Goal: Task Accomplishment & Management: Use online tool/utility

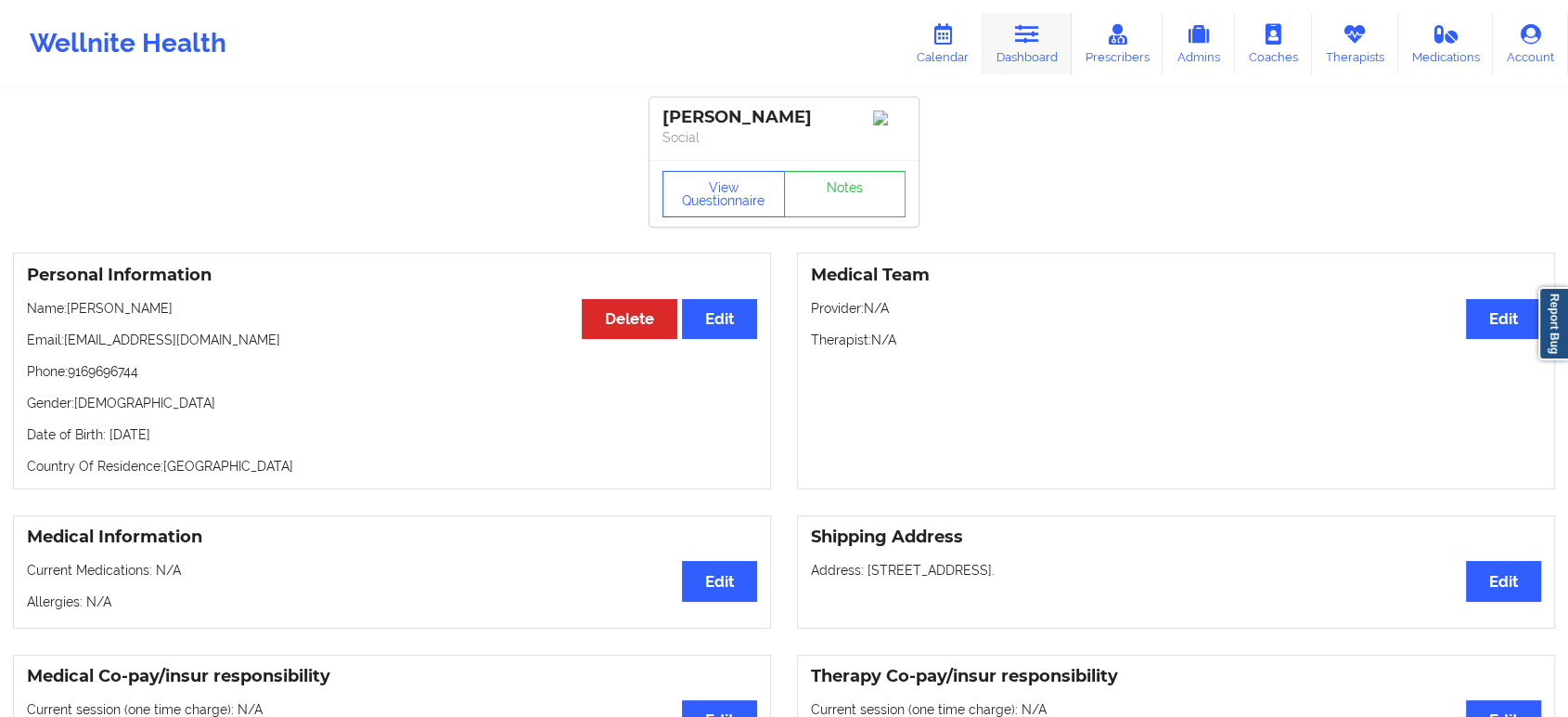
drag, startPoint x: 1019, startPoint y: 39, endPoint x: 1012, endPoint y: 65, distance: 26.9
click at [1019, 39] on icon at bounding box center [1027, 35] width 25 height 21
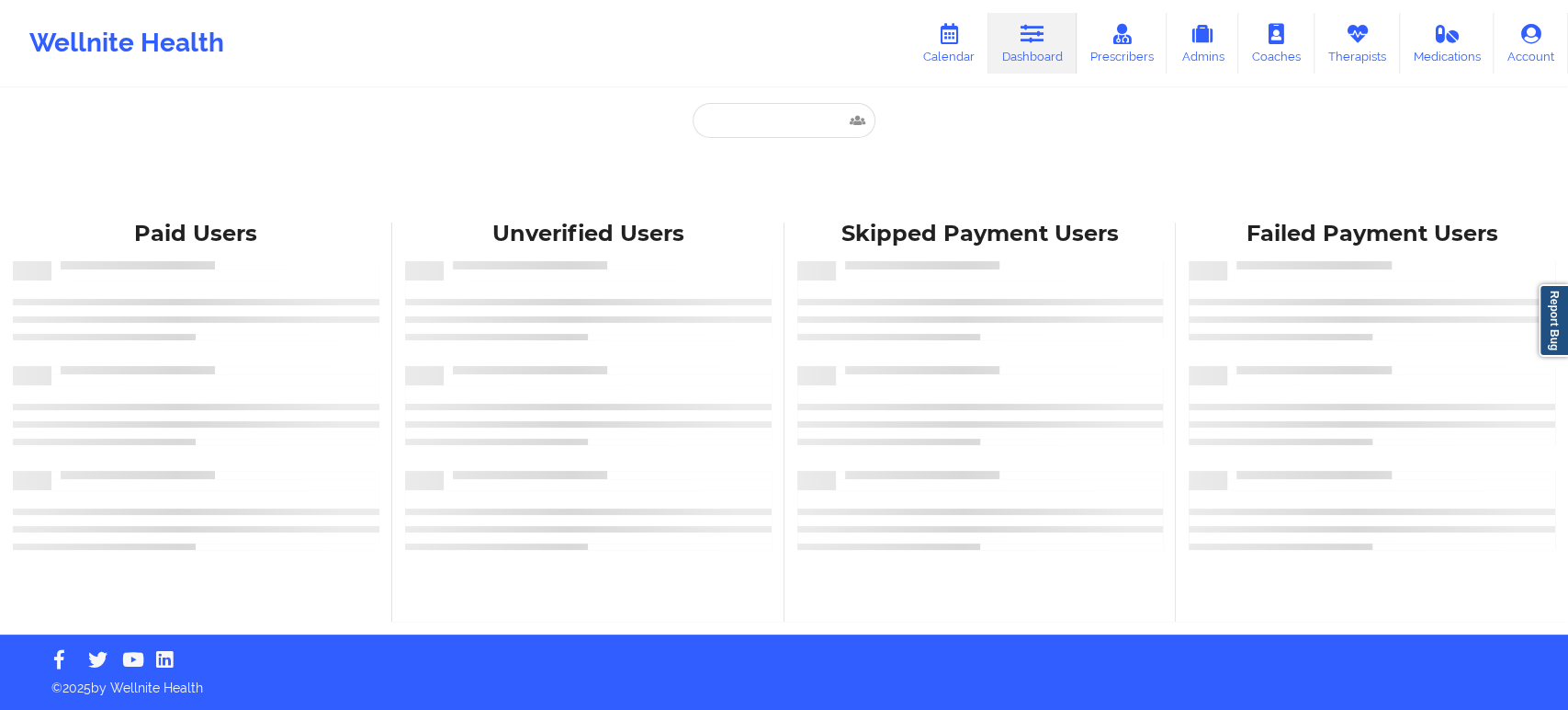
click at [825, 138] on div "Paid Unverified Skipped Failed" at bounding box center [784, 156] width 367 height 107
click at [808, 123] on input "text" at bounding box center [784, 120] width 182 height 35
paste input "Madeline Grant"
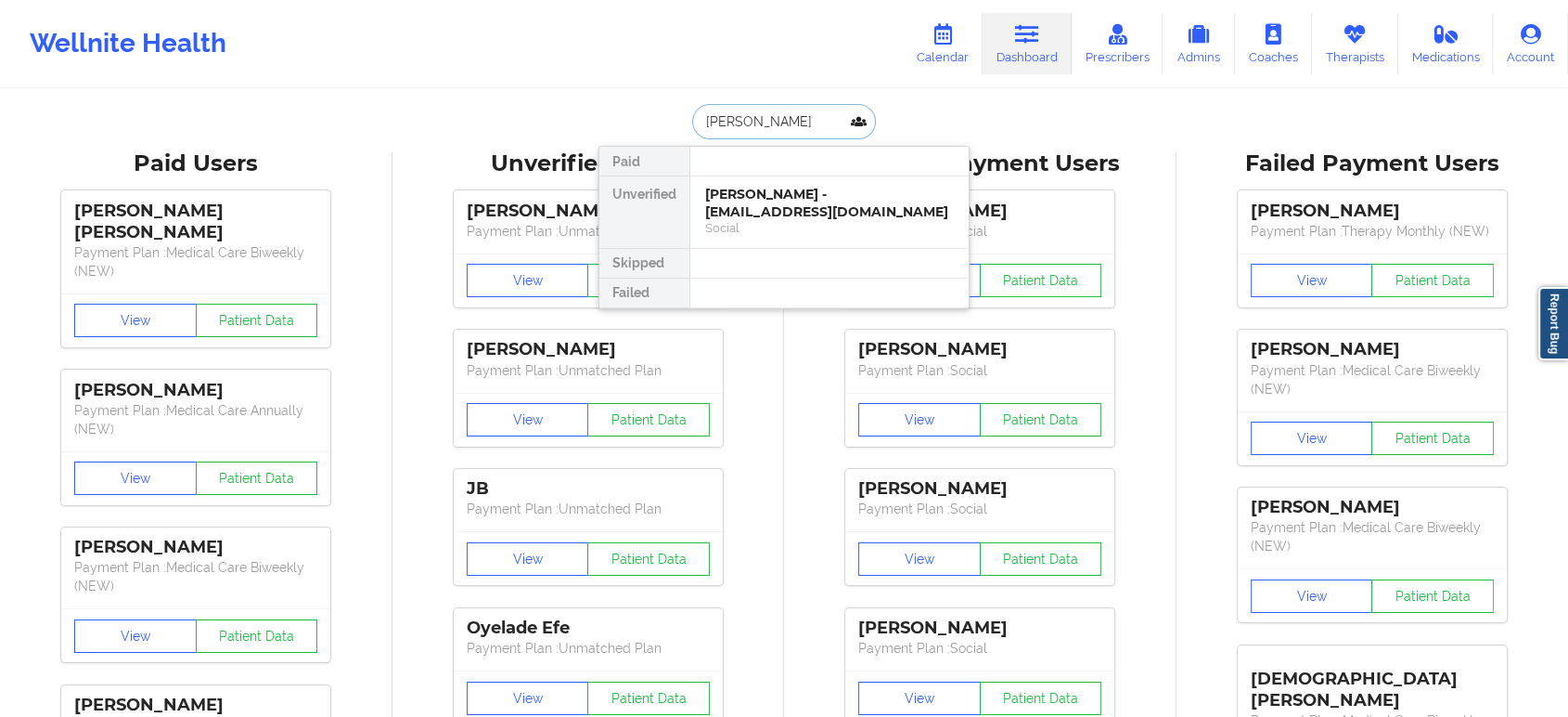
paste input "egamad89@hotmail.com"
type input "Megamad89@hotmail.com"
click at [860, 206] on div "Madeline Beth Grant - megamad89@hotmail.com" at bounding box center [829, 203] width 248 height 34
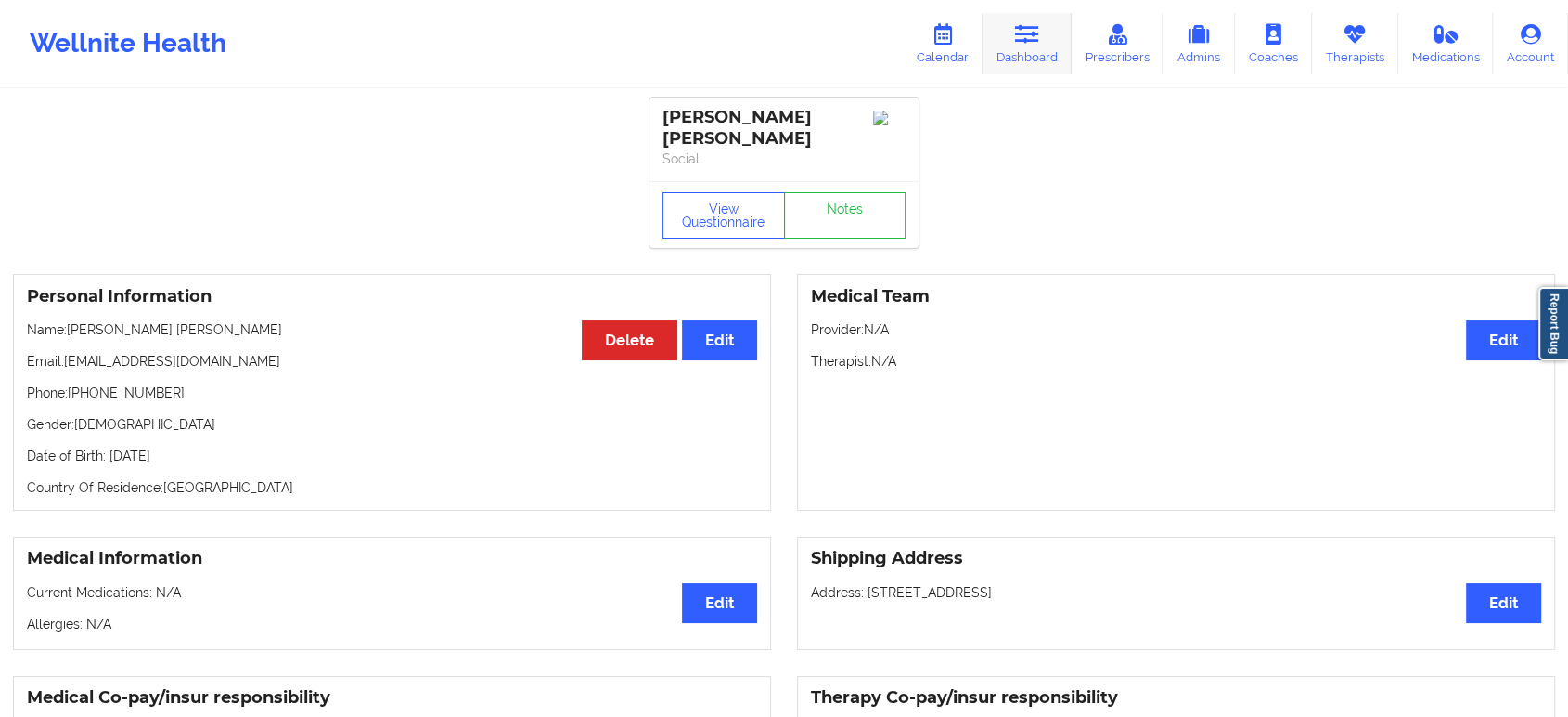
click at [1014, 32] on link "Dashboard" at bounding box center [1027, 43] width 89 height 61
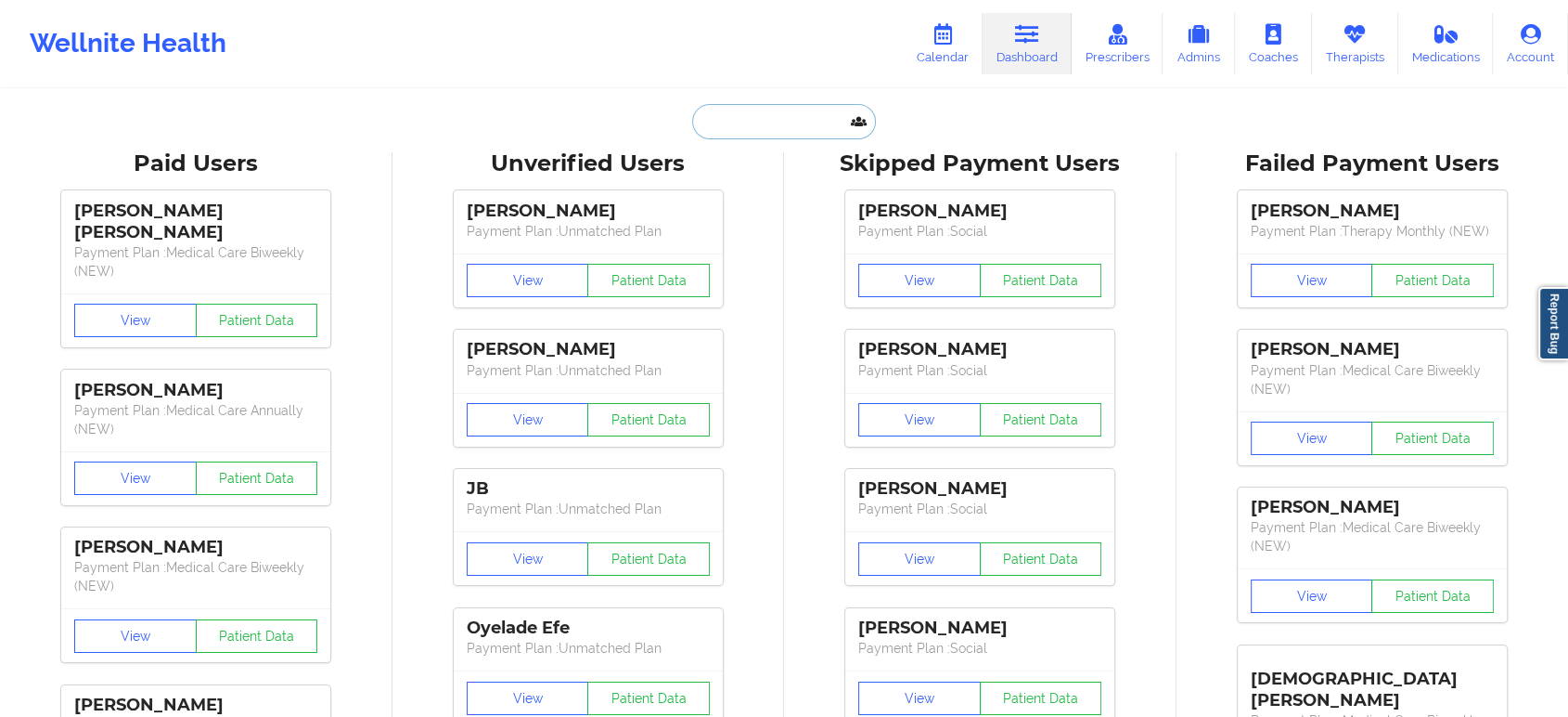
click at [804, 128] on input "text" at bounding box center [784, 121] width 184 height 35
paste input "ASHLEY Blake"
type input "ASHLEY Blake"
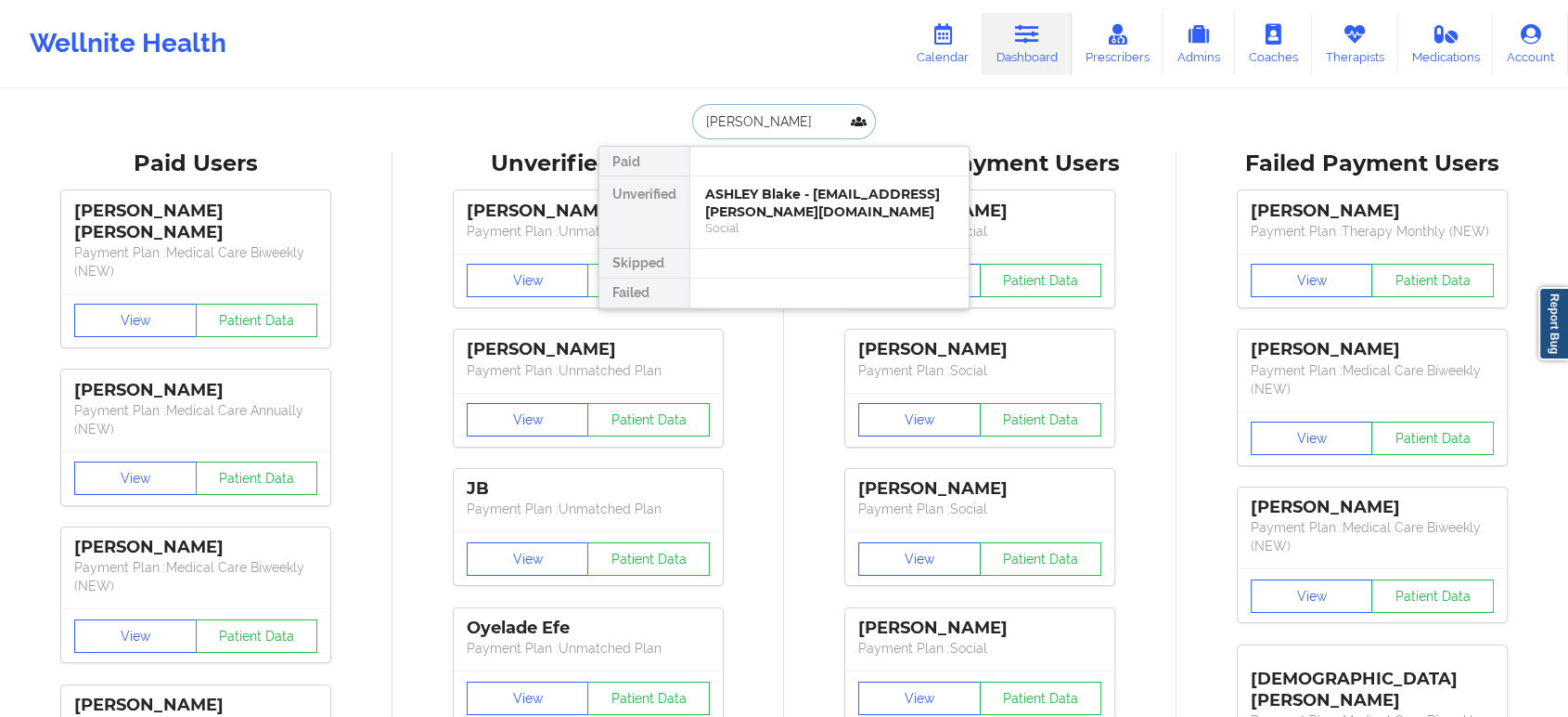
click at [829, 206] on div "ASHLEY Blake - blake.ashley.n@gmail.com" at bounding box center [829, 203] width 248 height 34
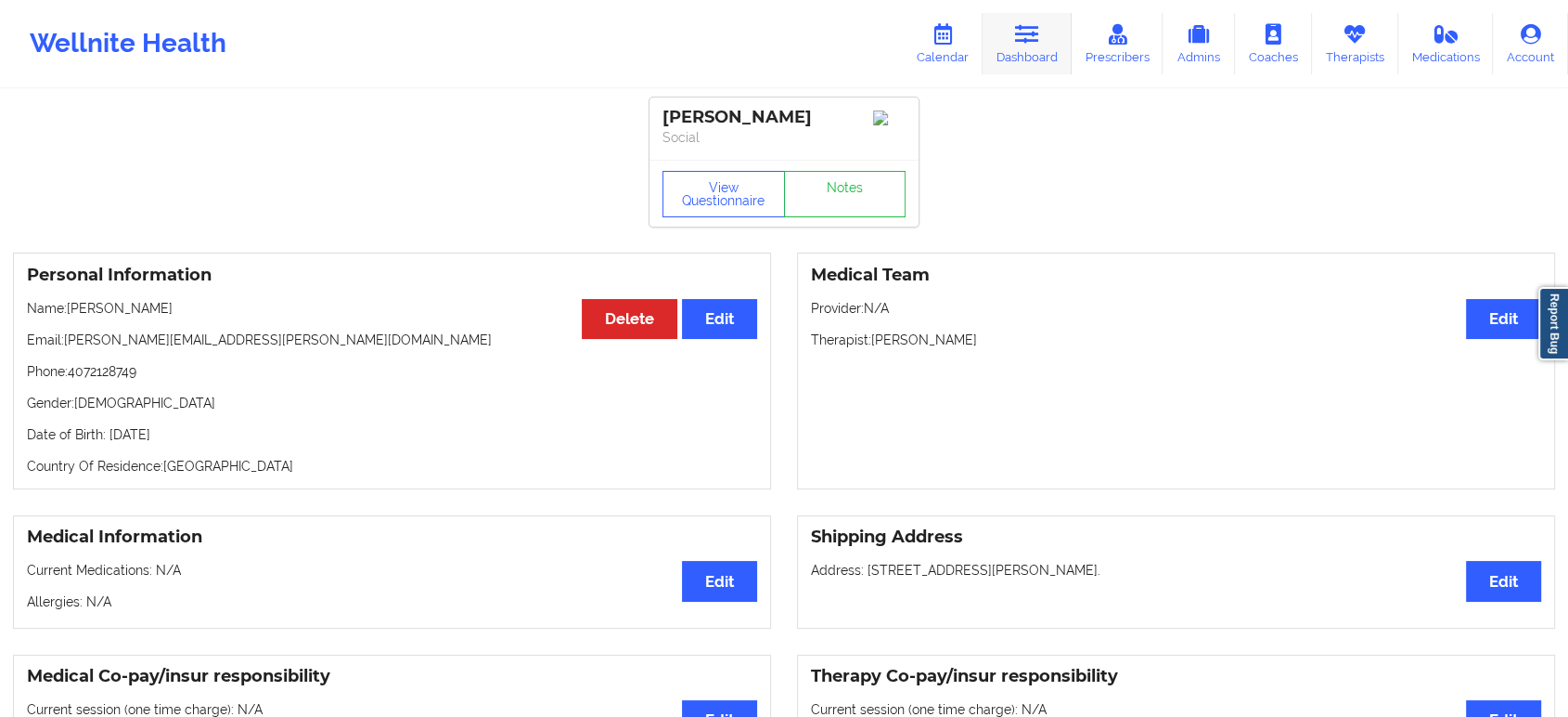
click at [1030, 34] on icon at bounding box center [1027, 35] width 25 height 21
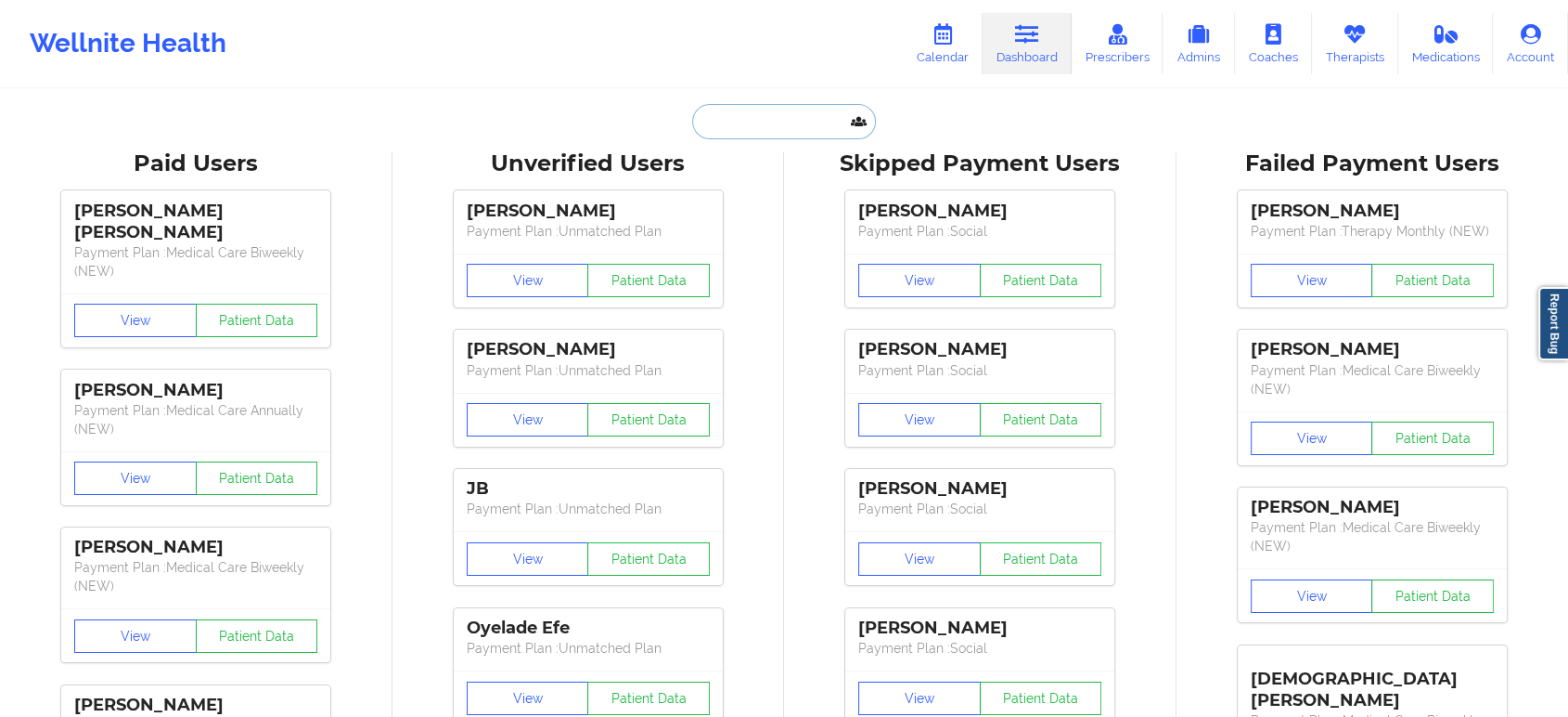
click at [760, 119] on input "text" at bounding box center [784, 121] width 184 height 35
paste input "andrew.c.schweigert@gmail.com"
type input "andrew.c.schweigert@gmail.com"
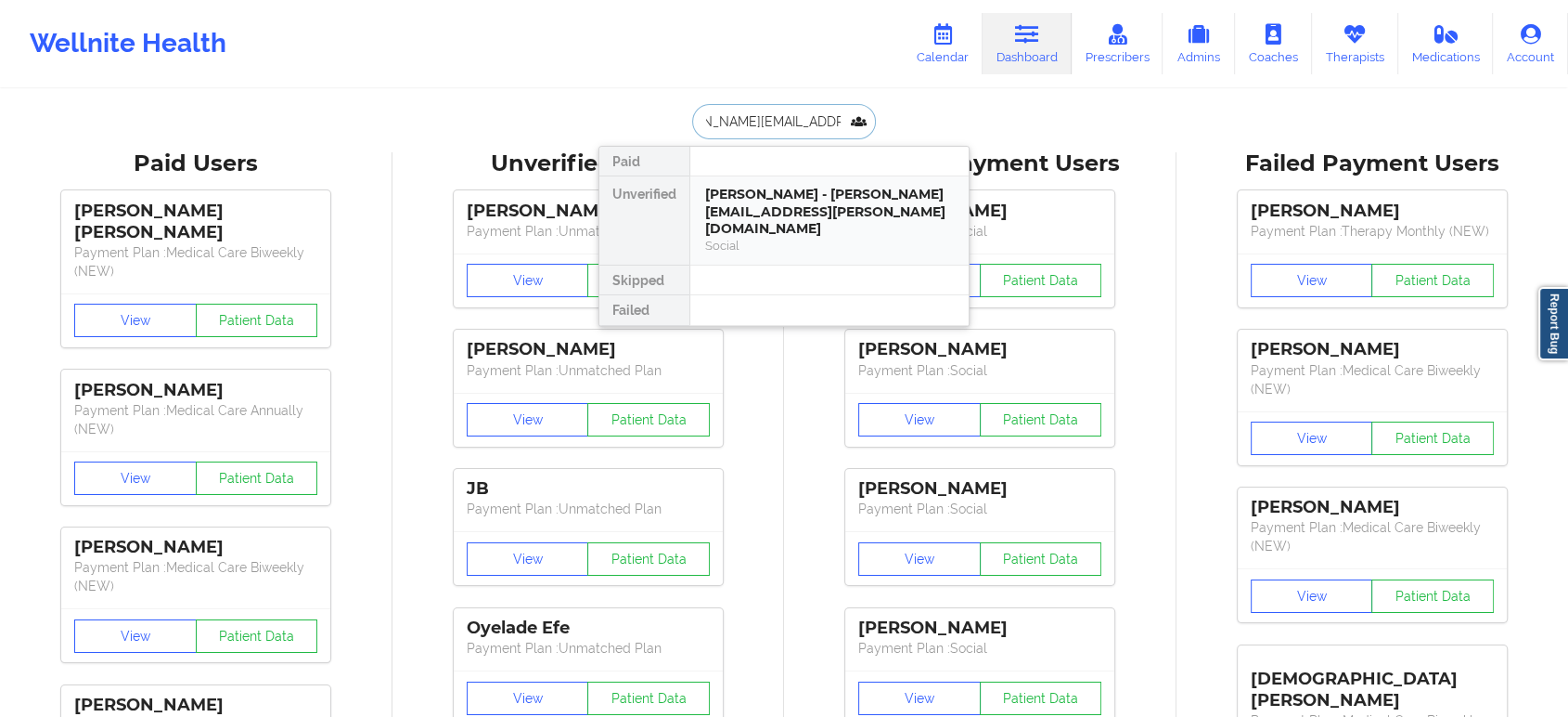
click at [789, 204] on div "ANDREW SCHWEIGERT - andrew.c.schweigert@gmail.com" at bounding box center [829, 212] width 248 height 52
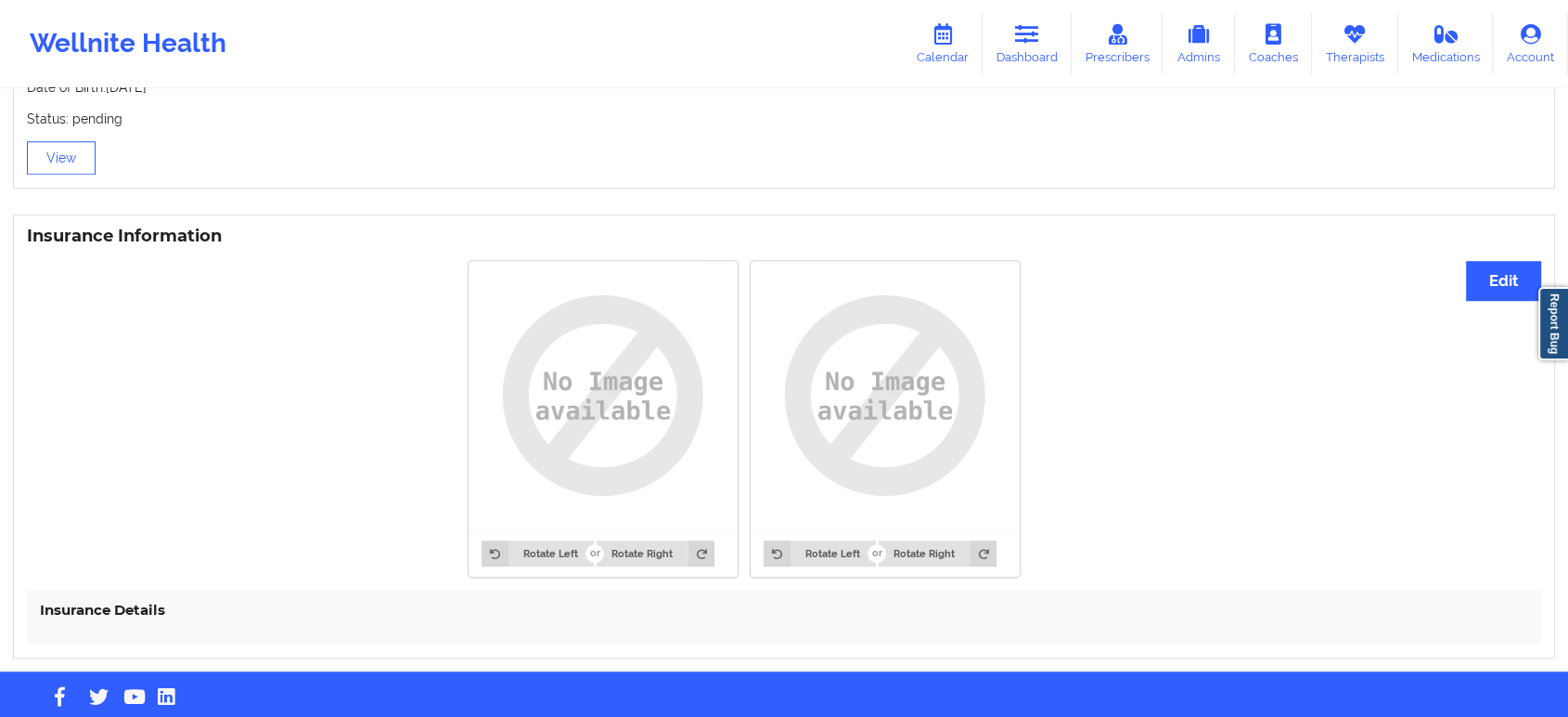
scroll to position [1301, 0]
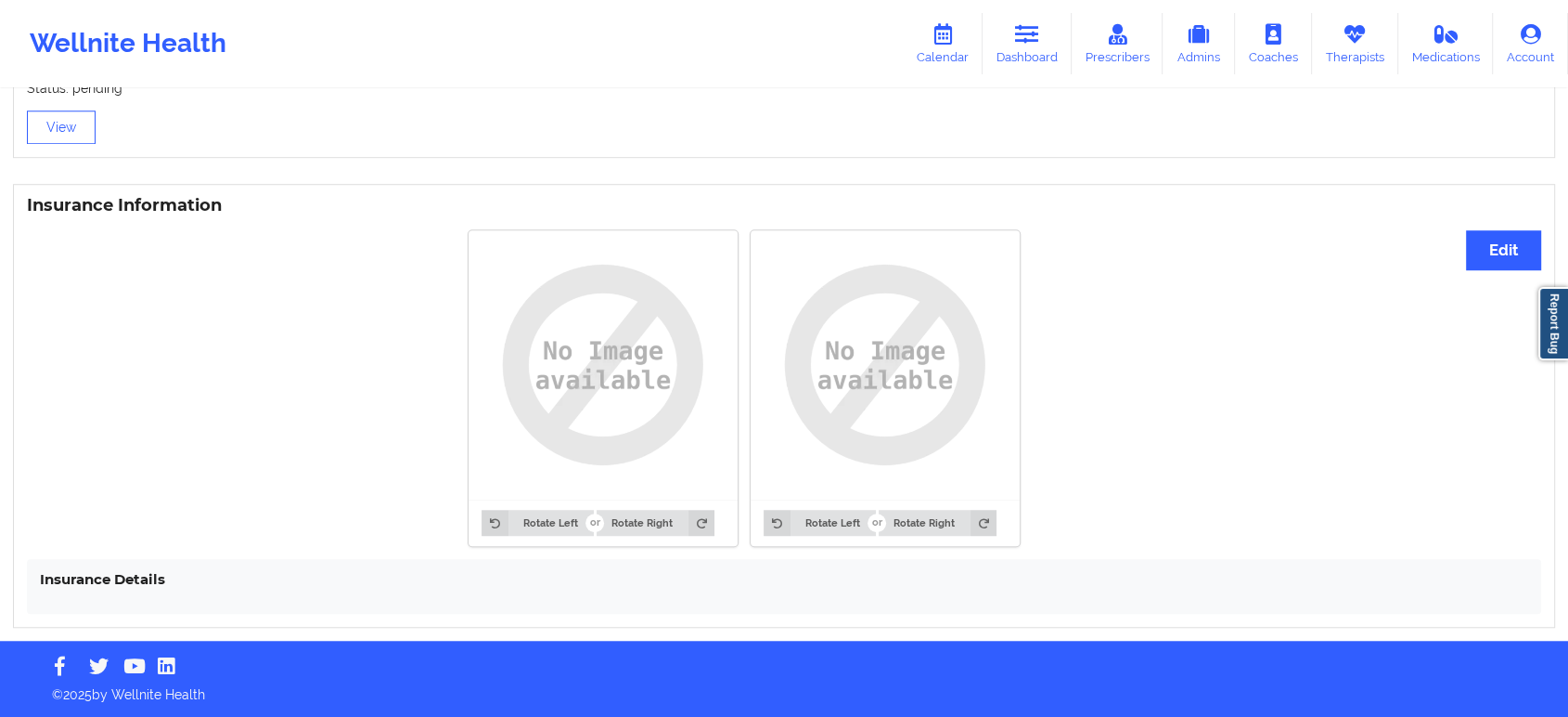
click at [408, 157] on div "Minor Consent Date of Birth: 10/16/1986 Status: pending View" at bounding box center [784, 79] width 1542 height 157
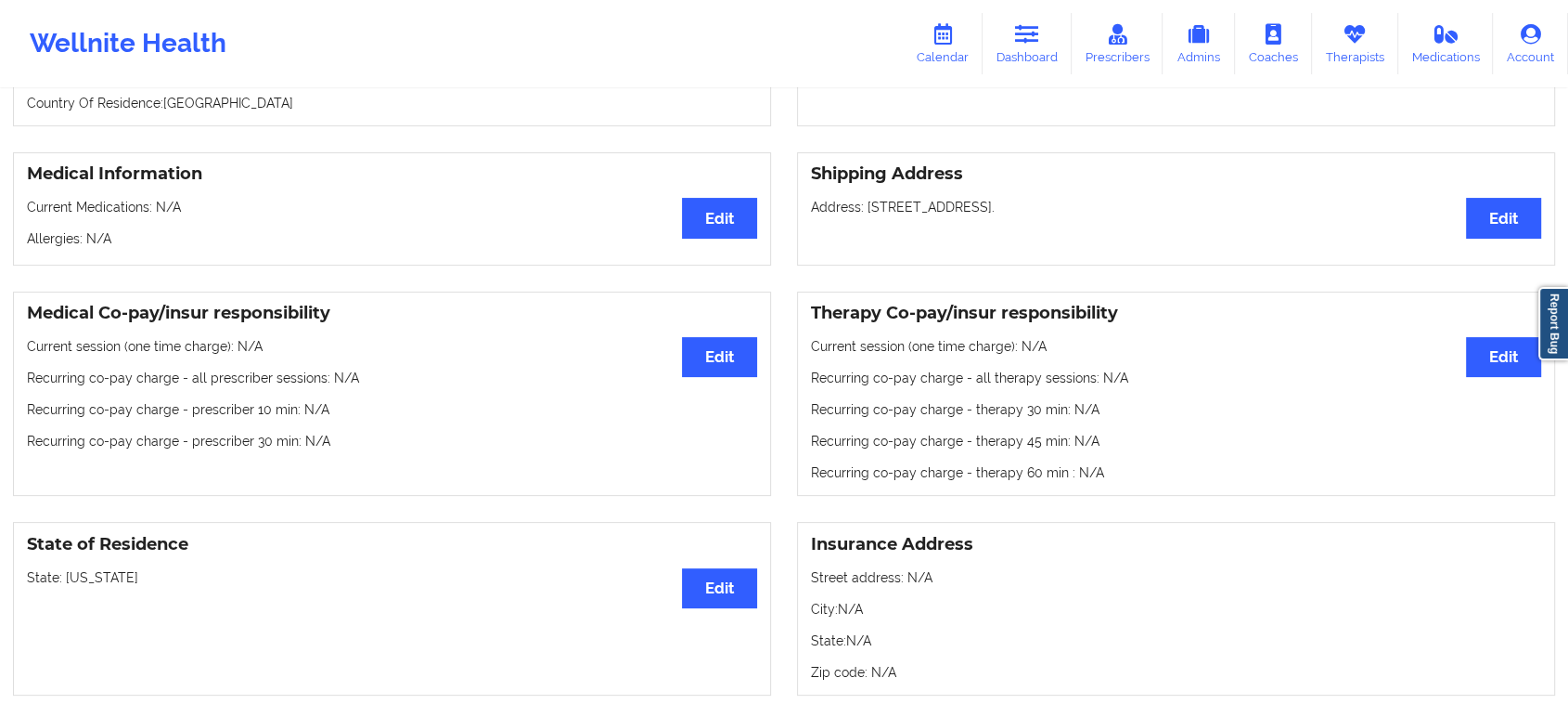
scroll to position [515, 0]
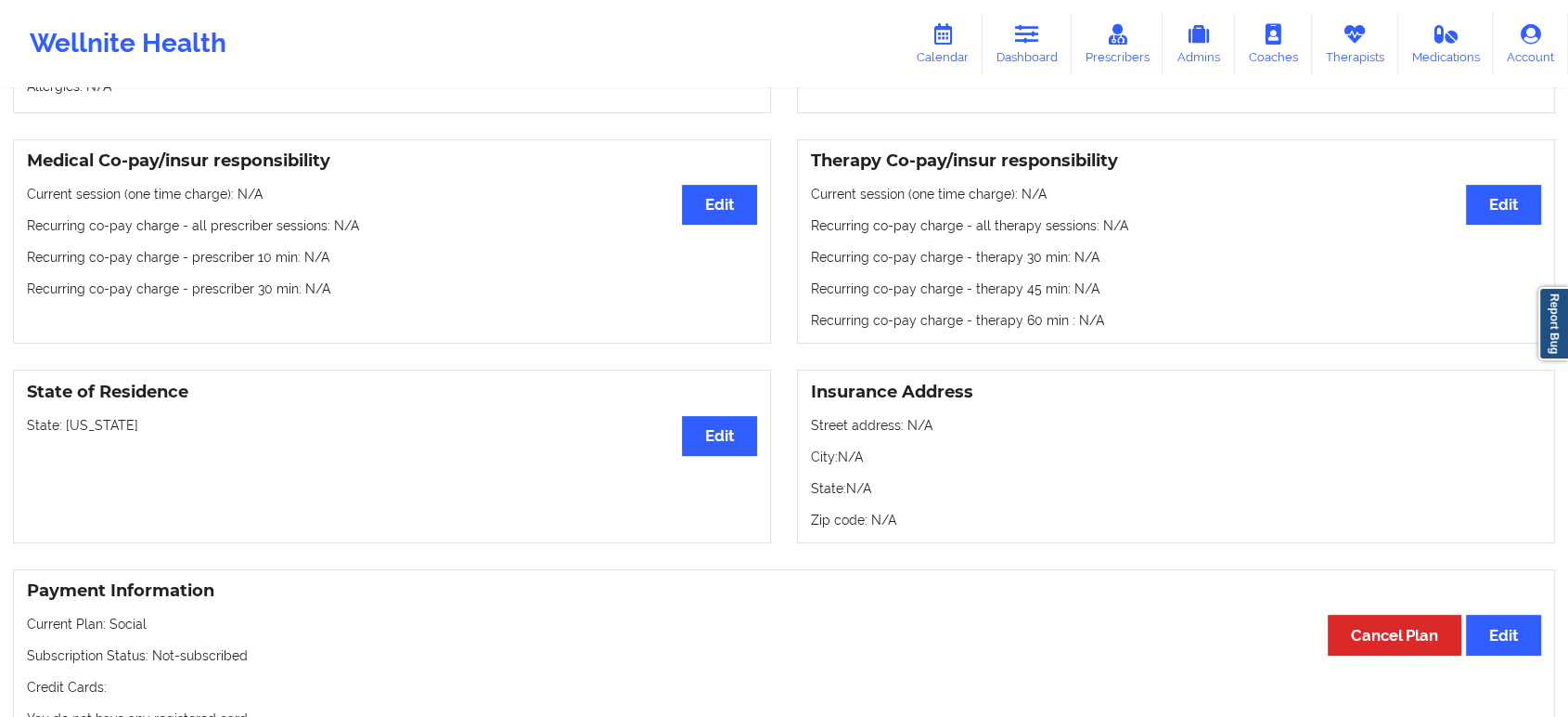
drag, startPoint x: 62, startPoint y: 440, endPoint x: 153, endPoint y: 441, distance: 91.0
click at [153, 435] on p "State: North Carolina" at bounding box center [391, 425] width 730 height 19
copy p "North Carolina"
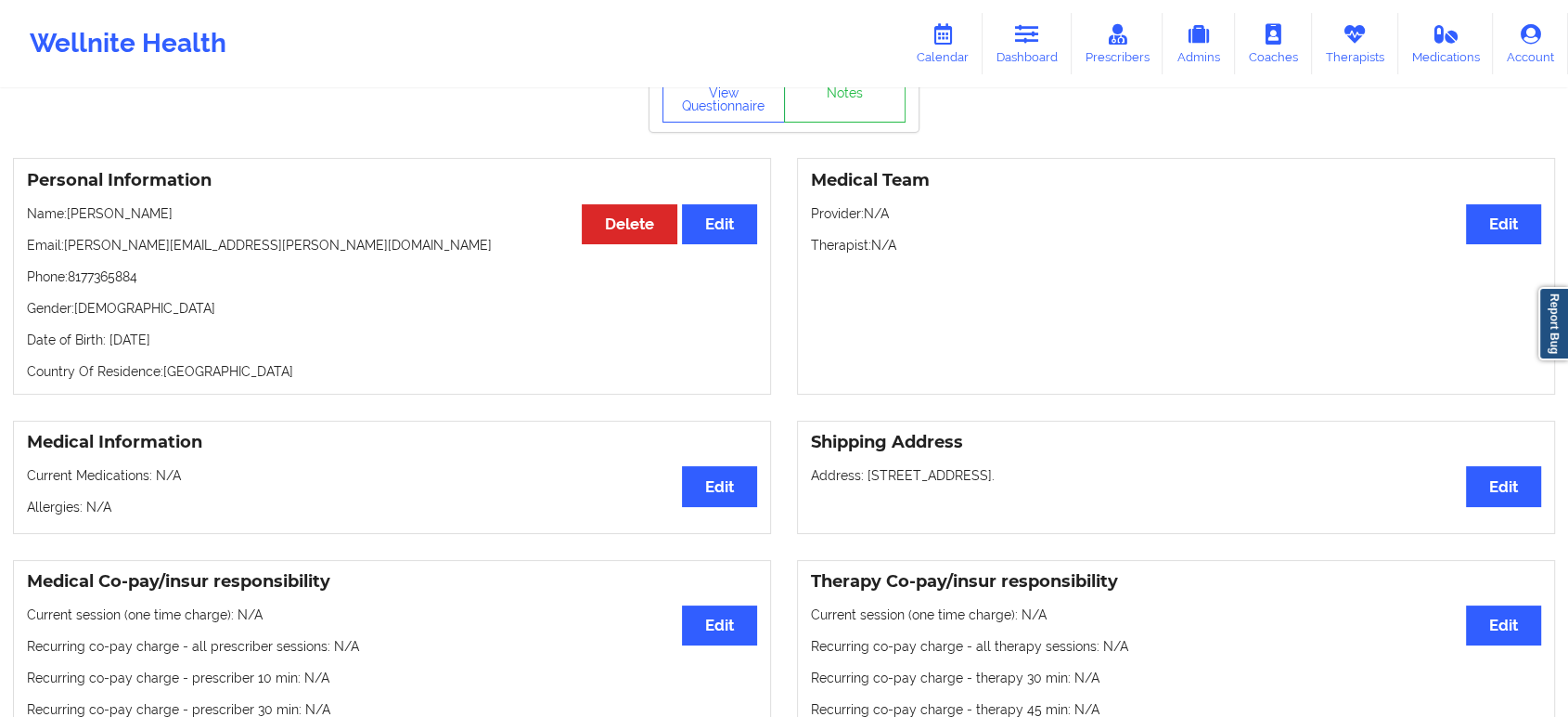
scroll to position [0, 0]
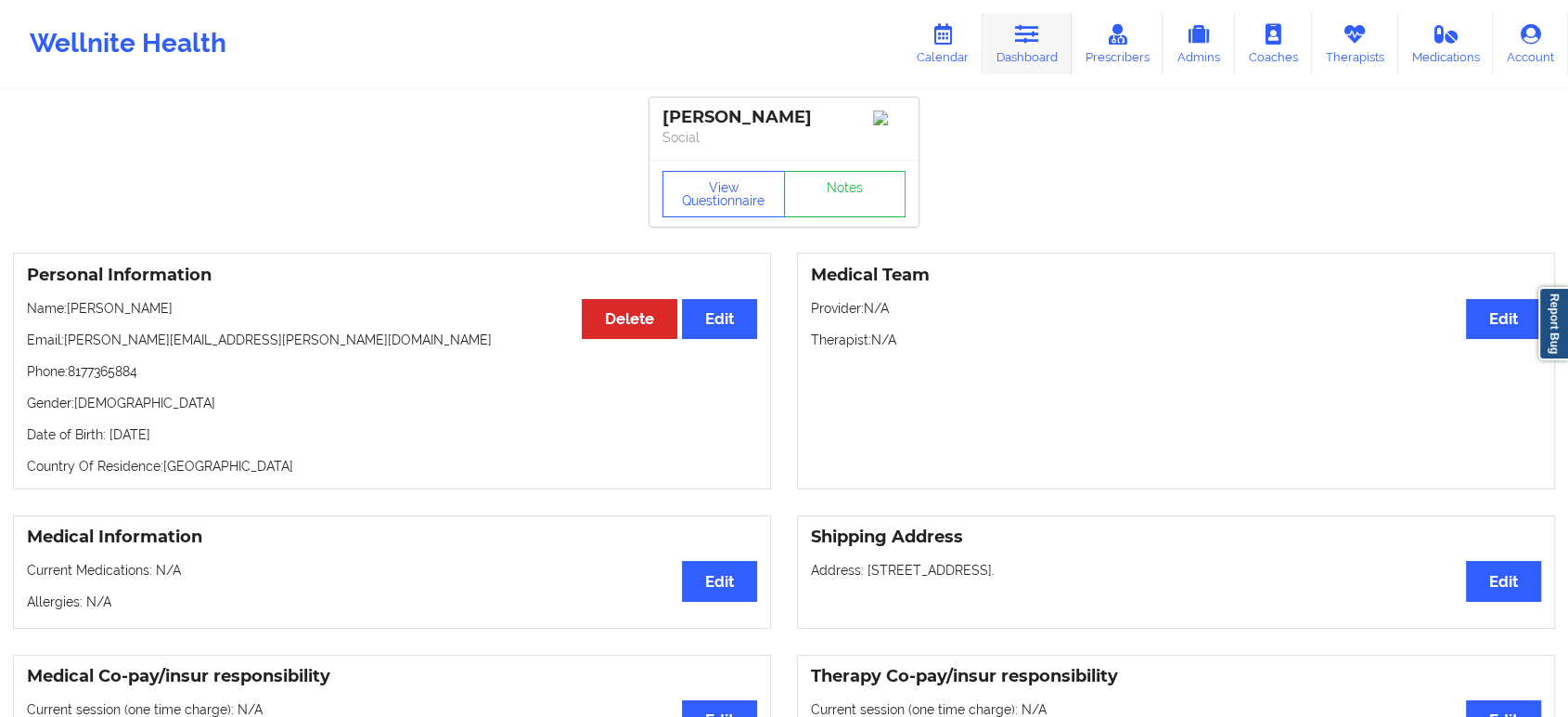
click at [1031, 45] on link "Dashboard" at bounding box center [1027, 43] width 89 height 61
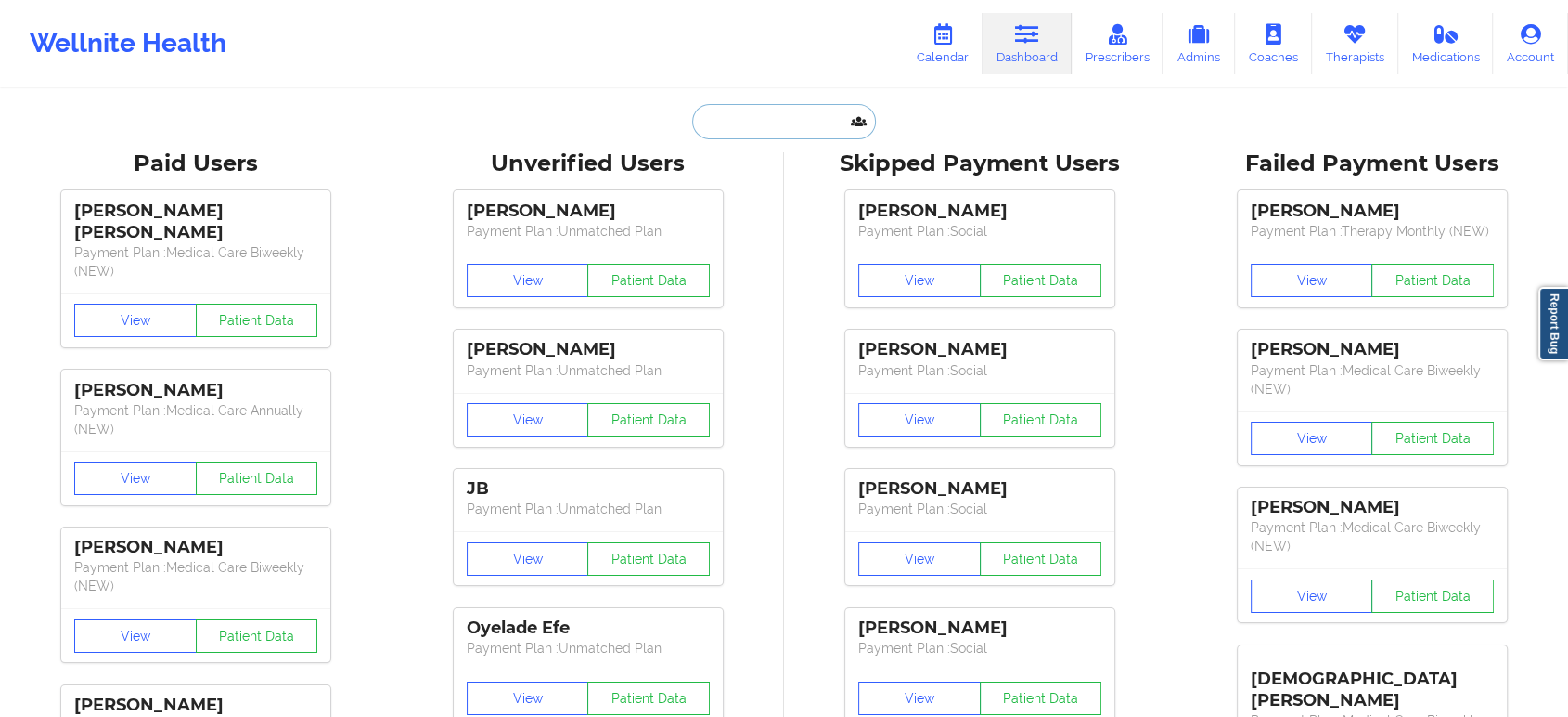
click at [796, 111] on input "text" at bounding box center [784, 121] width 184 height 35
paste input "Erick Aguirre Cantu"
type input "Erick Aguirre Cantu"
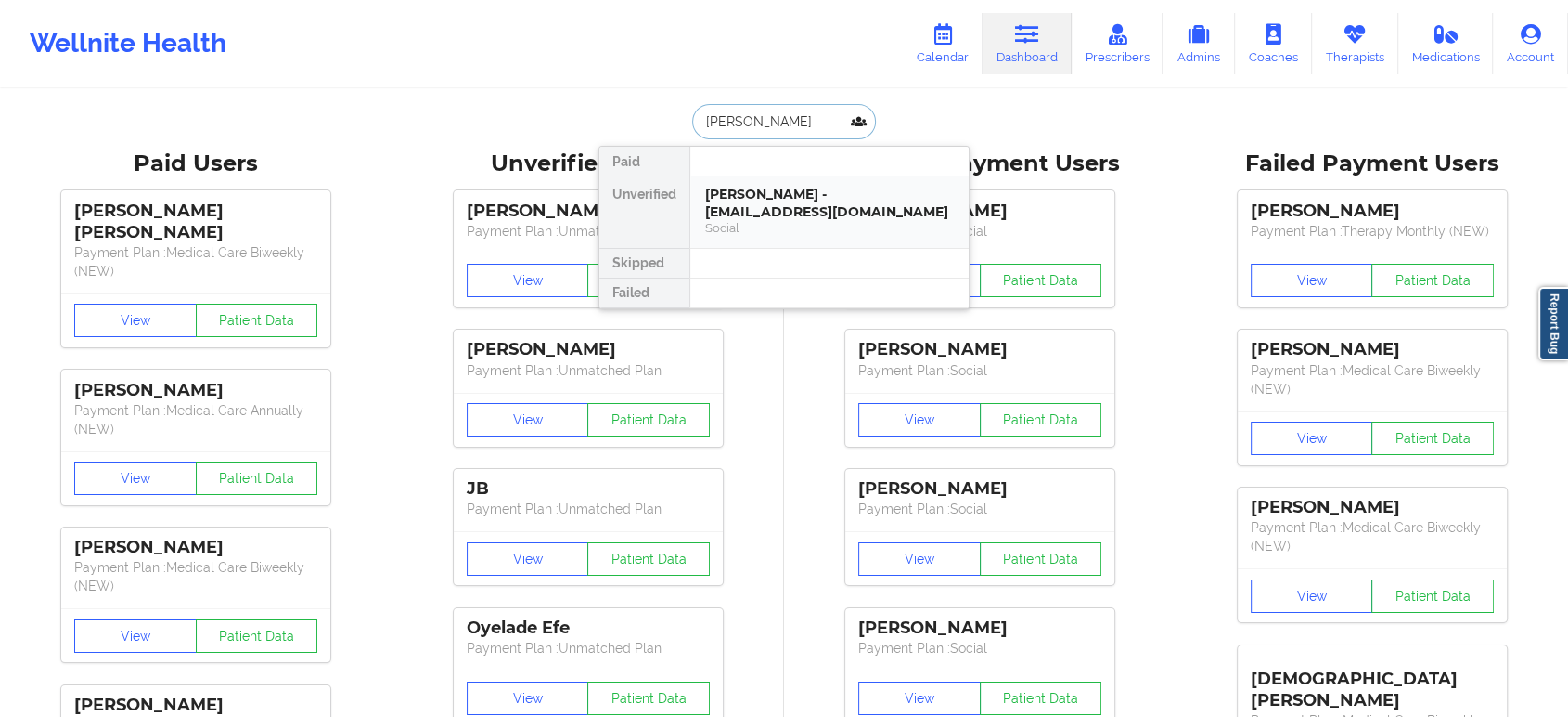
click at [799, 221] on div "Social" at bounding box center [829, 228] width 248 height 16
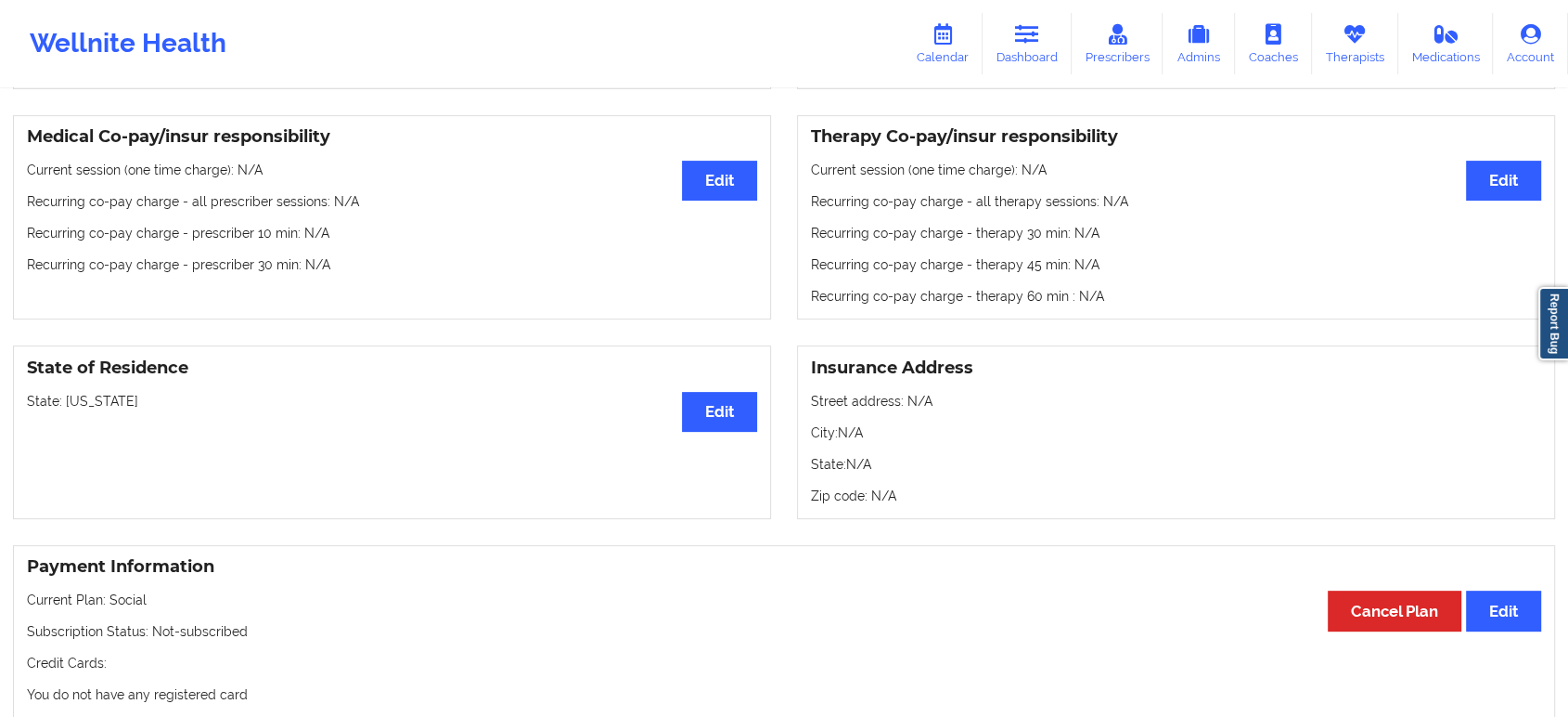
scroll to position [552, 0]
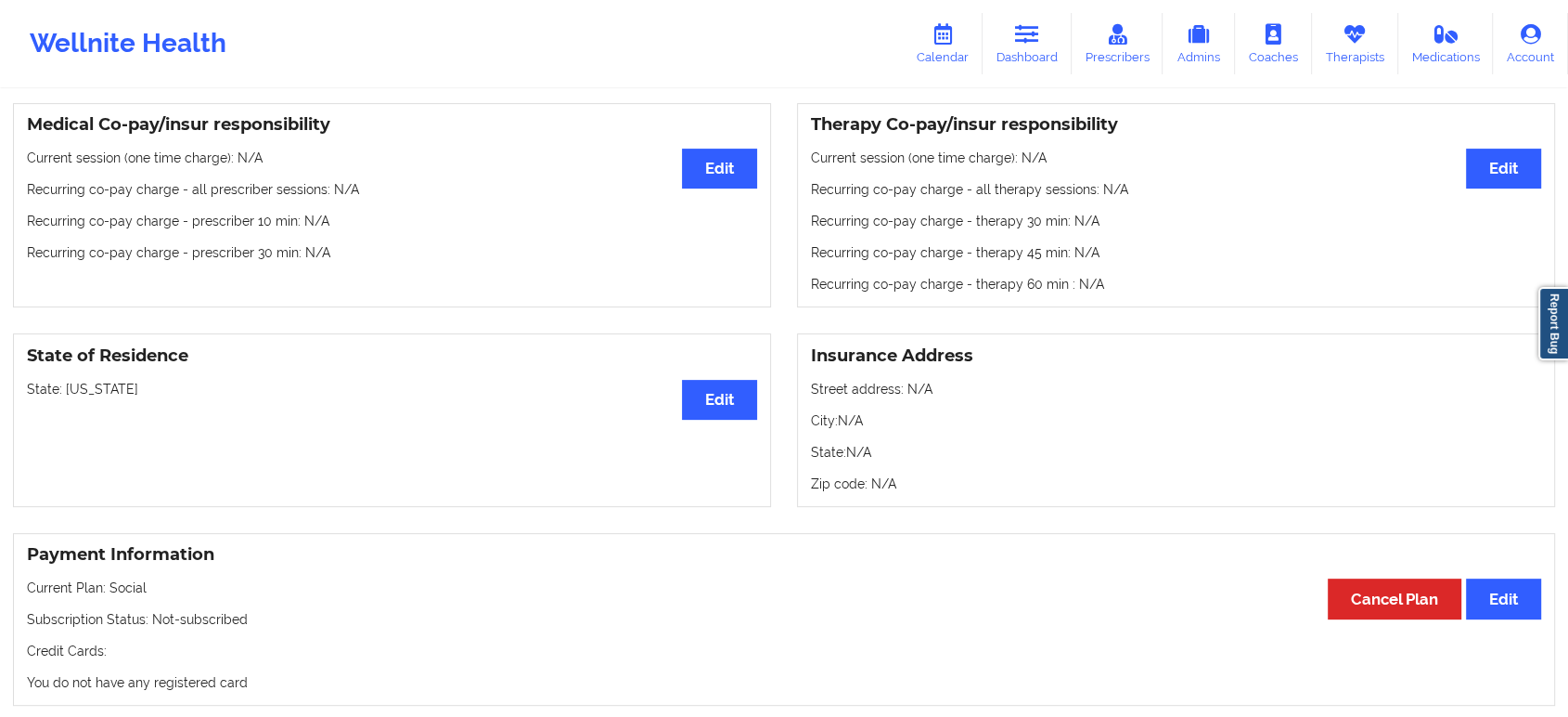
click at [86, 397] on p "State: Texas" at bounding box center [391, 389] width 730 height 19
copy p "Texas"
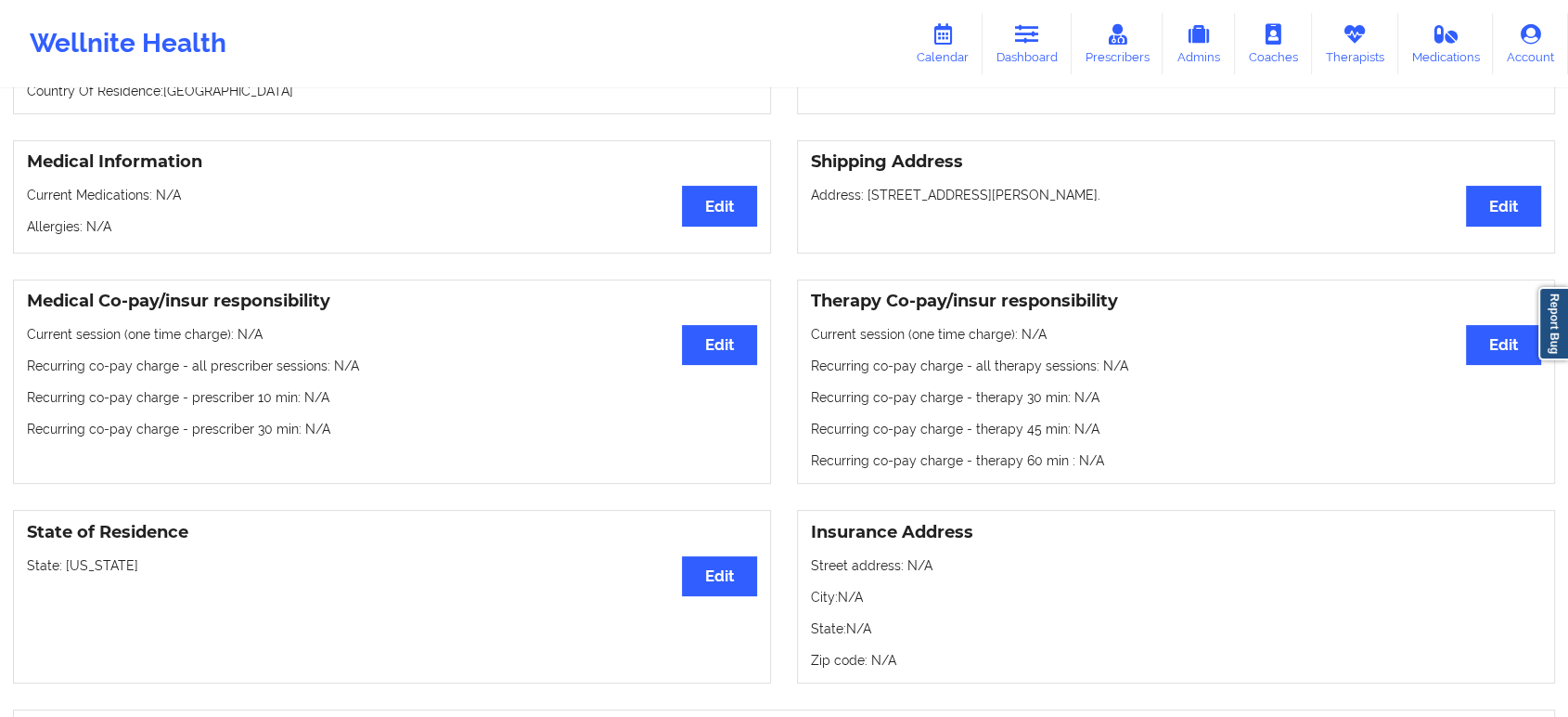
scroll to position [0, 0]
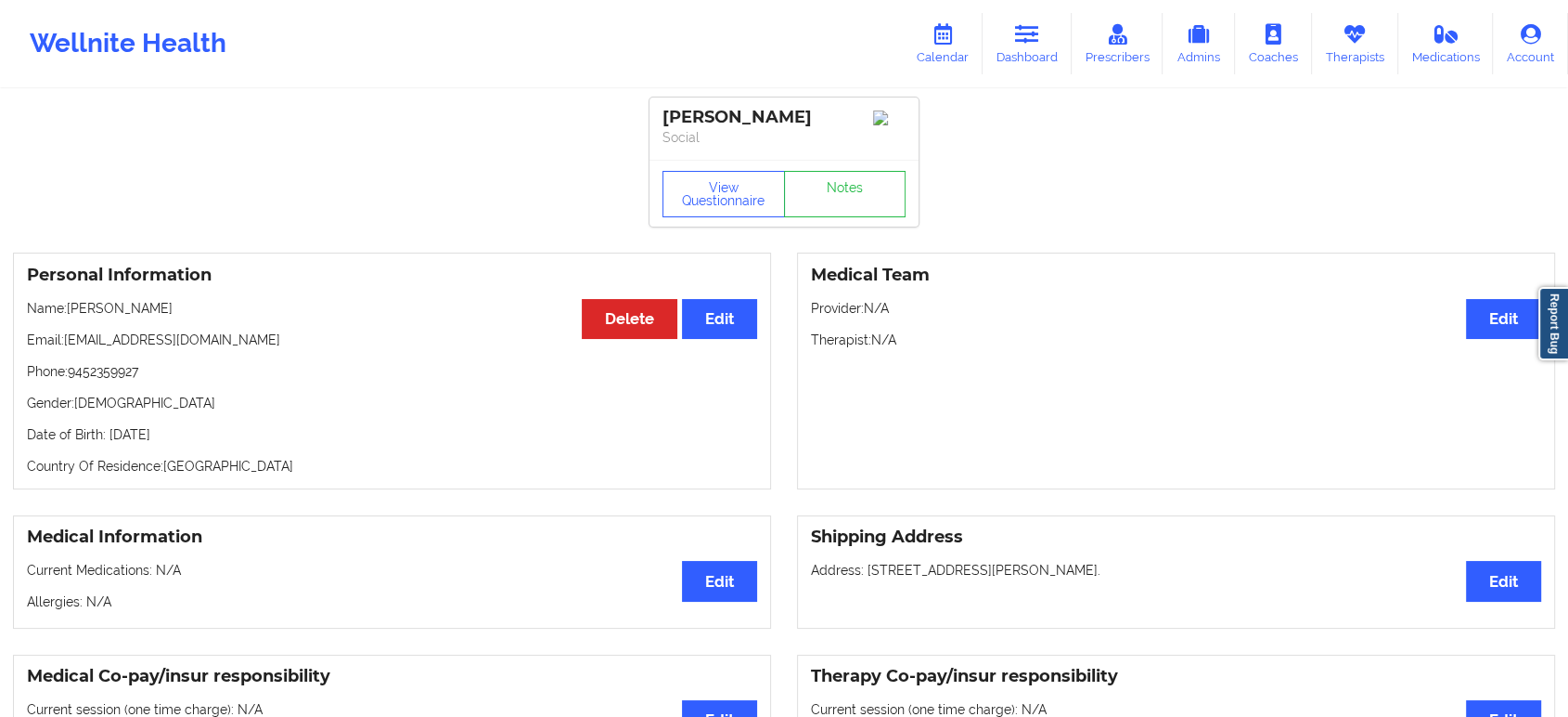
drag, startPoint x: 203, startPoint y: 318, endPoint x: 73, endPoint y: 315, distance: 130.0
click at [73, 315] on p "Name: Erick Aguirre Cantu" at bounding box center [391, 308] width 730 height 19
copy p "Erick Aguirre Cantu"
click at [1511, 45] on link "Account" at bounding box center [1530, 43] width 76 height 61
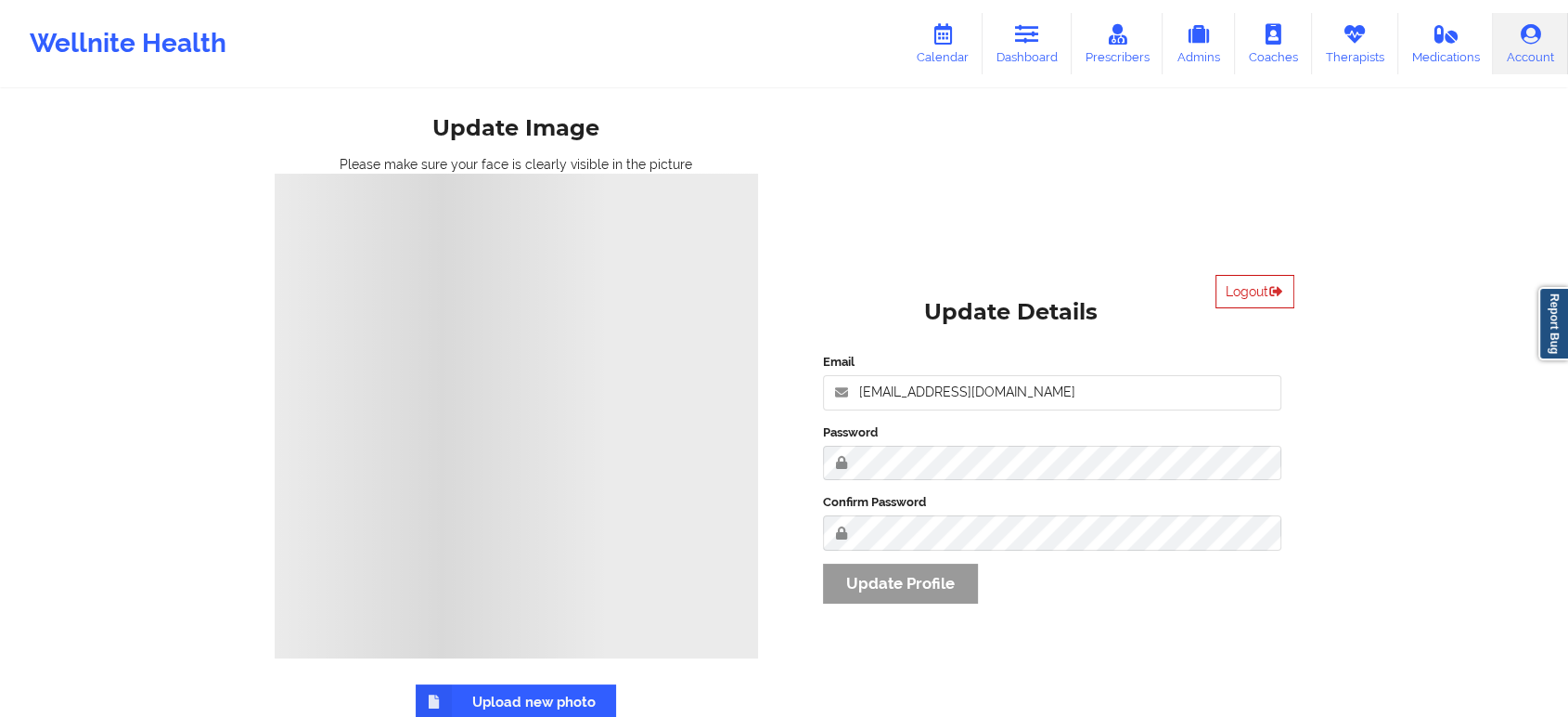
click at [1263, 300] on button "Logout" at bounding box center [1255, 291] width 79 height 33
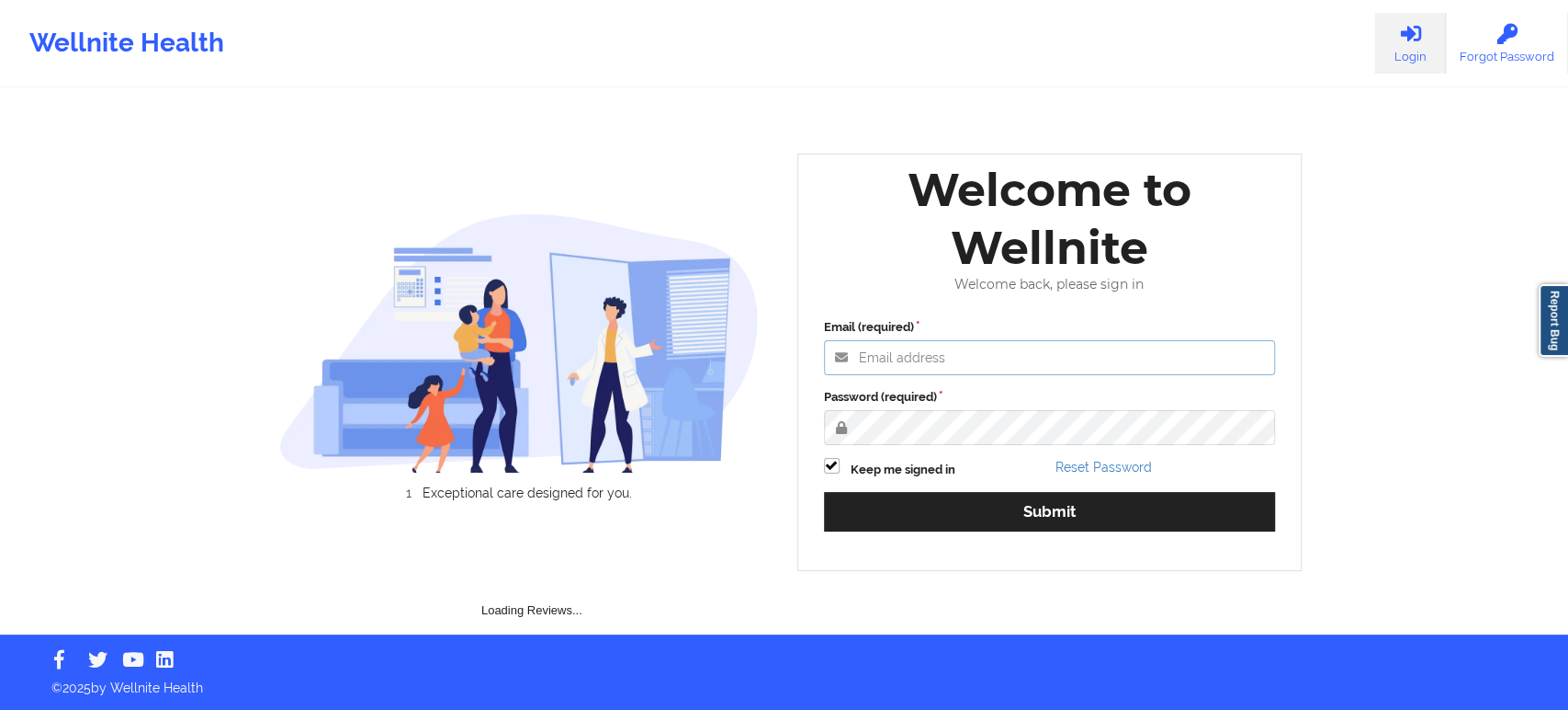
type input "saad@wellnite.com"
click at [737, 149] on div "Exceptional care designed for you. Loading Reviews... Welcome to Wellnite Welco…" at bounding box center [784, 317] width 1061 height 634
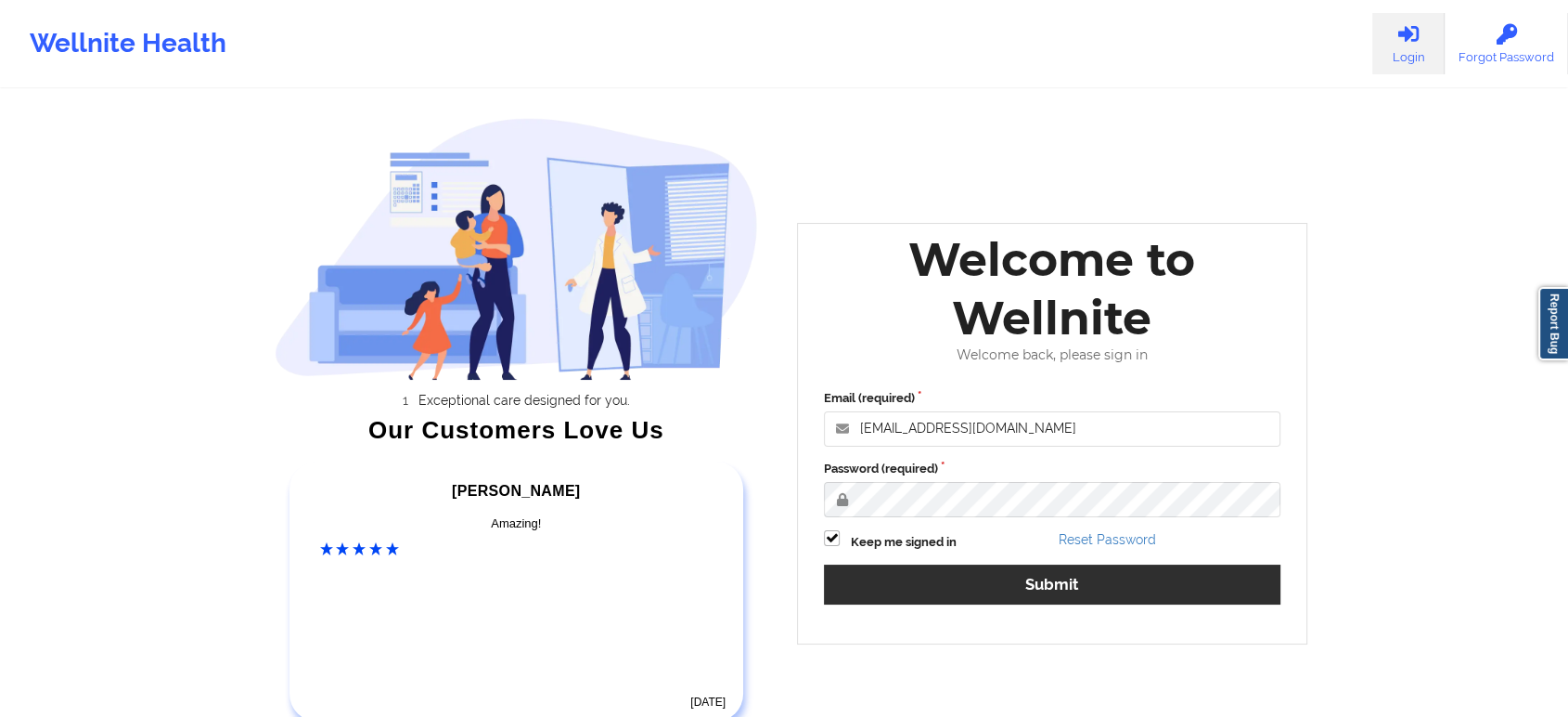
click at [1039, 514] on div "Email (required) saad@wellnite.com Password (required) Keep me signed in Reset …" at bounding box center [1052, 503] width 482 height 254
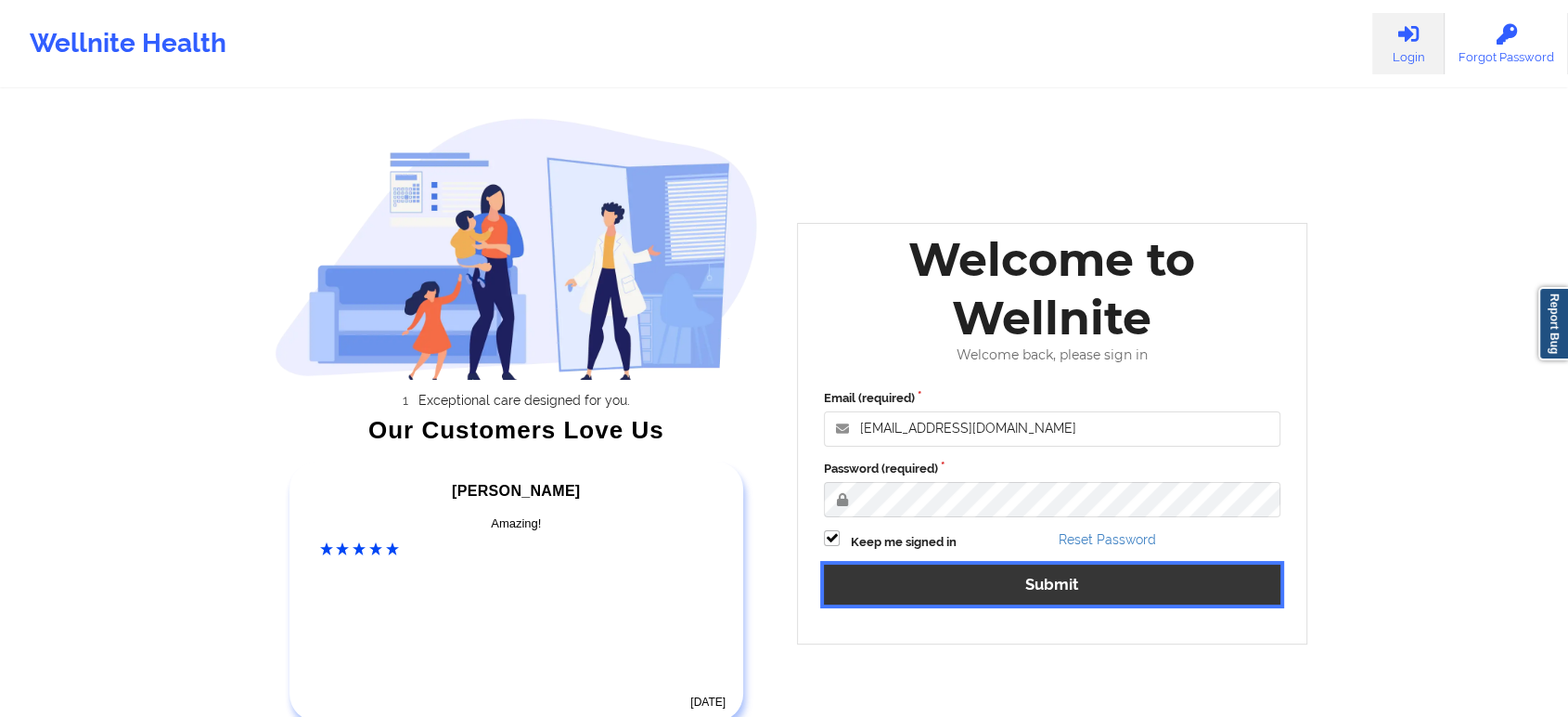
click at [1072, 582] on button "Submit" at bounding box center [1052, 584] width 456 height 40
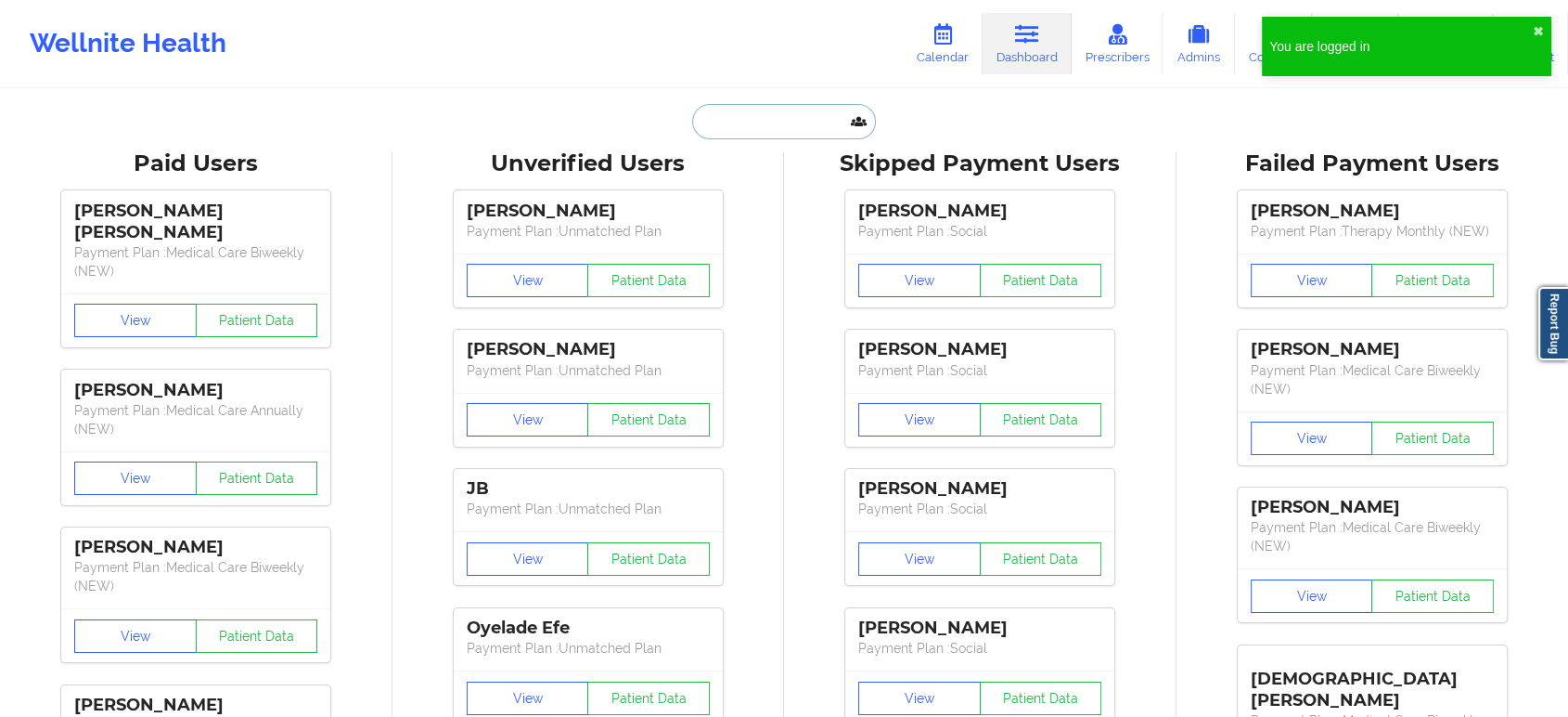
click at [763, 133] on input "text" at bounding box center [784, 121] width 184 height 35
paste input "[EMAIL_ADDRESS][DOMAIN_NAME]"
type input "[EMAIL_ADDRESS][DOMAIN_NAME]"
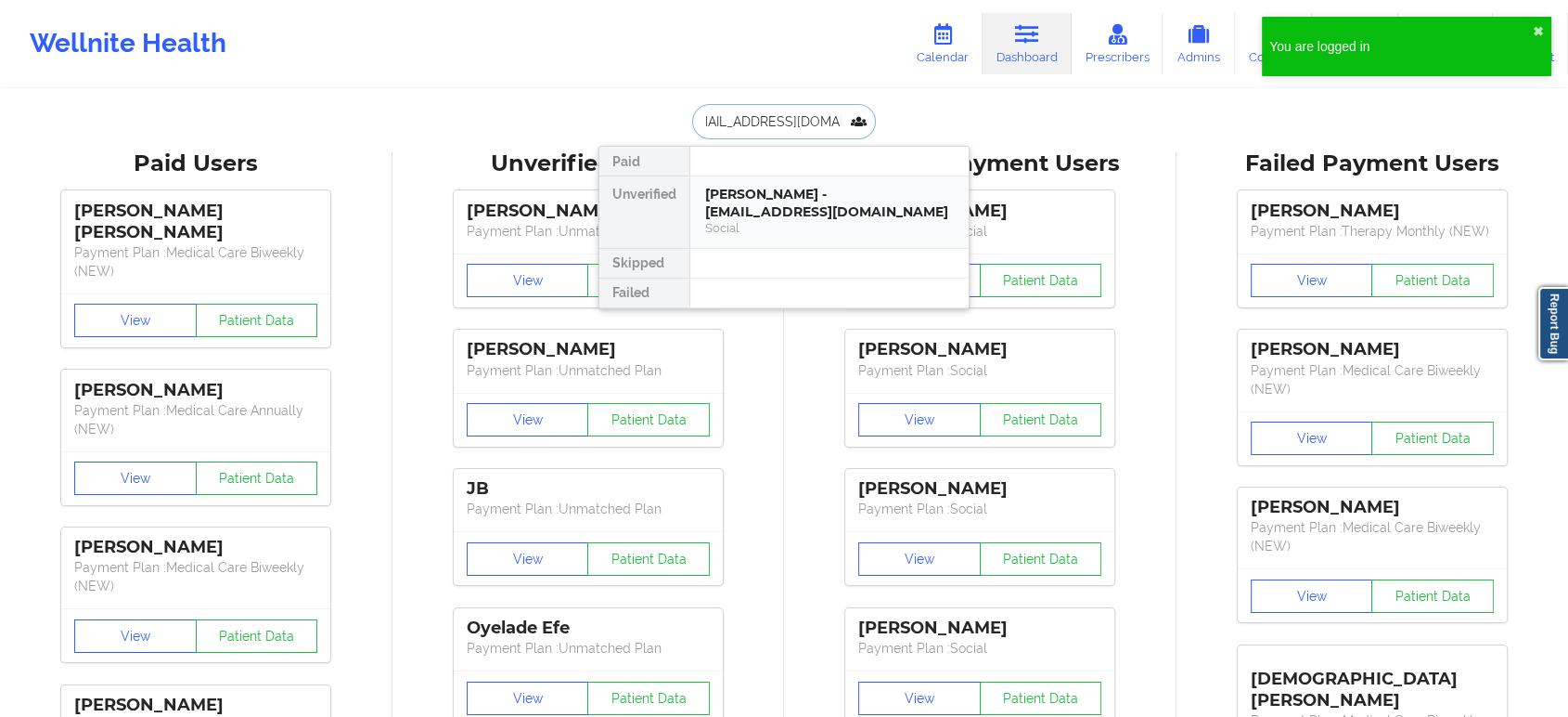
click at [801, 218] on div "Erick Aguirre Cantu - erickaguirre677@gmail.com" at bounding box center [829, 203] width 248 height 34
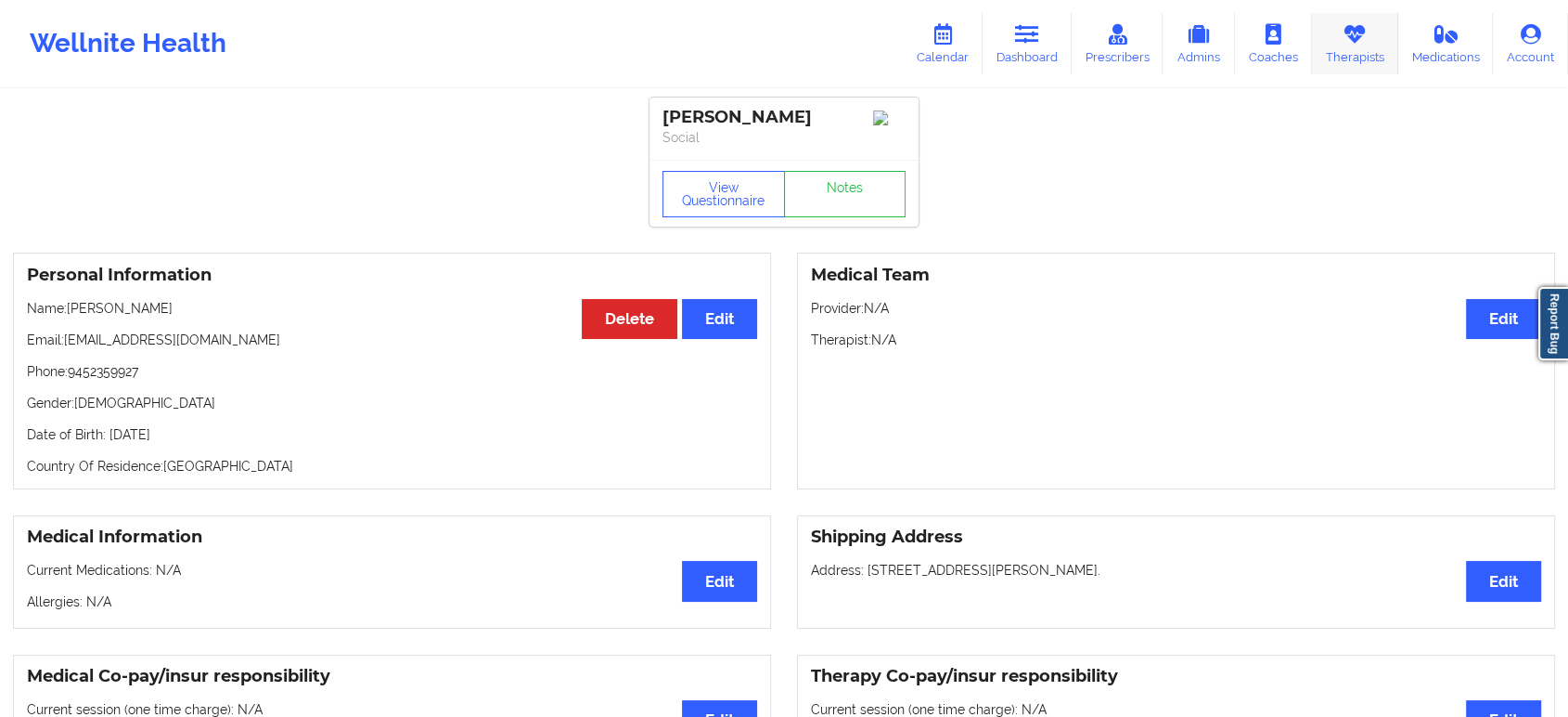
click at [1349, 35] on icon at bounding box center [1355, 35] width 25 height 21
click at [953, 36] on icon at bounding box center [943, 35] width 25 height 21
click at [1017, 34] on icon at bounding box center [1027, 35] width 25 height 21
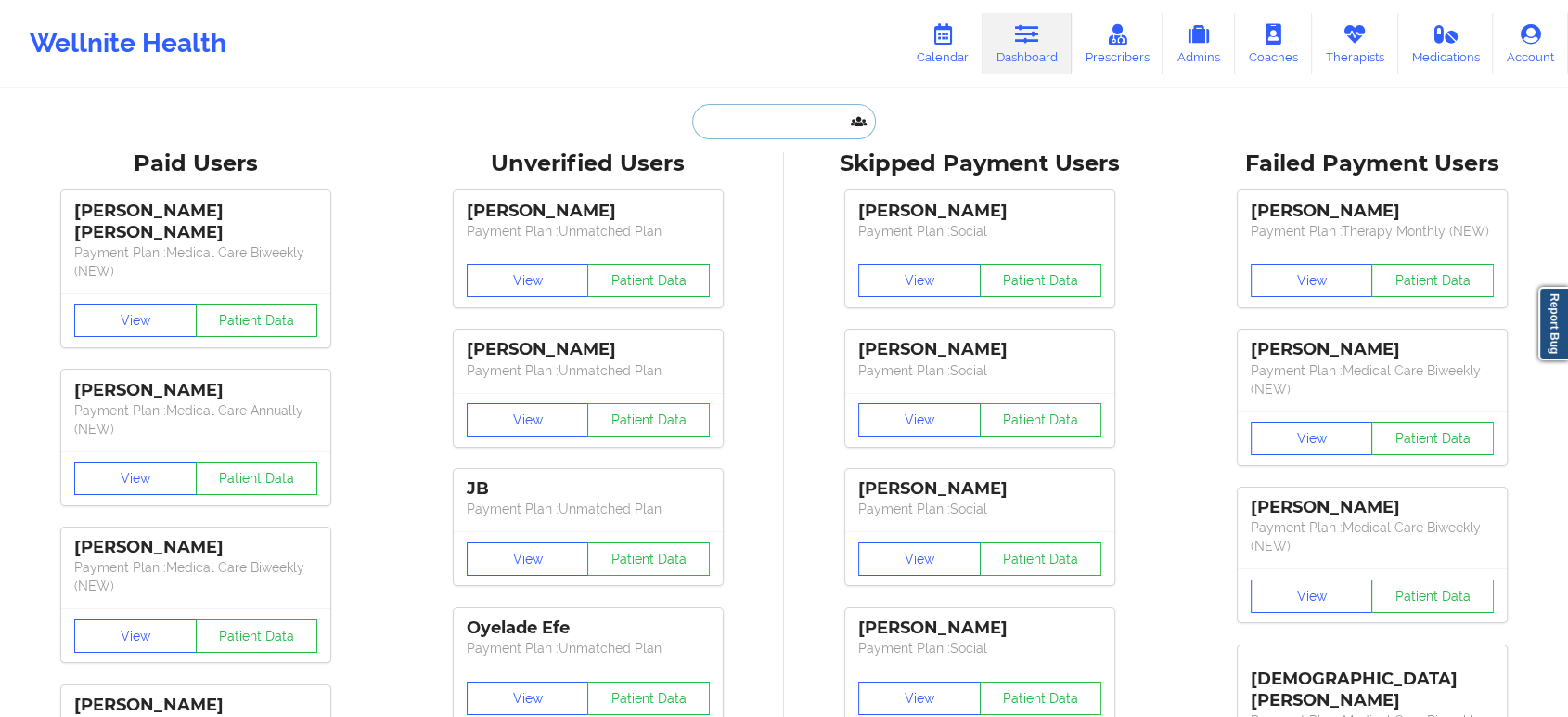
click at [774, 125] on input "text" at bounding box center [784, 121] width 184 height 35
paste input "gibrangarciadlr@gmail.com"
type input "gibrangarciadlr@gmail.com"
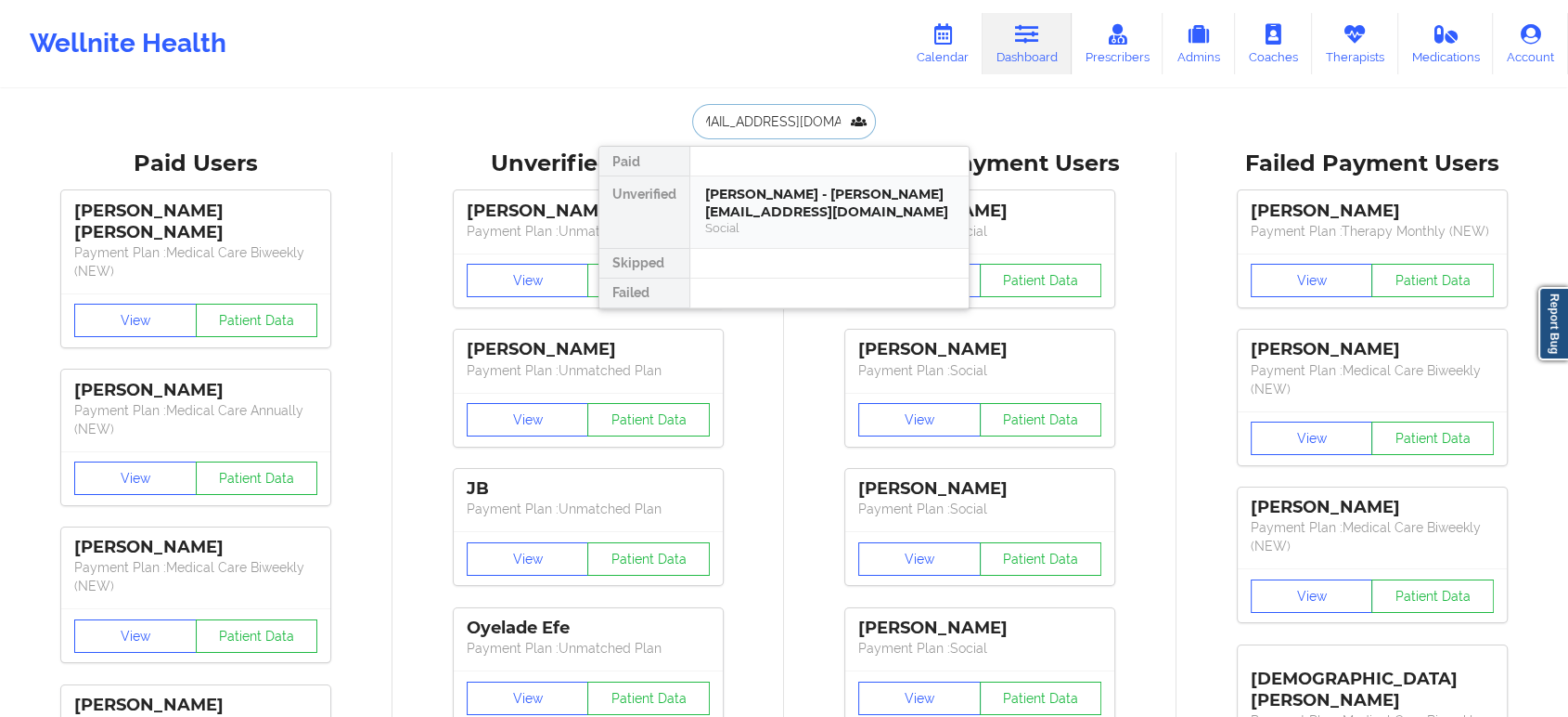
click at [774, 222] on div "Social" at bounding box center [829, 228] width 248 height 16
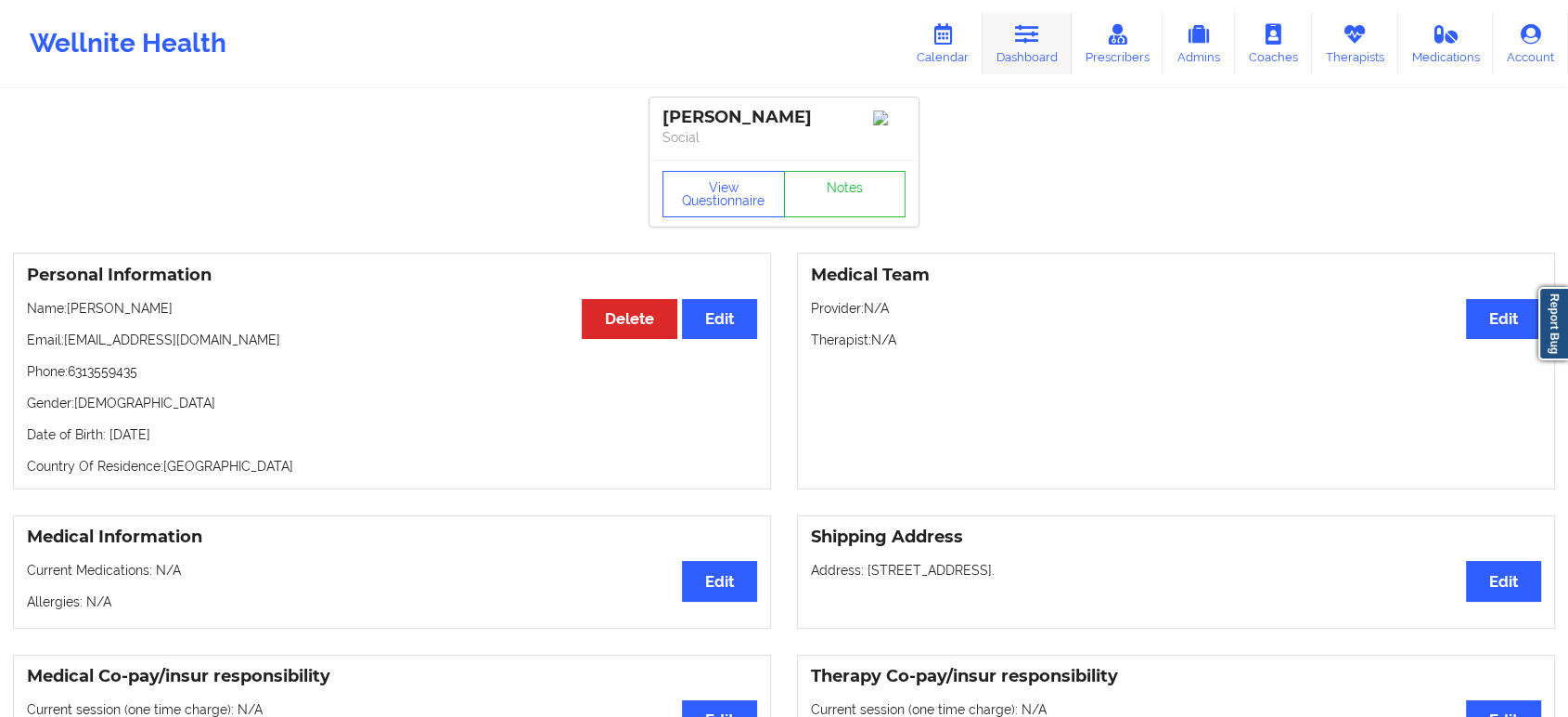
click at [1026, 25] on icon at bounding box center [1027, 35] width 25 height 21
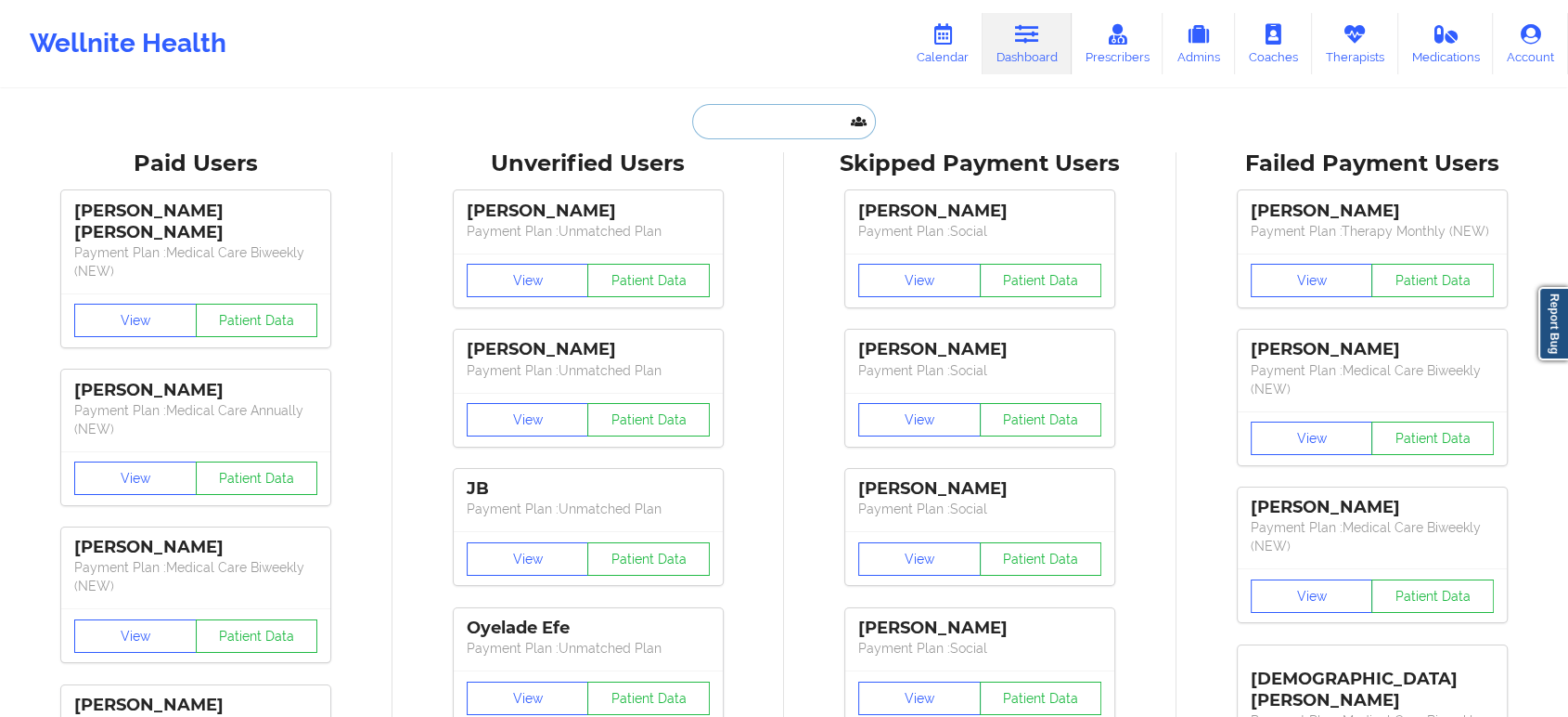
click at [802, 121] on input "text" at bounding box center [784, 121] width 184 height 35
paste input "GIBRAN GARCIA"
type input "GIBRAN GARCIA"
paste input "GIBRAN GARCIA"
type input "GIBRAN GARCIA"
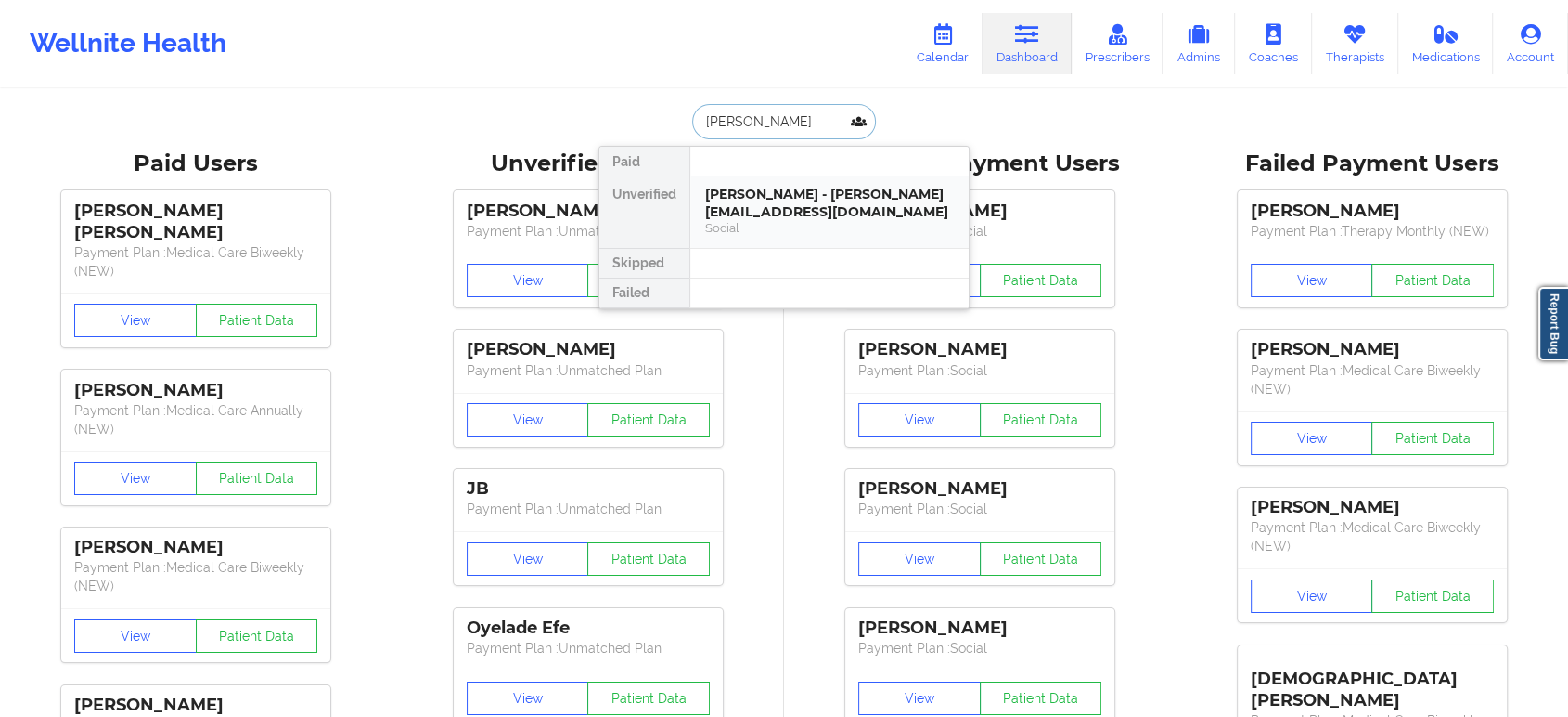
click at [809, 203] on div "GIBRAN GARCIA - gibrangarciadlr@gmail.com" at bounding box center [829, 203] width 248 height 34
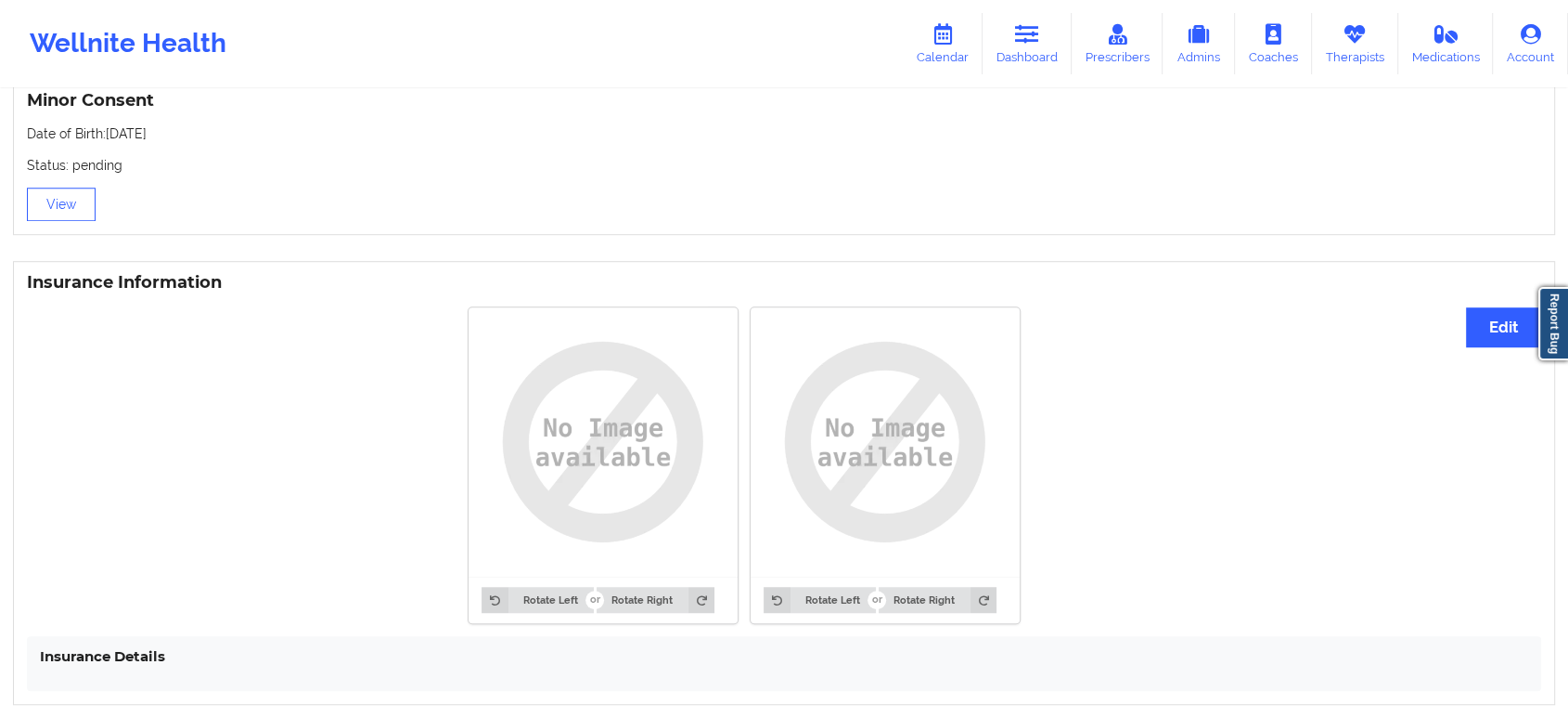
scroll to position [1285, 0]
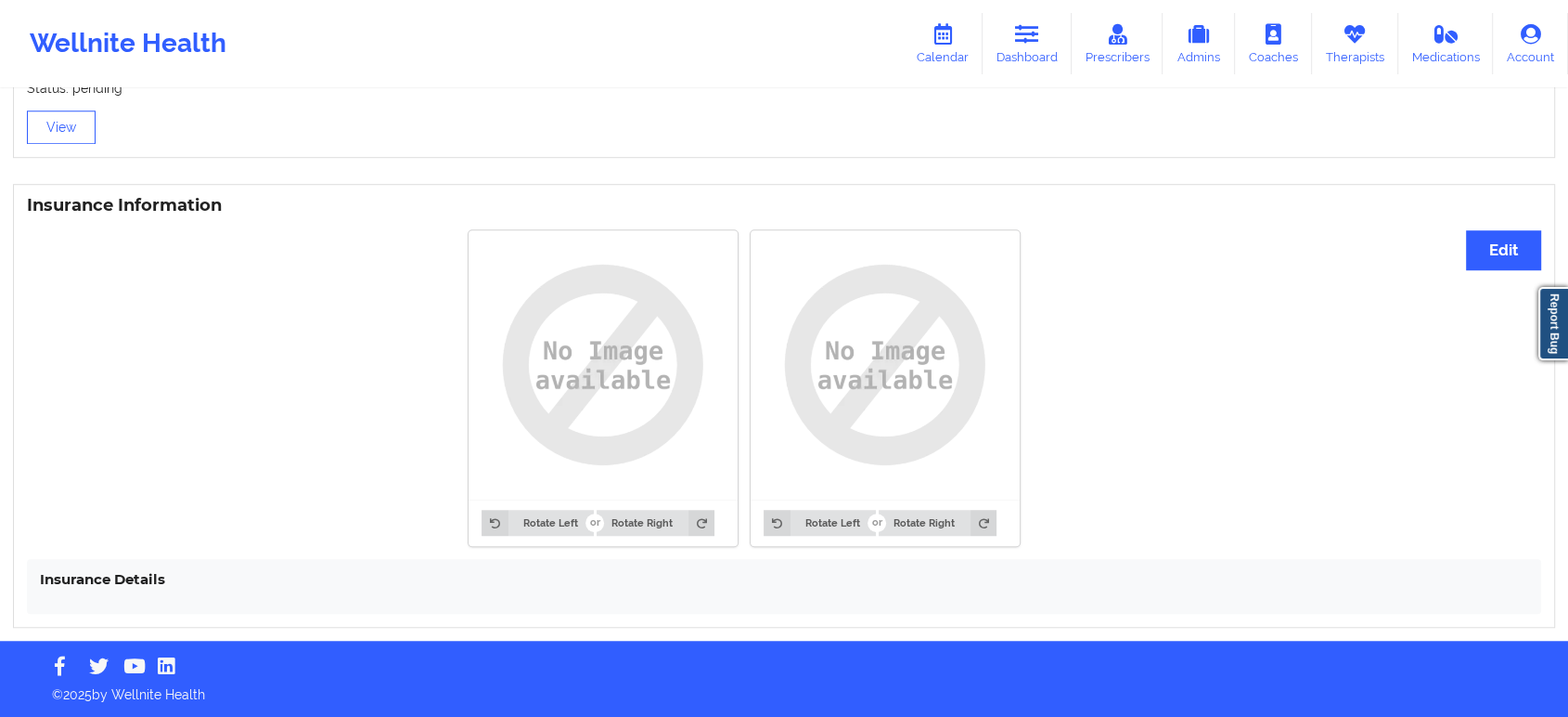
drag, startPoint x: 1125, startPoint y: 428, endPoint x: 1121, endPoint y: 418, distance: 10.8
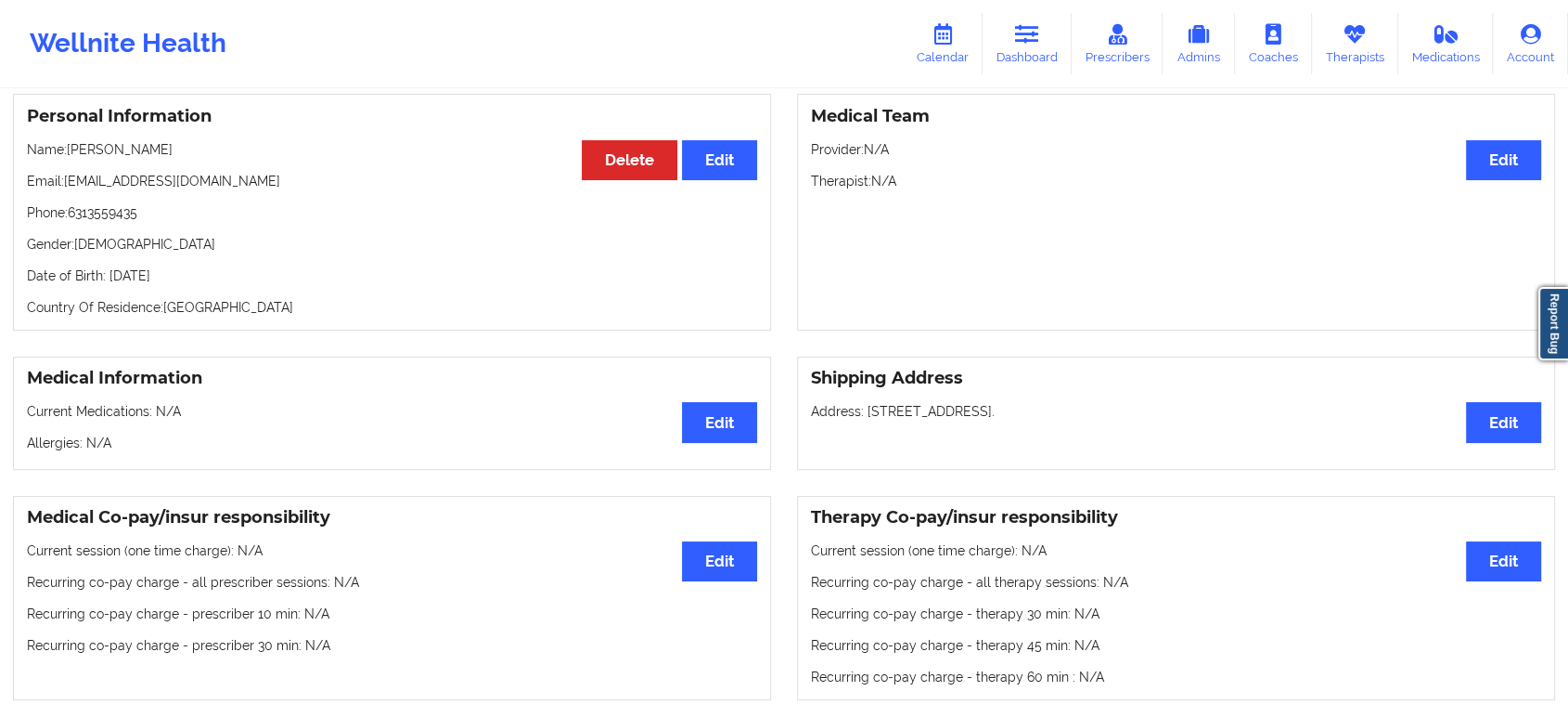
scroll to position [0, 0]
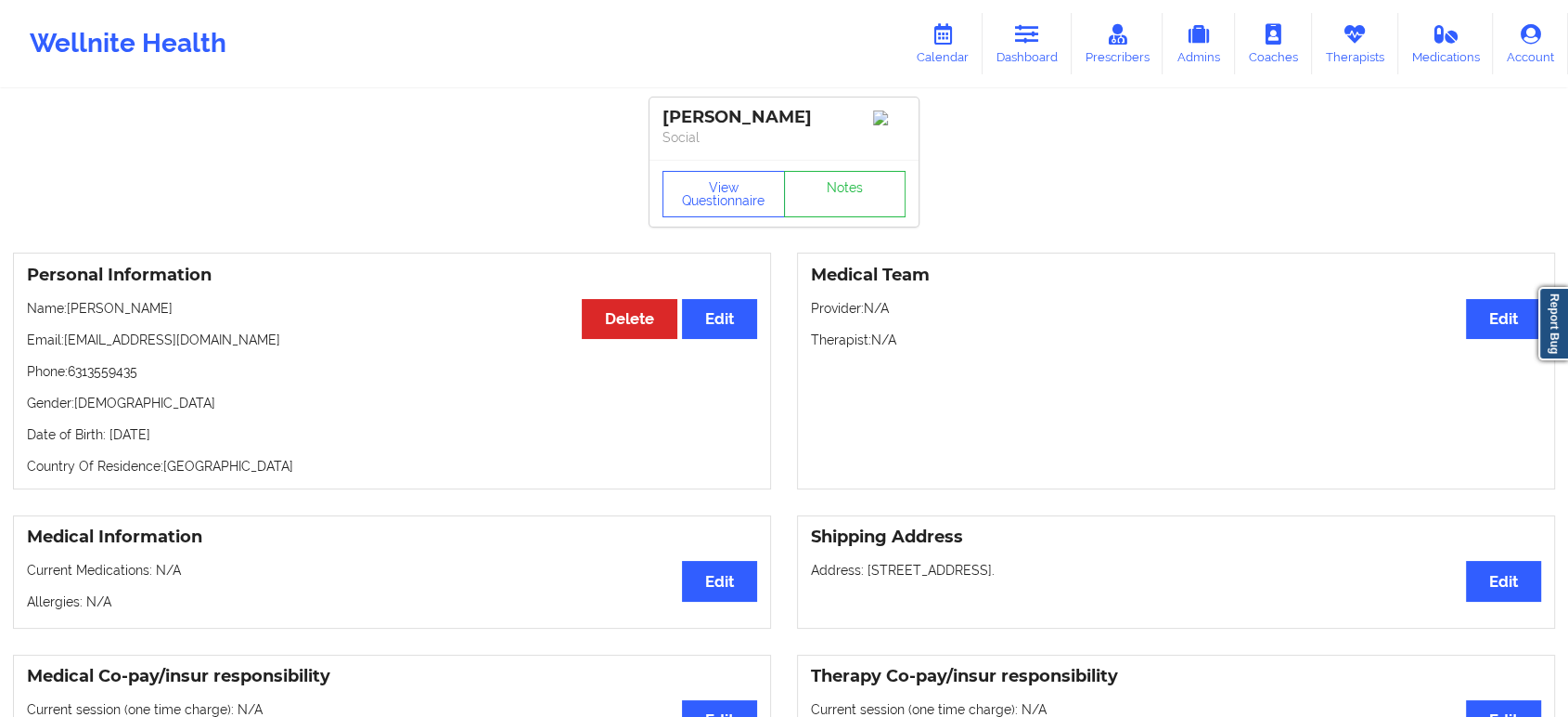
click at [1014, 7] on div "Wellnite Health Calendar Dashboard Prescribers Admins Coaches Therapists Medica…" at bounding box center [784, 43] width 1568 height 75
click at [1033, 40] on icon at bounding box center [1027, 35] width 25 height 21
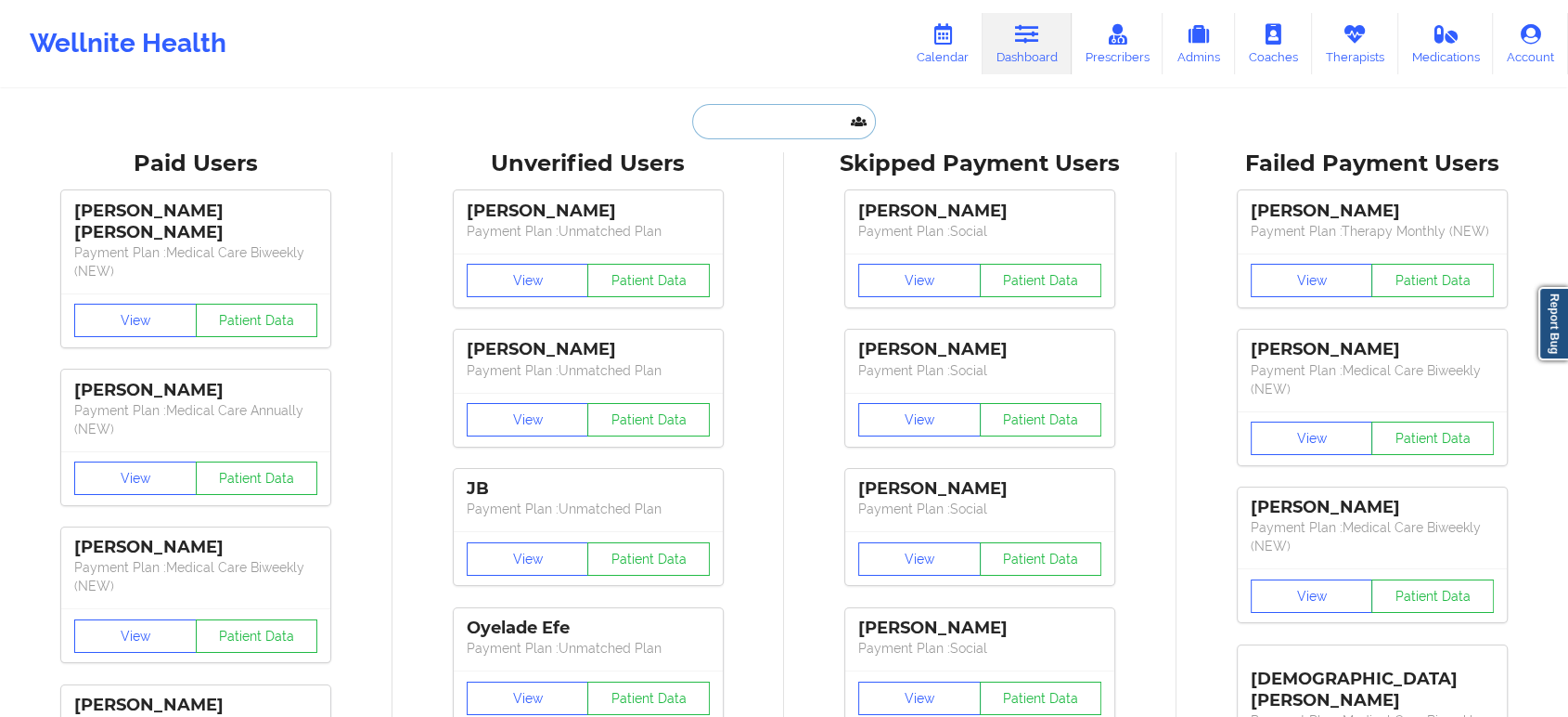
click at [755, 134] on input "text" at bounding box center [784, 121] width 184 height 35
paste input "tlbrown8806@gmail.com"
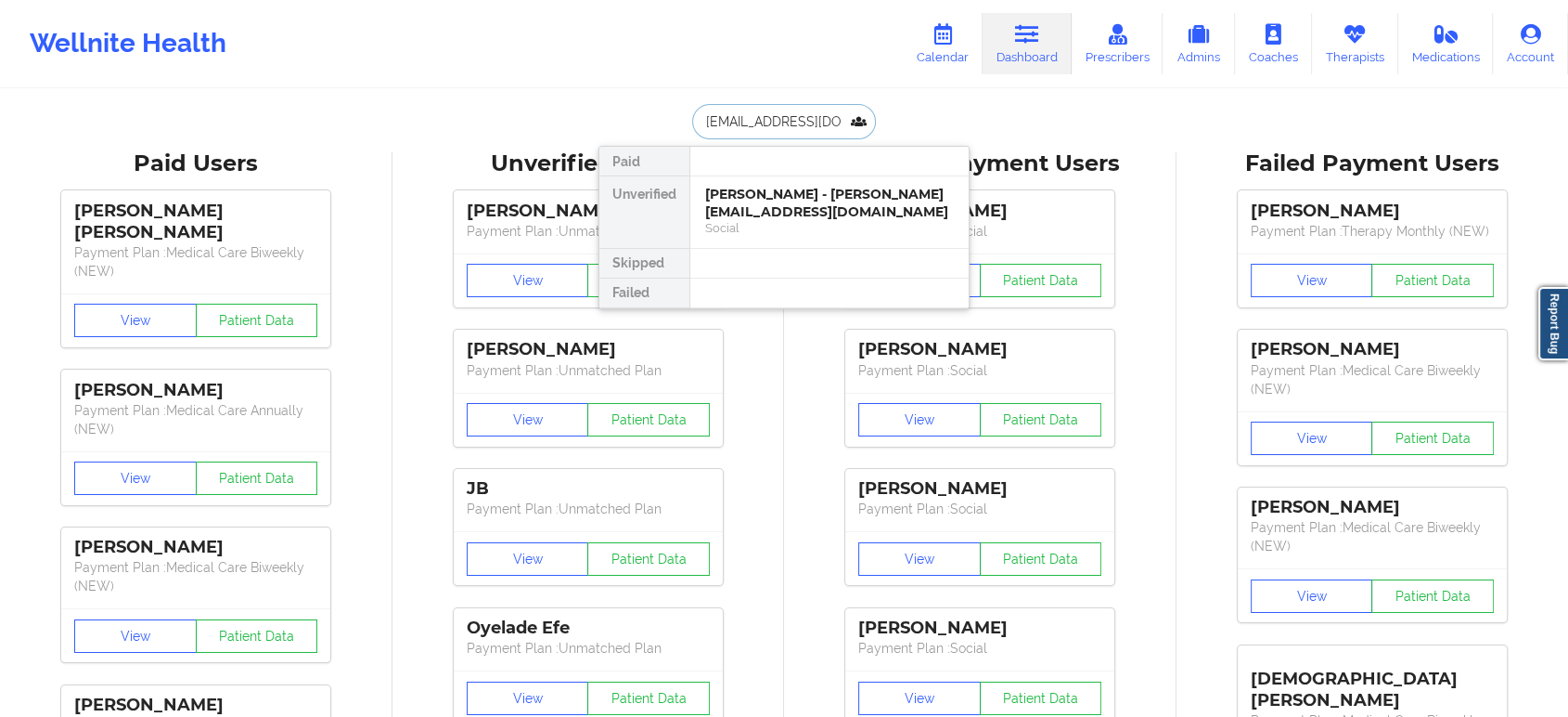
scroll to position [0, 5]
type input "tlbrown8806@gmail.com"
click at [760, 169] on div at bounding box center [829, 161] width 279 height 29
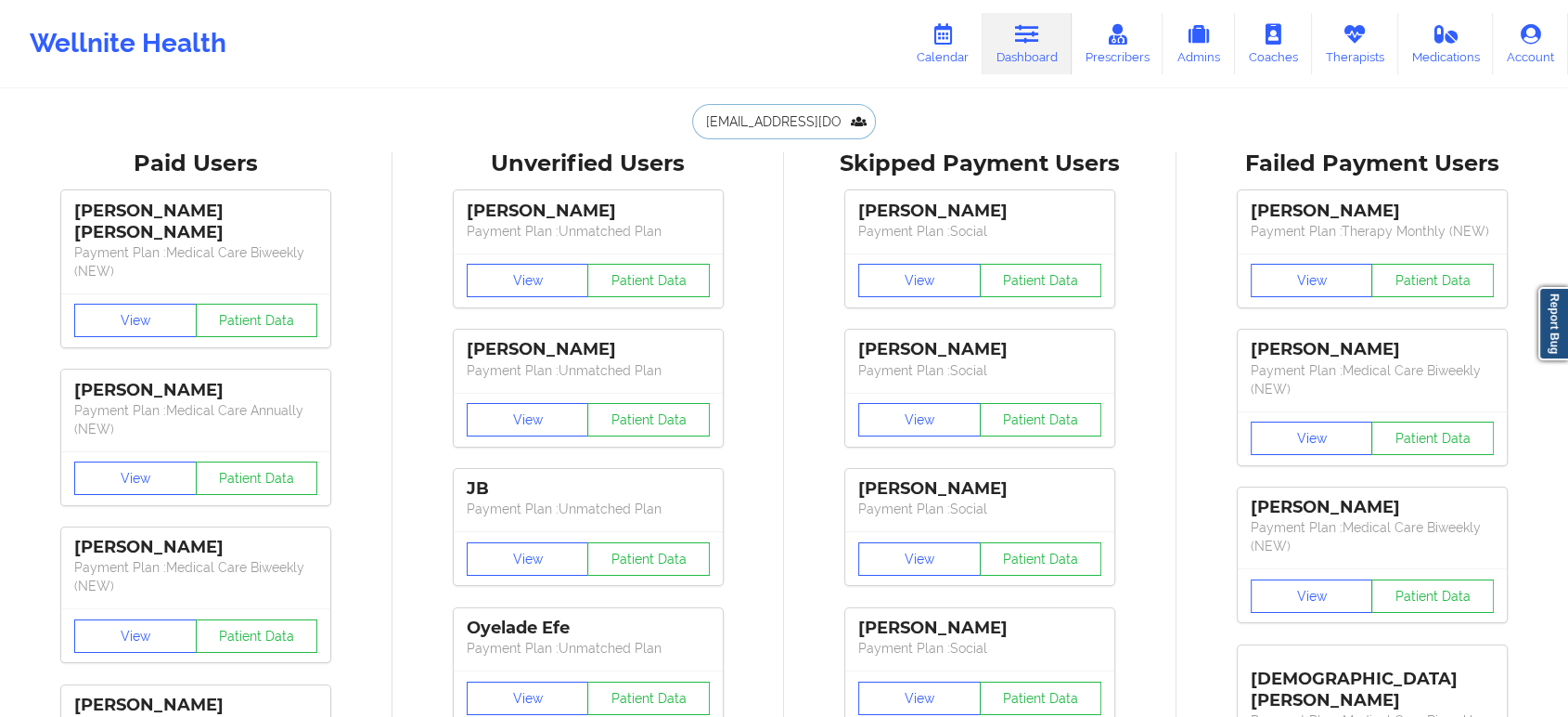
click at [772, 126] on input "tlbrown8806@gmail.com" at bounding box center [784, 121] width 184 height 35
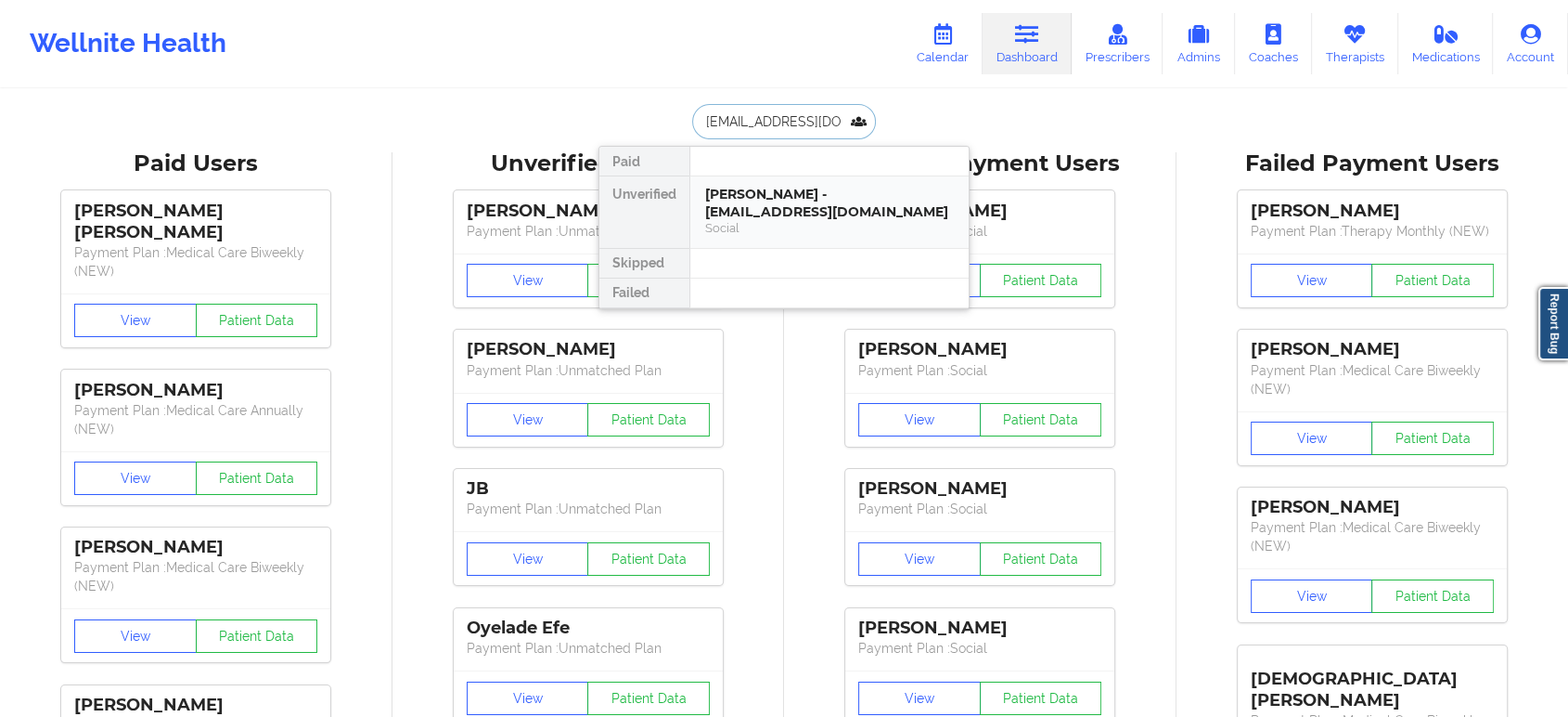
click at [787, 203] on div "Terri Brown - tlbrown8806@gmail.com" at bounding box center [829, 203] width 248 height 34
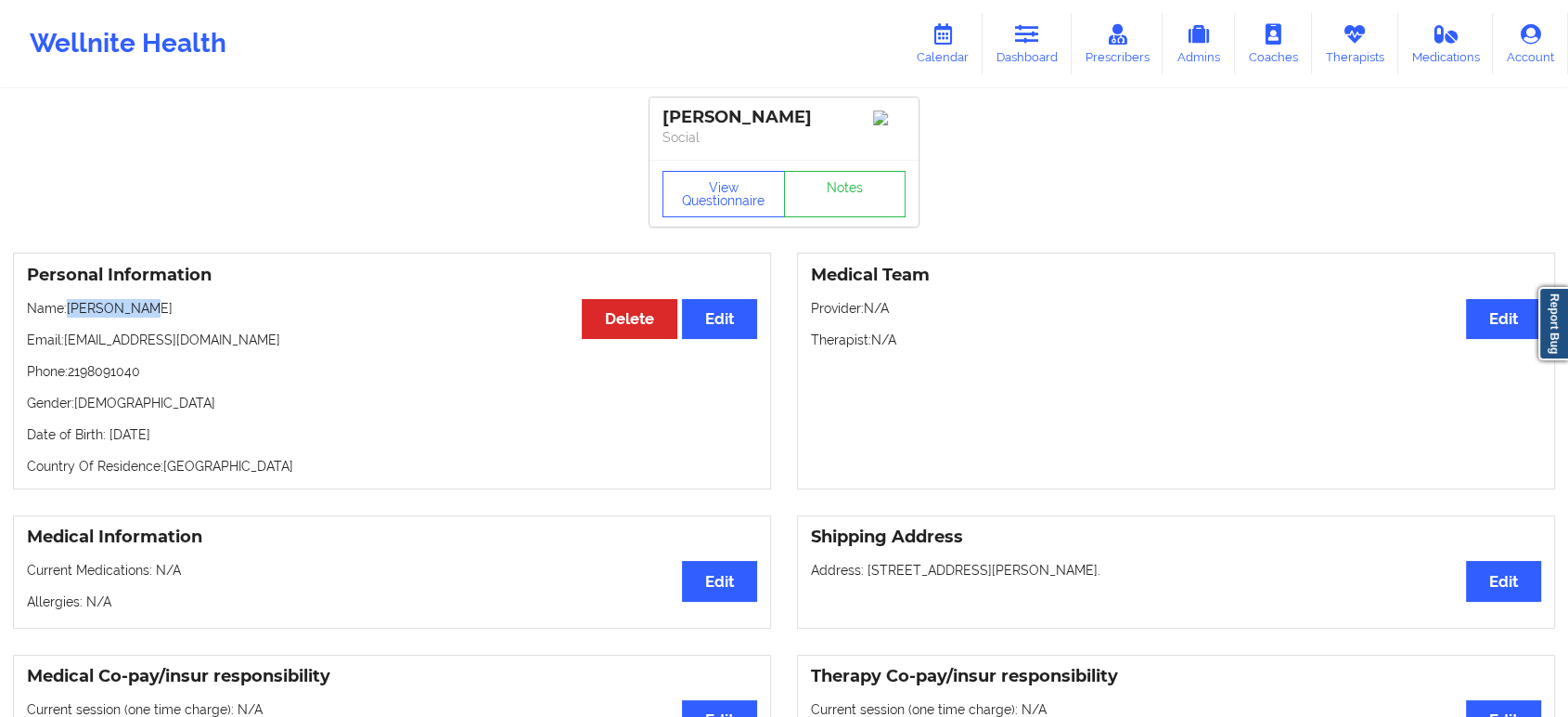
drag, startPoint x: 140, startPoint y: 315, endPoint x: 71, endPoint y: 314, distance: 69.0
click at [71, 314] on p "Name: Terri Brown" at bounding box center [391, 308] width 730 height 19
copy p "Terri Brown"
click at [1055, 36] on link "Dashboard" at bounding box center [1027, 43] width 89 height 61
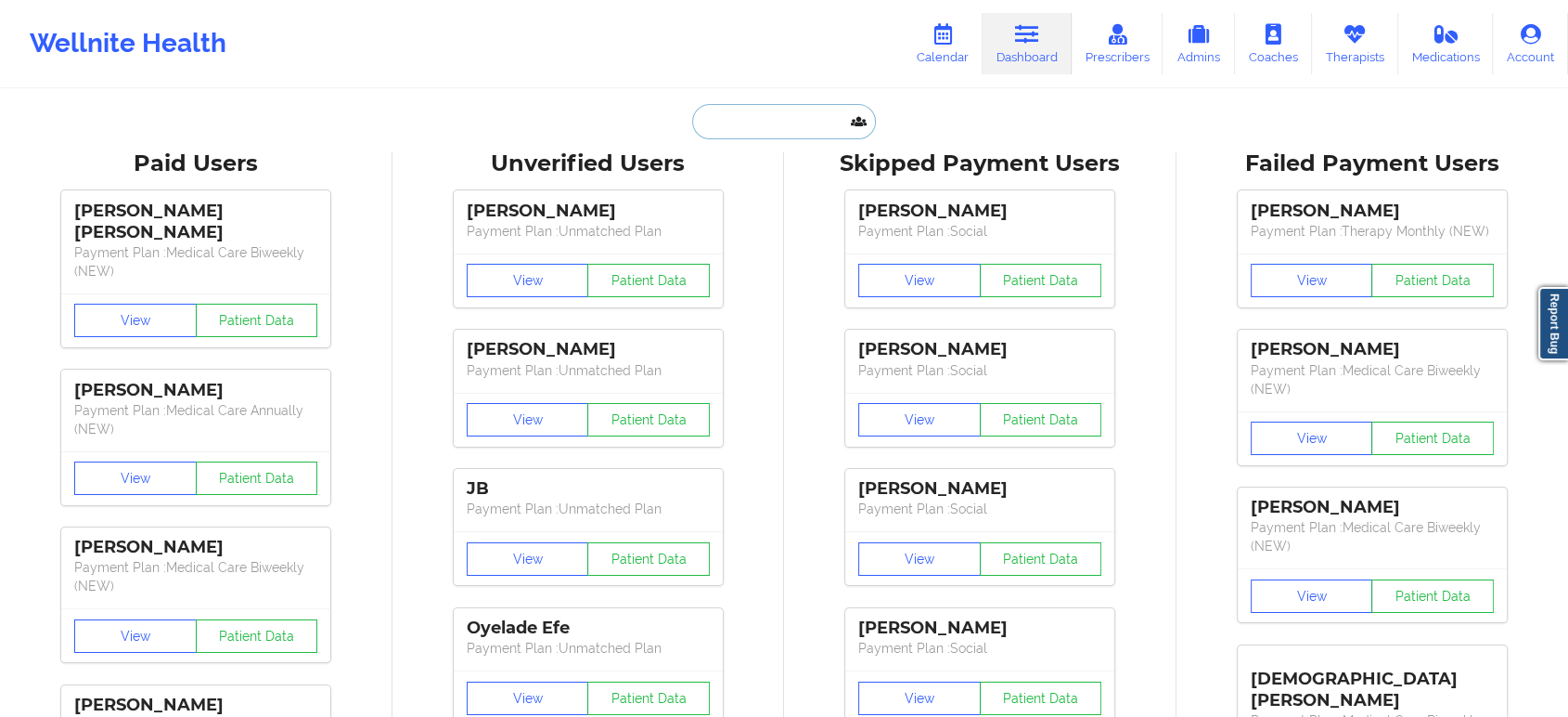
click at [755, 128] on input "text" at bounding box center [784, 121] width 184 height 35
paste input "andrew.c.schweigert@gmail.com"
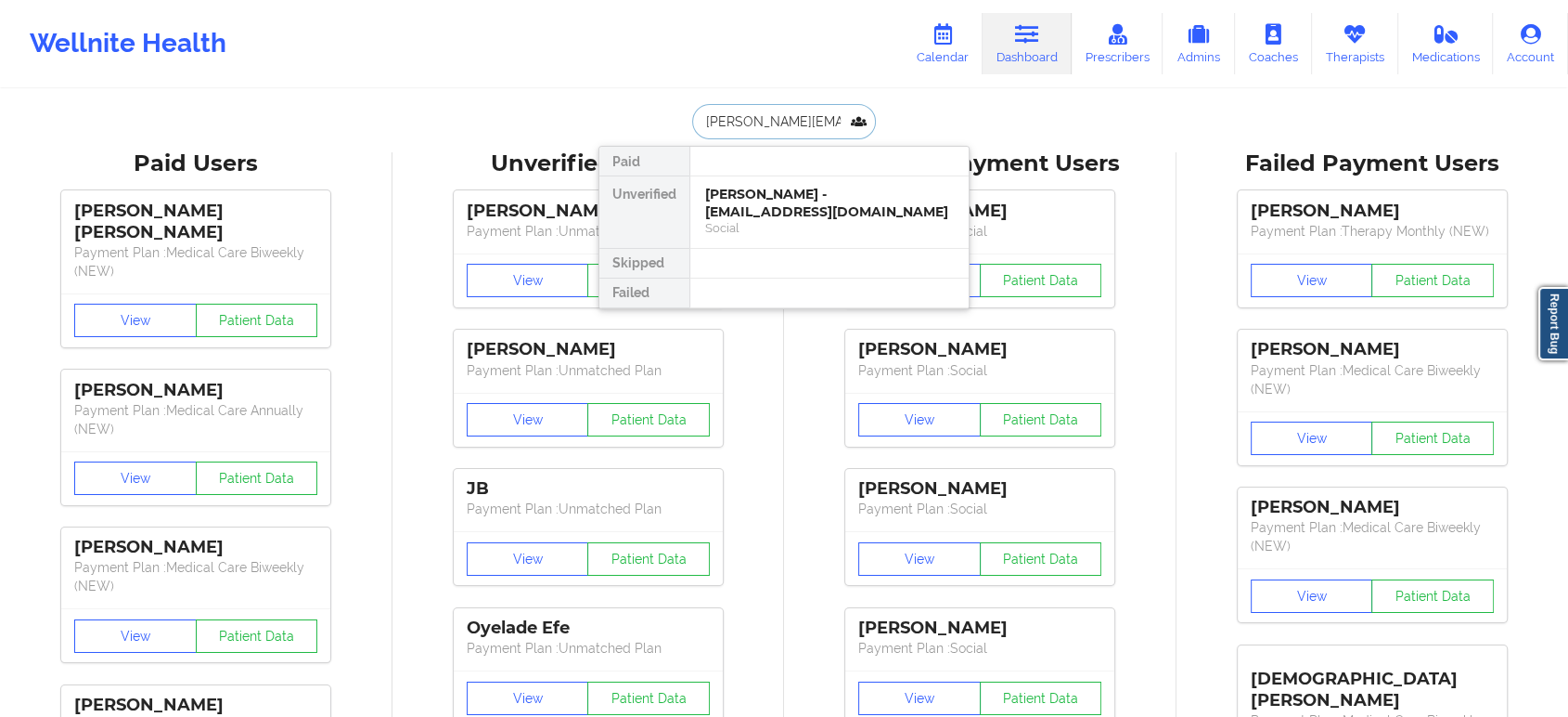
type input "andrew.c.schweigert@gmail.com"
click at [814, 238] on div "Social" at bounding box center [829, 246] width 248 height 16
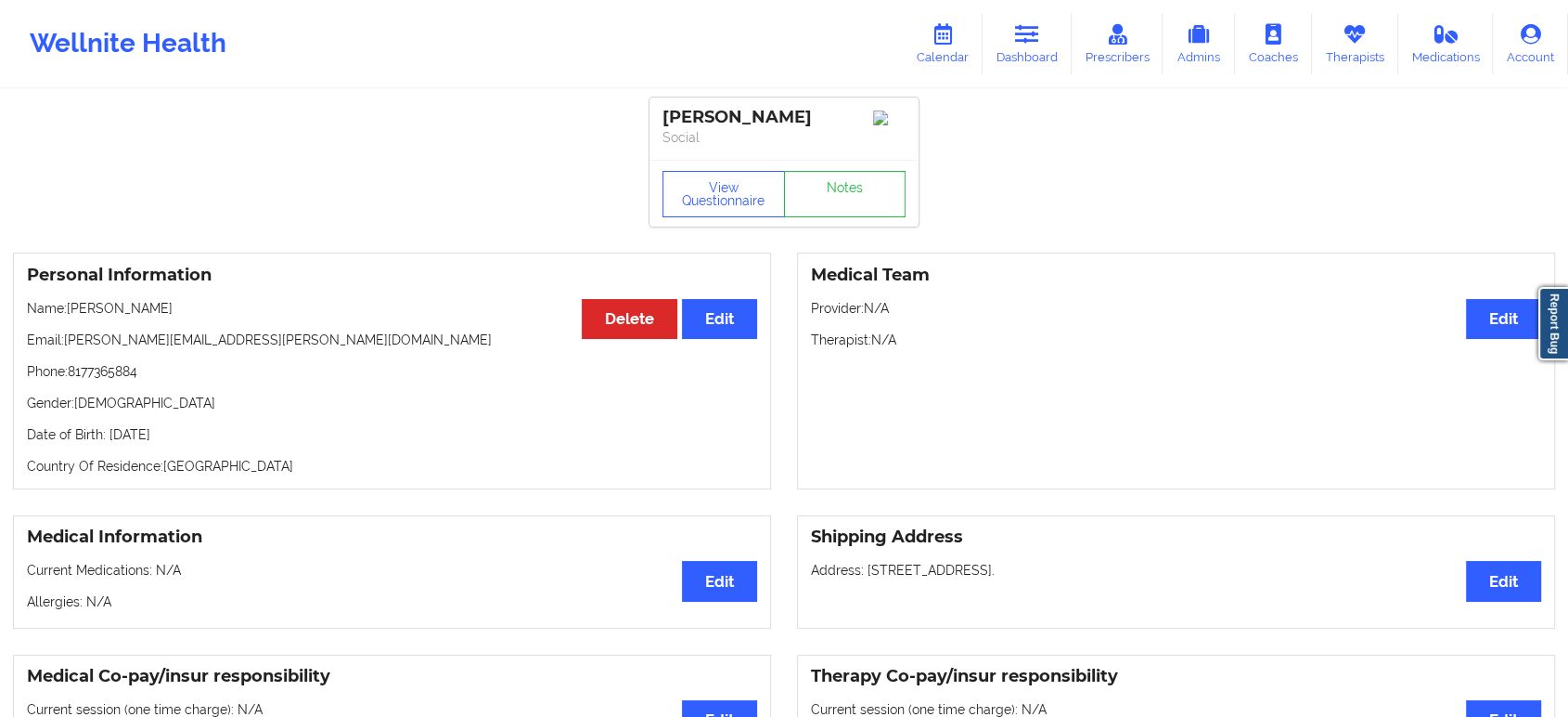
drag, startPoint x: 234, startPoint y: 330, endPoint x: 73, endPoint y: 333, distance: 161.0
click at [73, 317] on p "Name: ANDREW SCHWEIGERT" at bounding box center [391, 308] width 730 height 19
copy p "ANDREW SCHWEIGERT"
click at [1035, 25] on icon at bounding box center [1027, 35] width 25 height 21
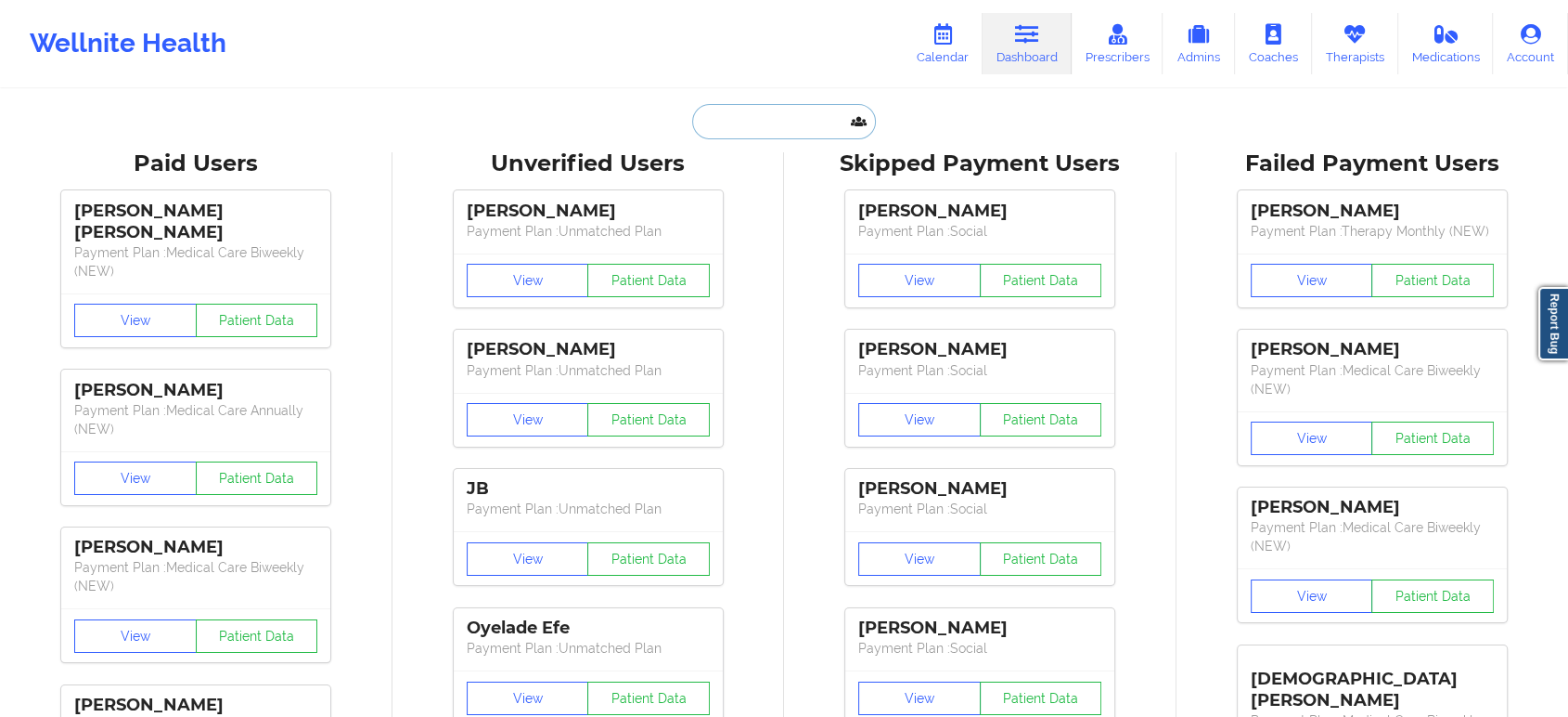
click at [790, 132] on input "text" at bounding box center [784, 121] width 184 height 35
paste input "alholcomb0@gmail.com"
type input "alholcomb0@gmail.com"
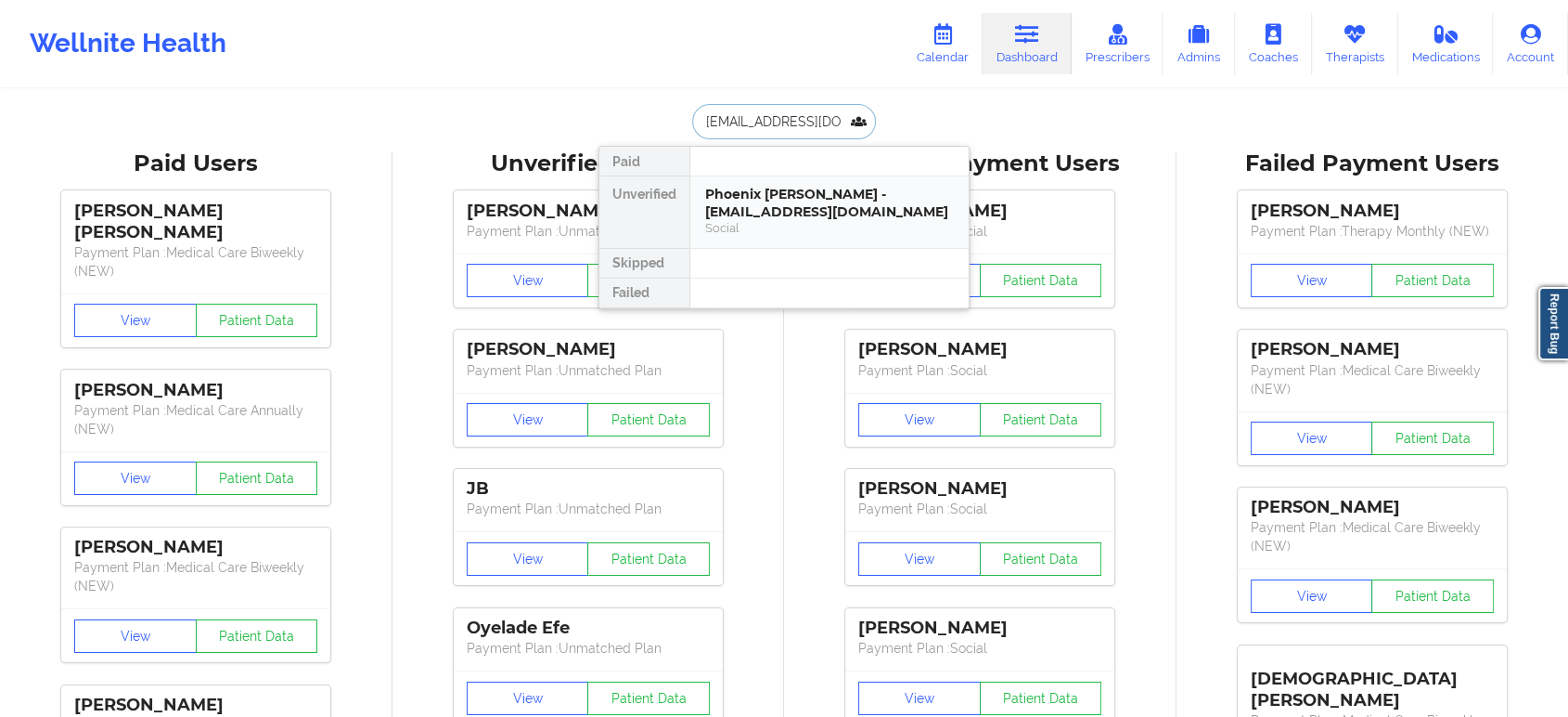
click at [768, 229] on div "Social" at bounding box center [829, 228] width 248 height 16
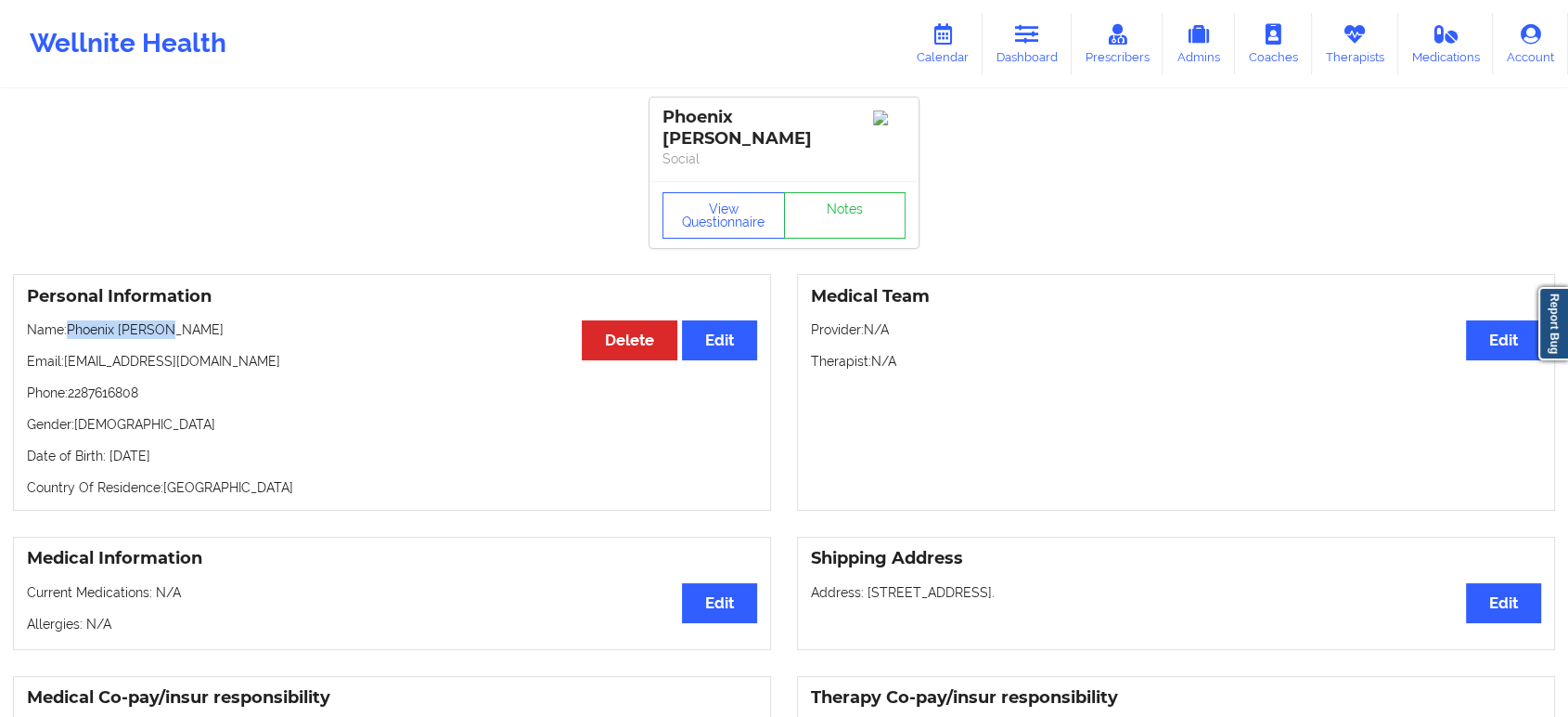
drag, startPoint x: 182, startPoint y: 317, endPoint x: 72, endPoint y: 316, distance: 110.0
click at [72, 320] on p "Name: Phoenix Holcomb" at bounding box center [391, 330] width 730 height 19
copy p "Phoenix Holcomb"
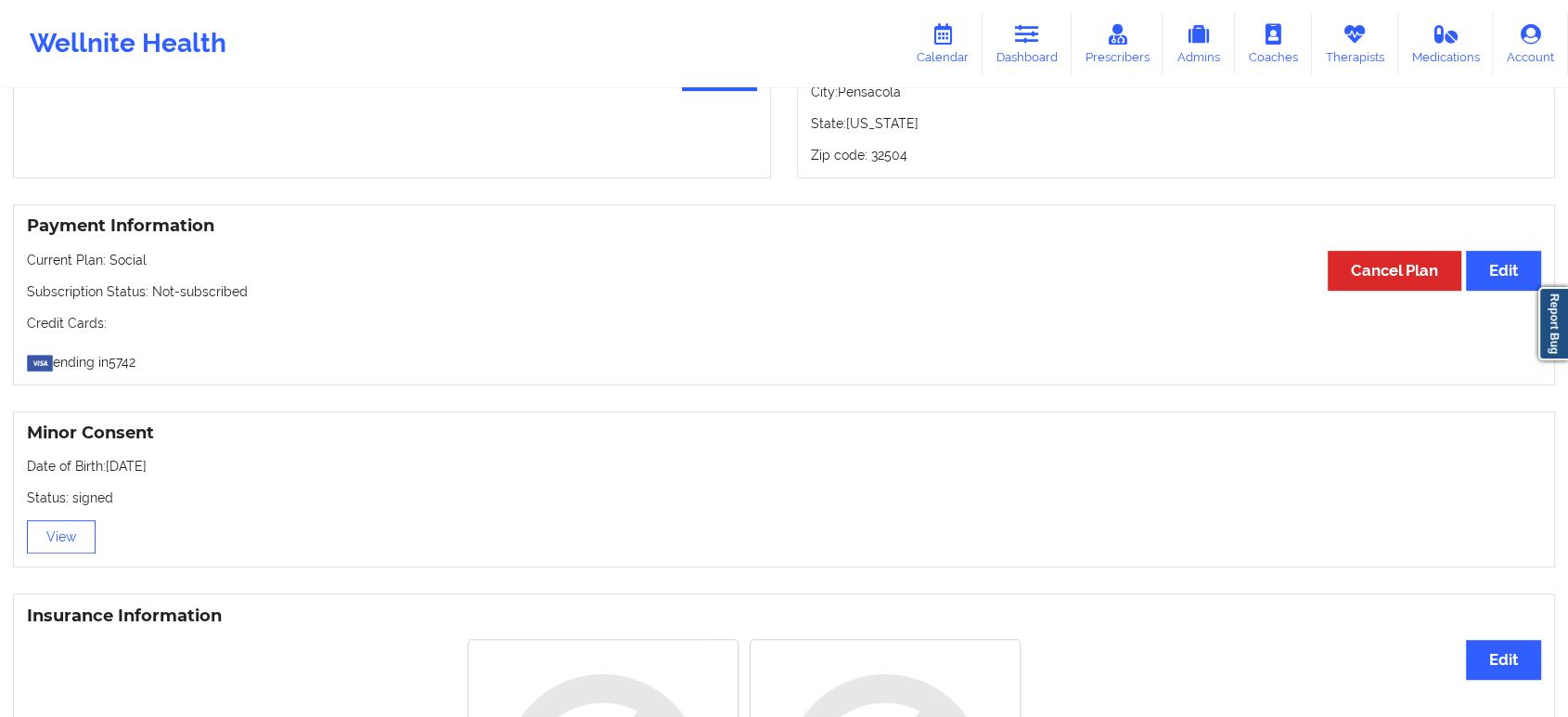
scroll to position [690, 0]
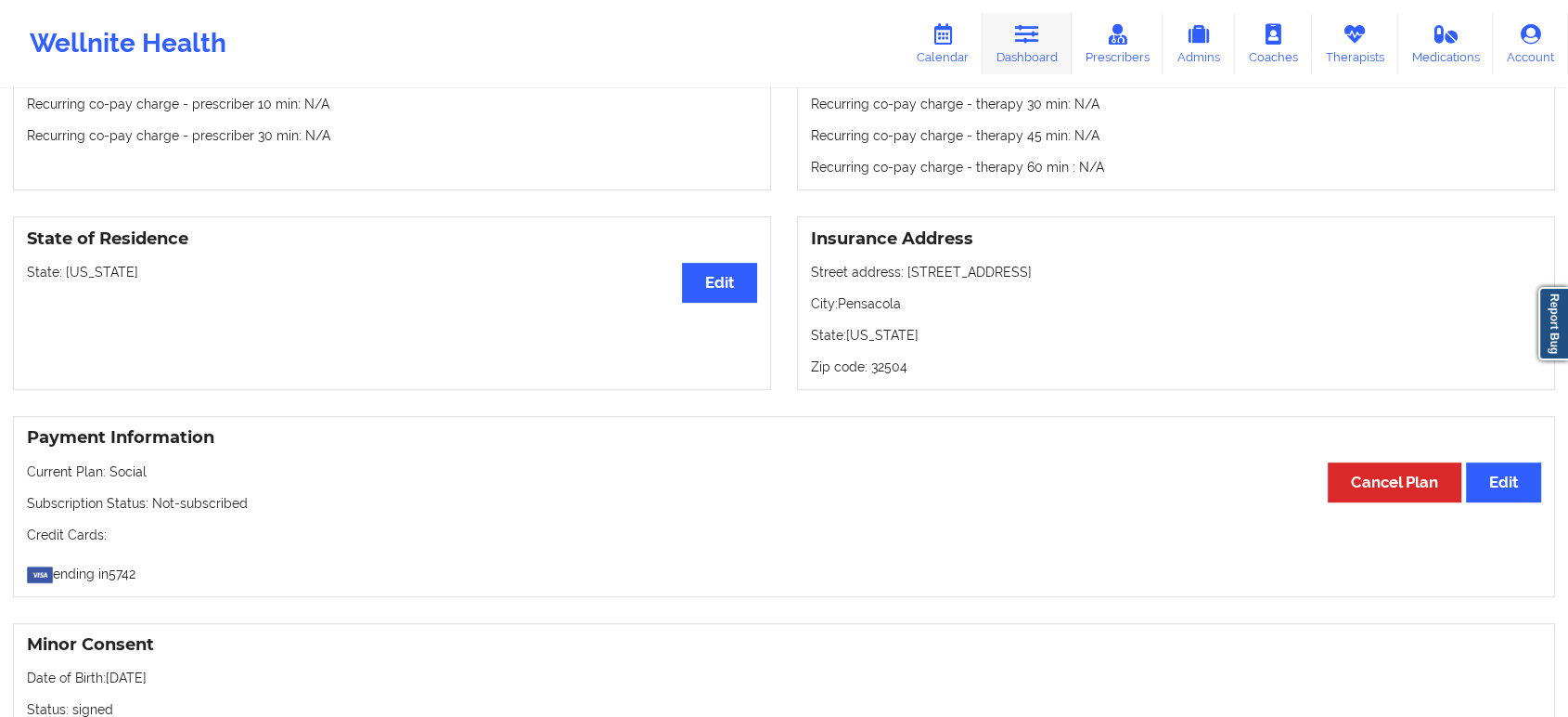
click at [1051, 50] on link "Dashboard" at bounding box center [1027, 43] width 89 height 61
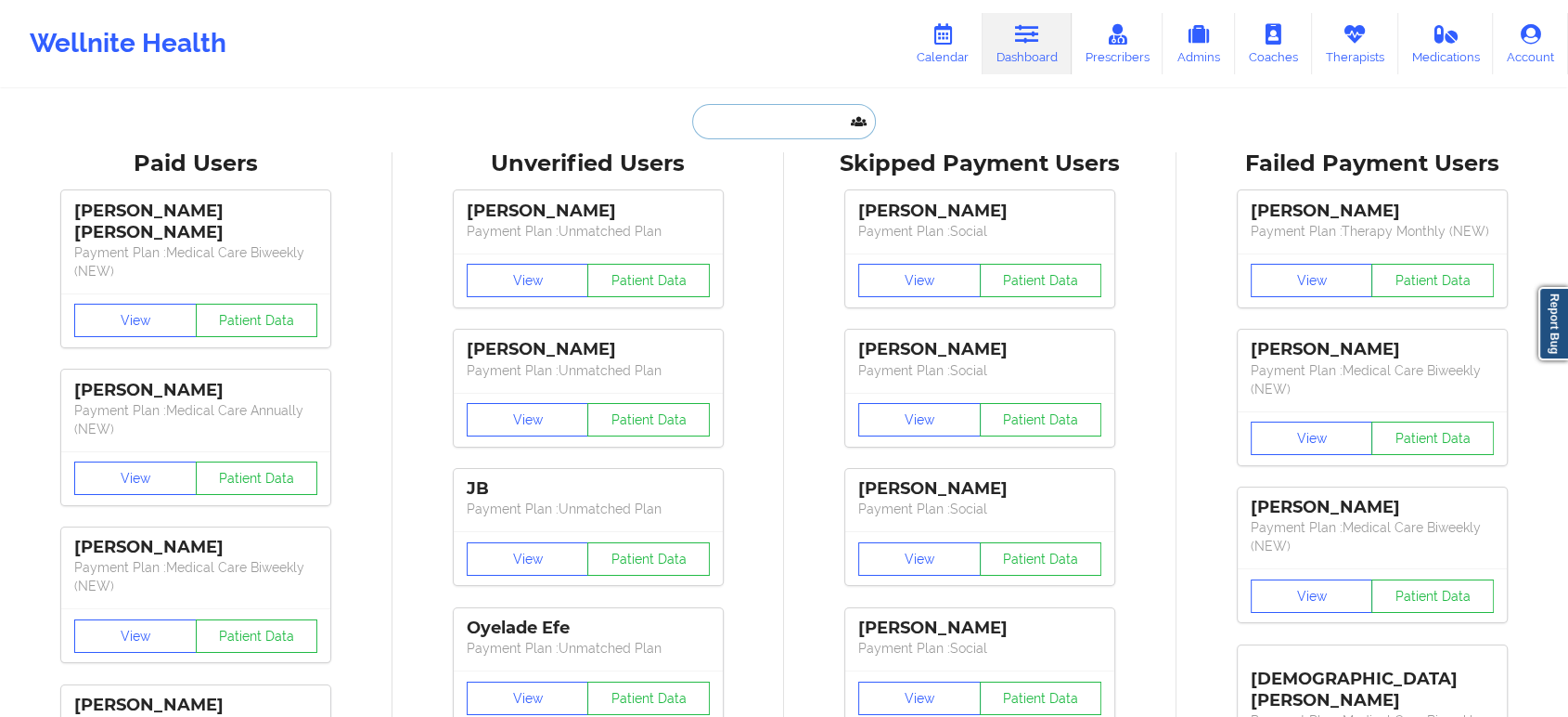
click at [787, 131] on input "text" at bounding box center [784, 121] width 184 height 35
paste input "tmcocek@gmail.com"
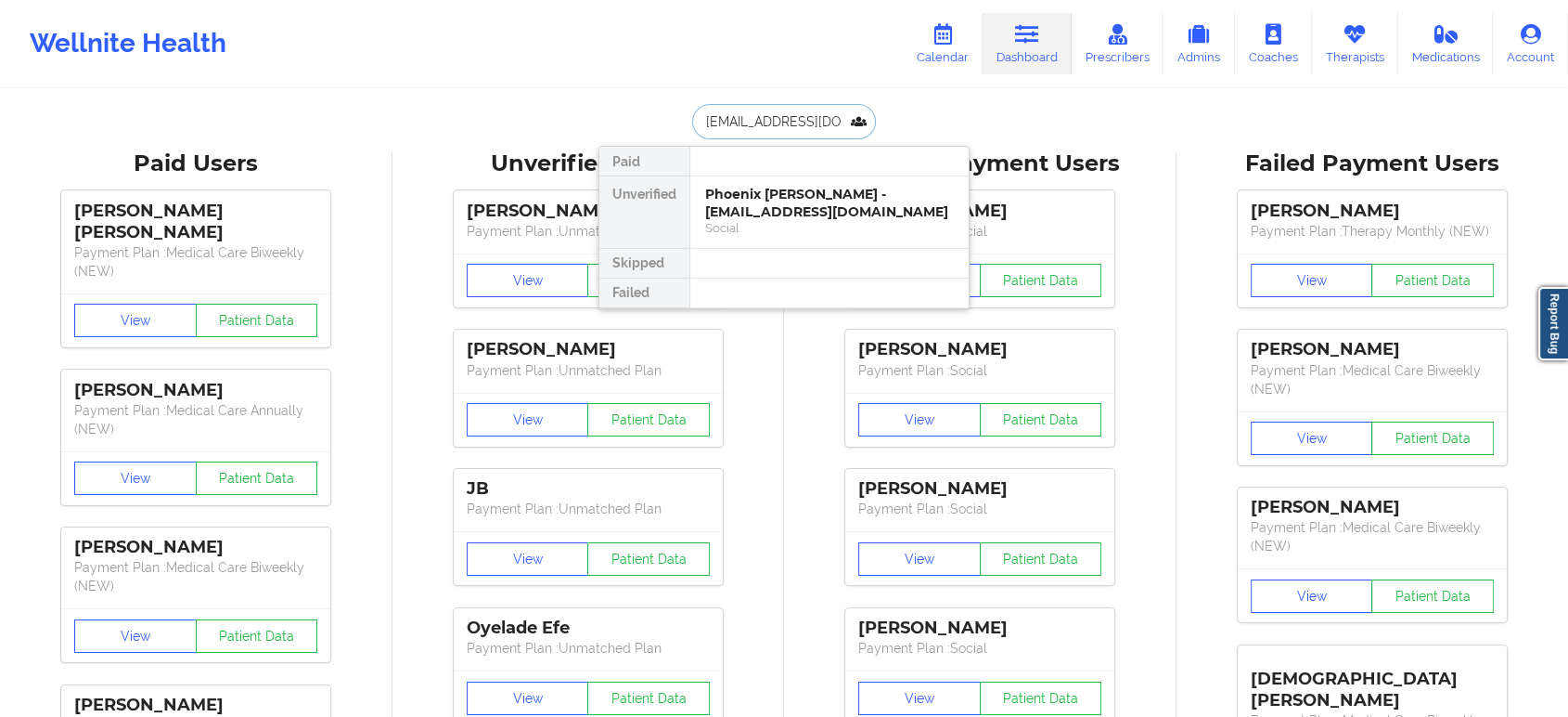
type input "tmcocek@gmail.com"
click at [794, 192] on div "Tyler Cocek - tmcocek@gmail.com" at bounding box center [829, 203] width 248 height 34
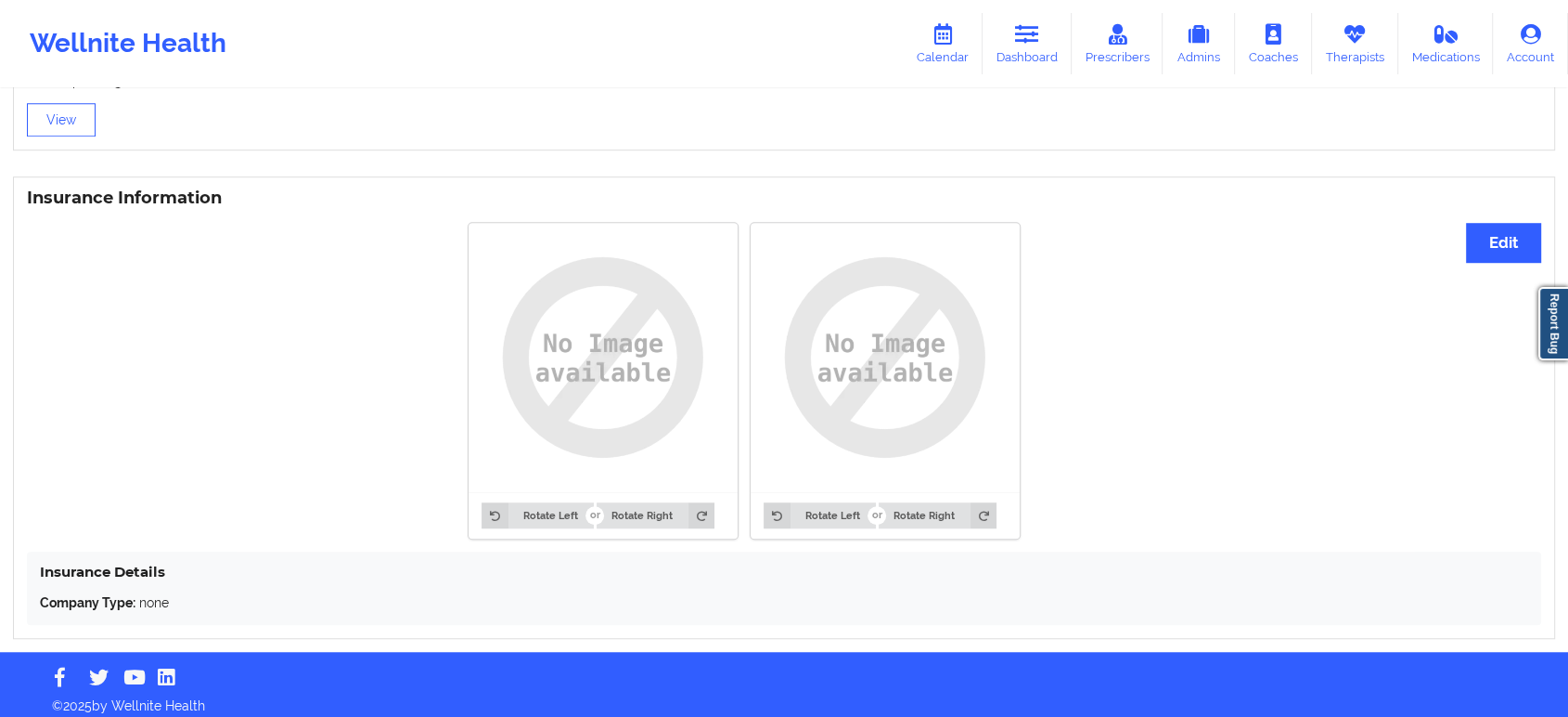
scroll to position [1311, 0]
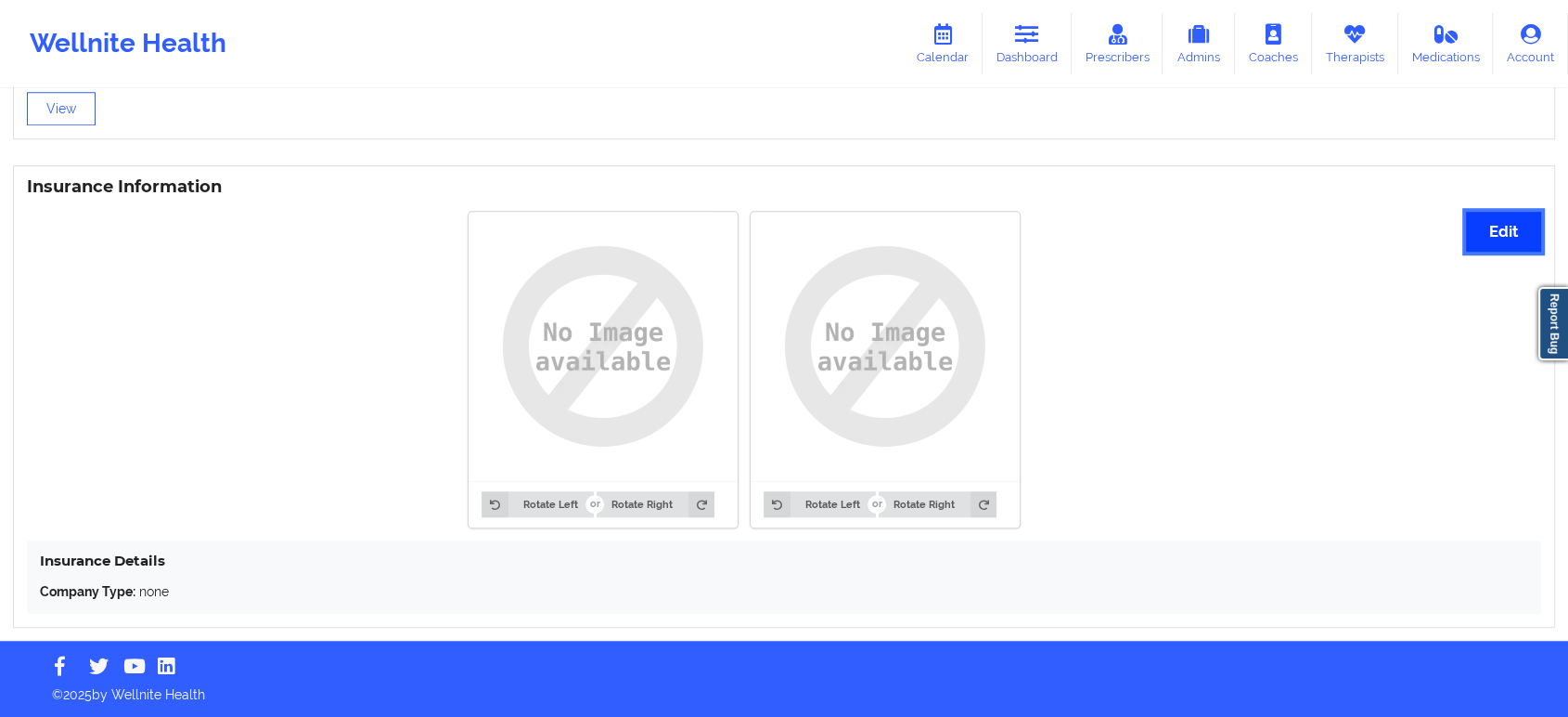
click at [1507, 240] on button "Edit" at bounding box center [1504, 231] width 76 height 40
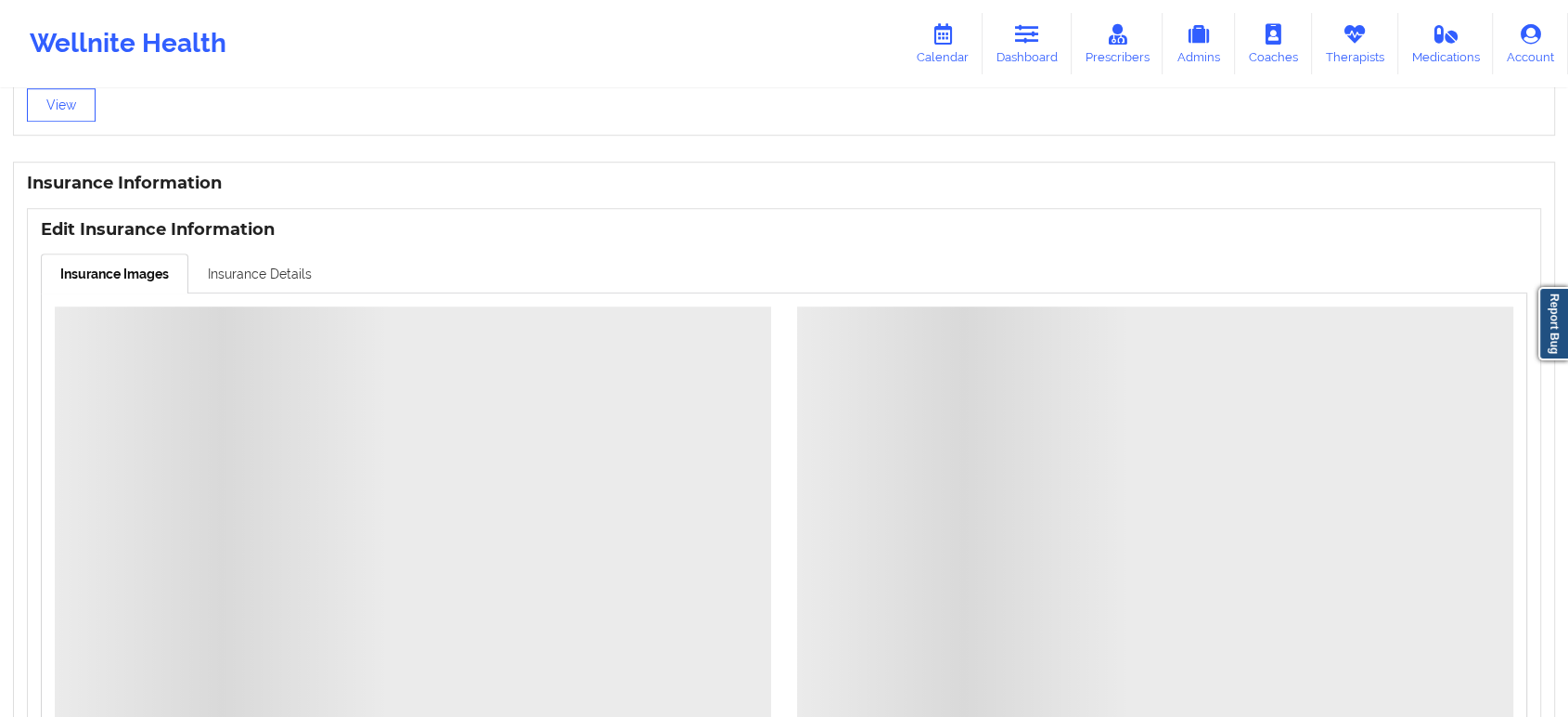
click at [280, 267] on link "Insurance Details" at bounding box center [259, 272] width 143 height 39
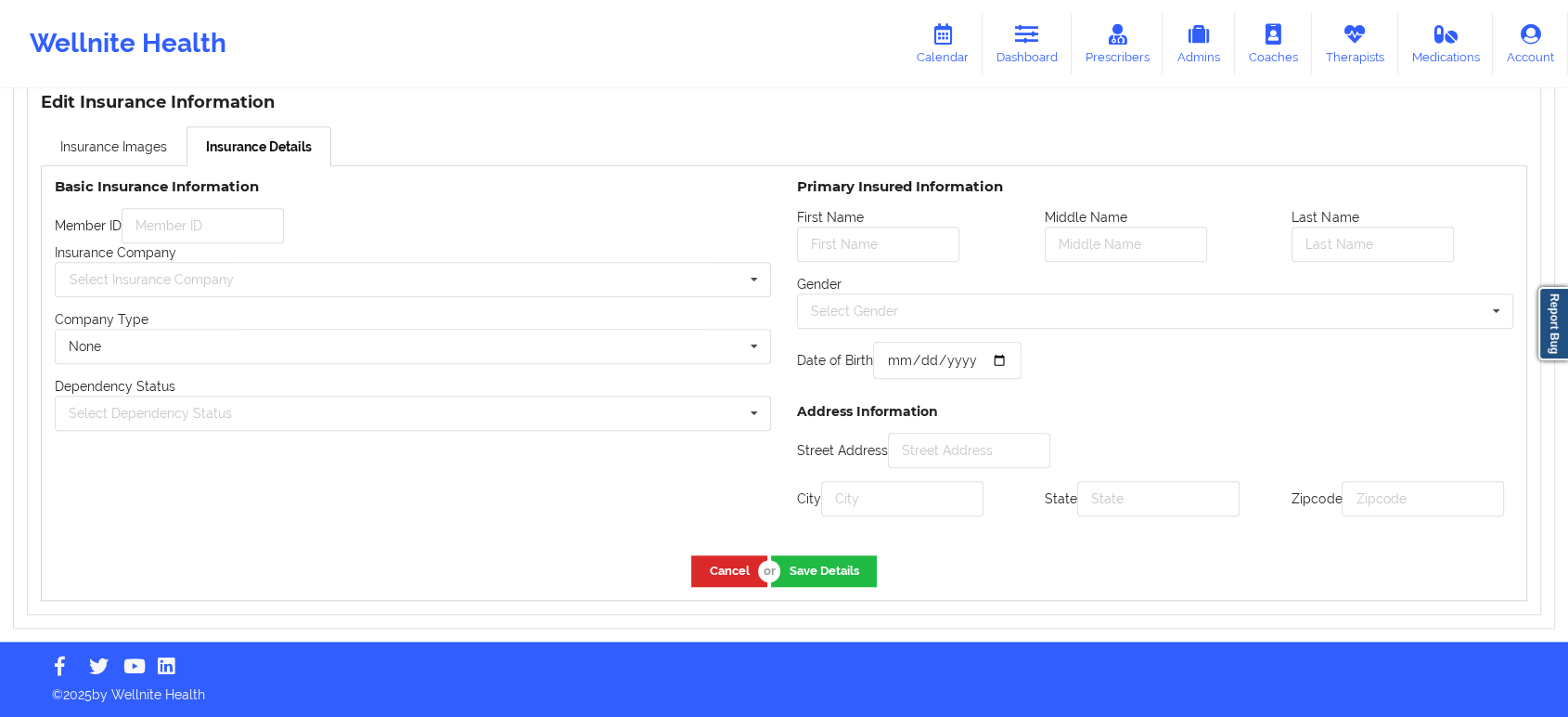
scroll to position [1460, 0]
click at [213, 208] on input "text" at bounding box center [203, 225] width 162 height 35
paste input "977372602"
type input "977372602"
click at [497, 264] on input "text" at bounding box center [413, 279] width 715 height 33
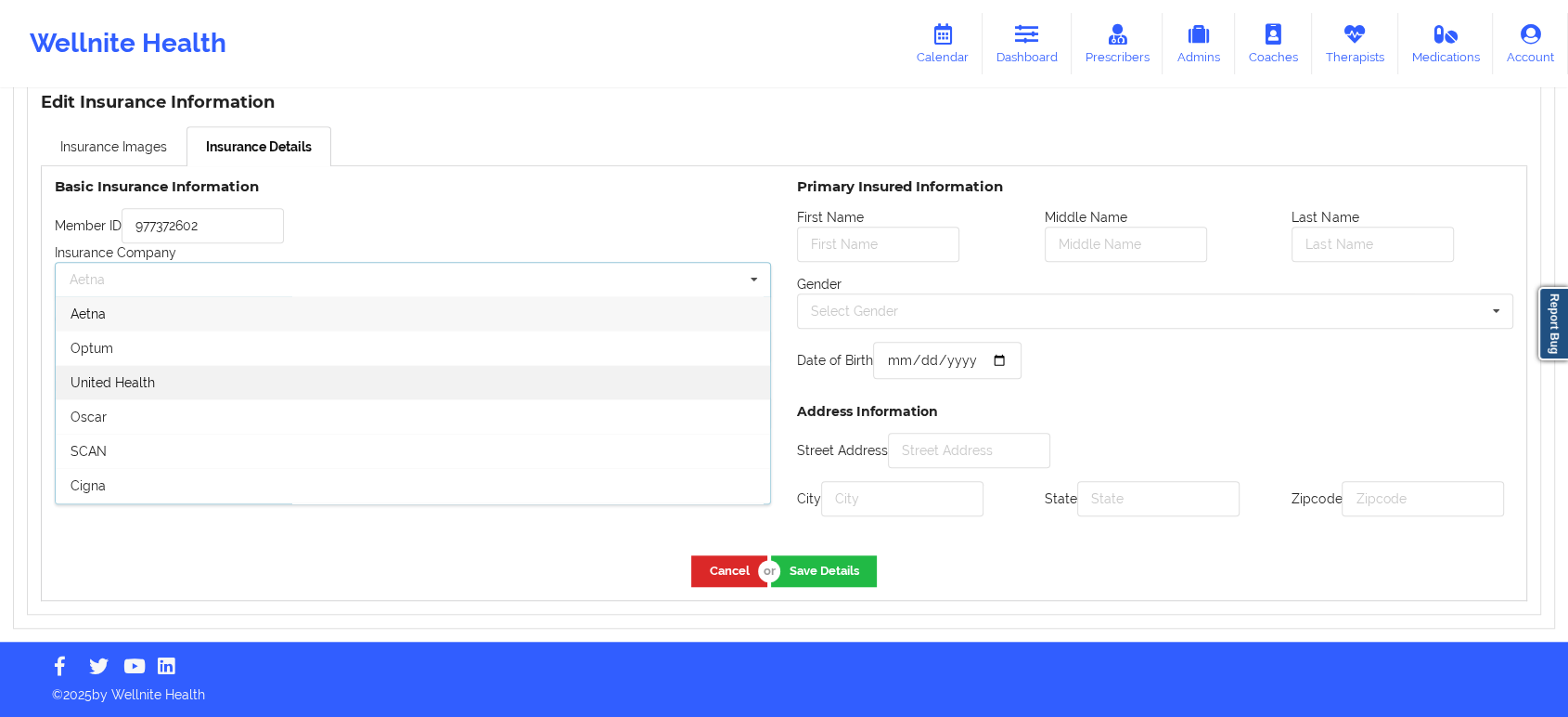
click at [440, 365] on div "United Health" at bounding box center [413, 382] width 715 height 34
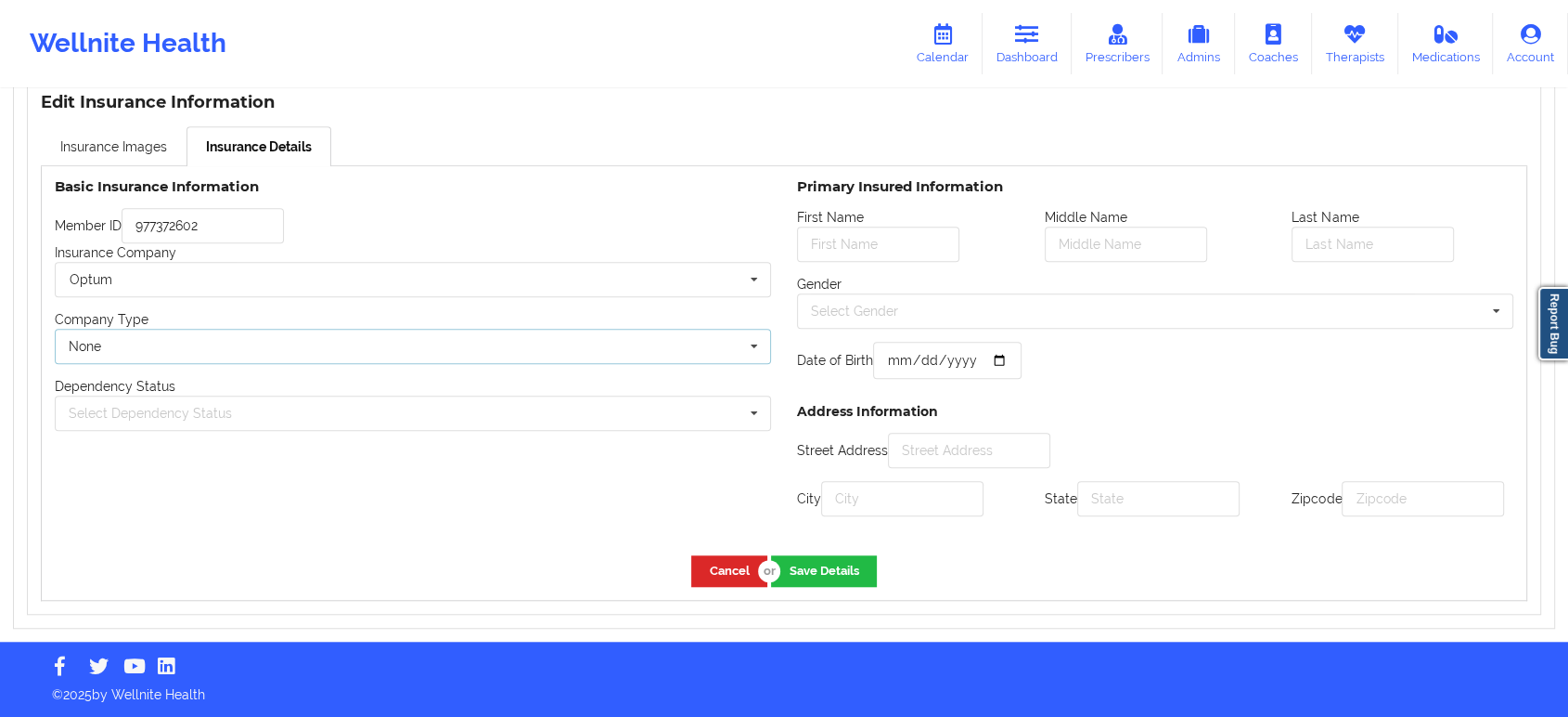
click at [488, 329] on div "None None Commercial" at bounding box center [413, 346] width 717 height 35
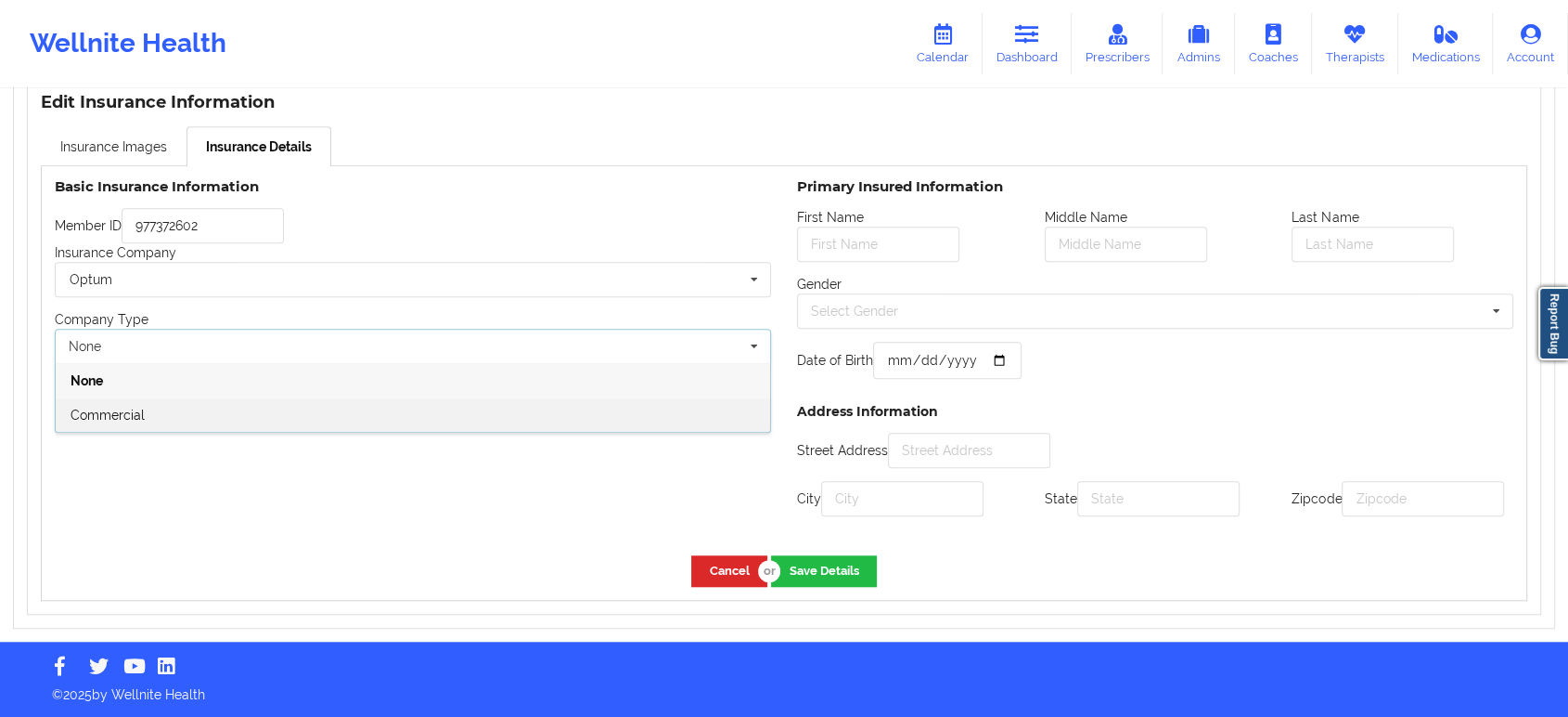
click at [418, 404] on div "Commercial" at bounding box center [413, 415] width 715 height 34
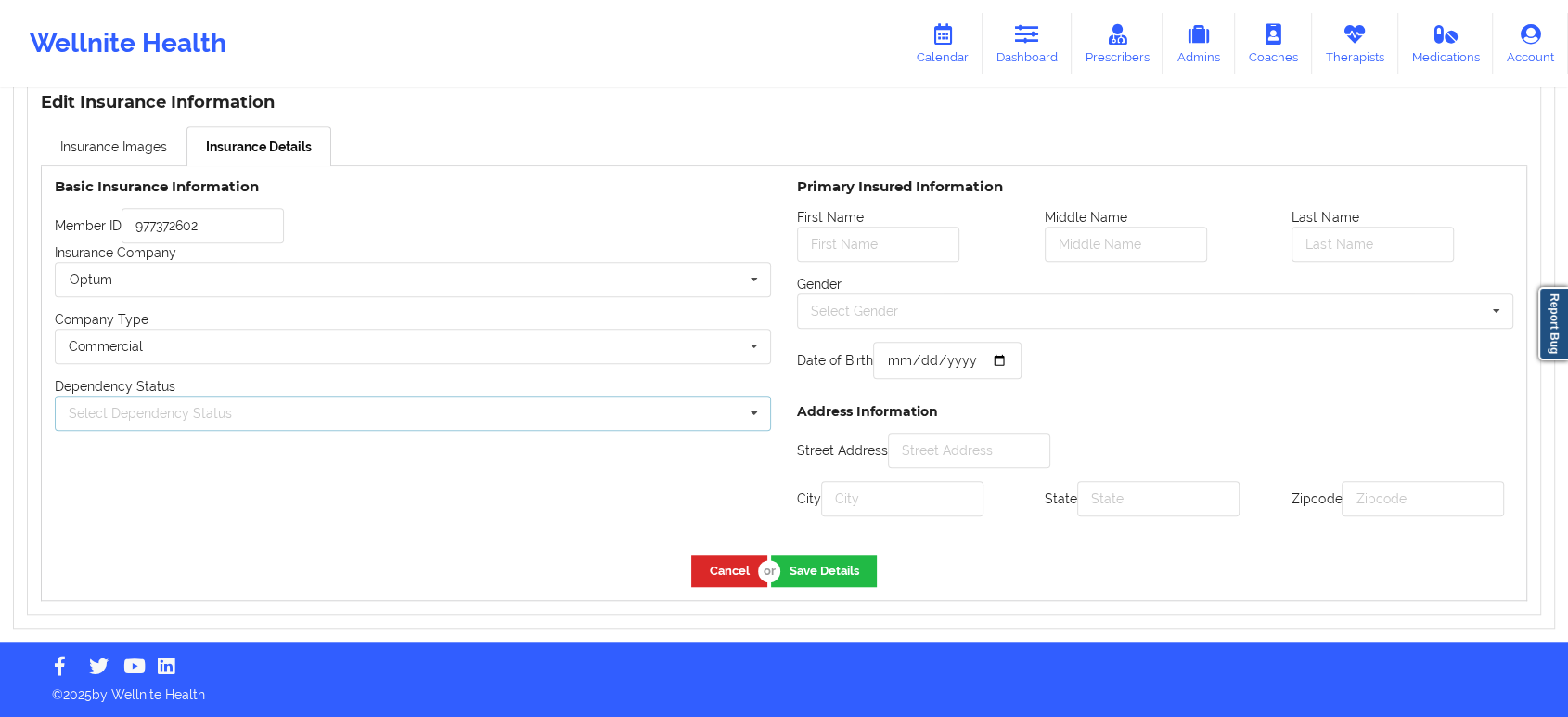
click at [422, 397] on div "Select Dependency Status Own coverage Spouse Children" at bounding box center [413, 413] width 717 height 35
click at [385, 439] on div "Own coverage" at bounding box center [413, 447] width 715 height 34
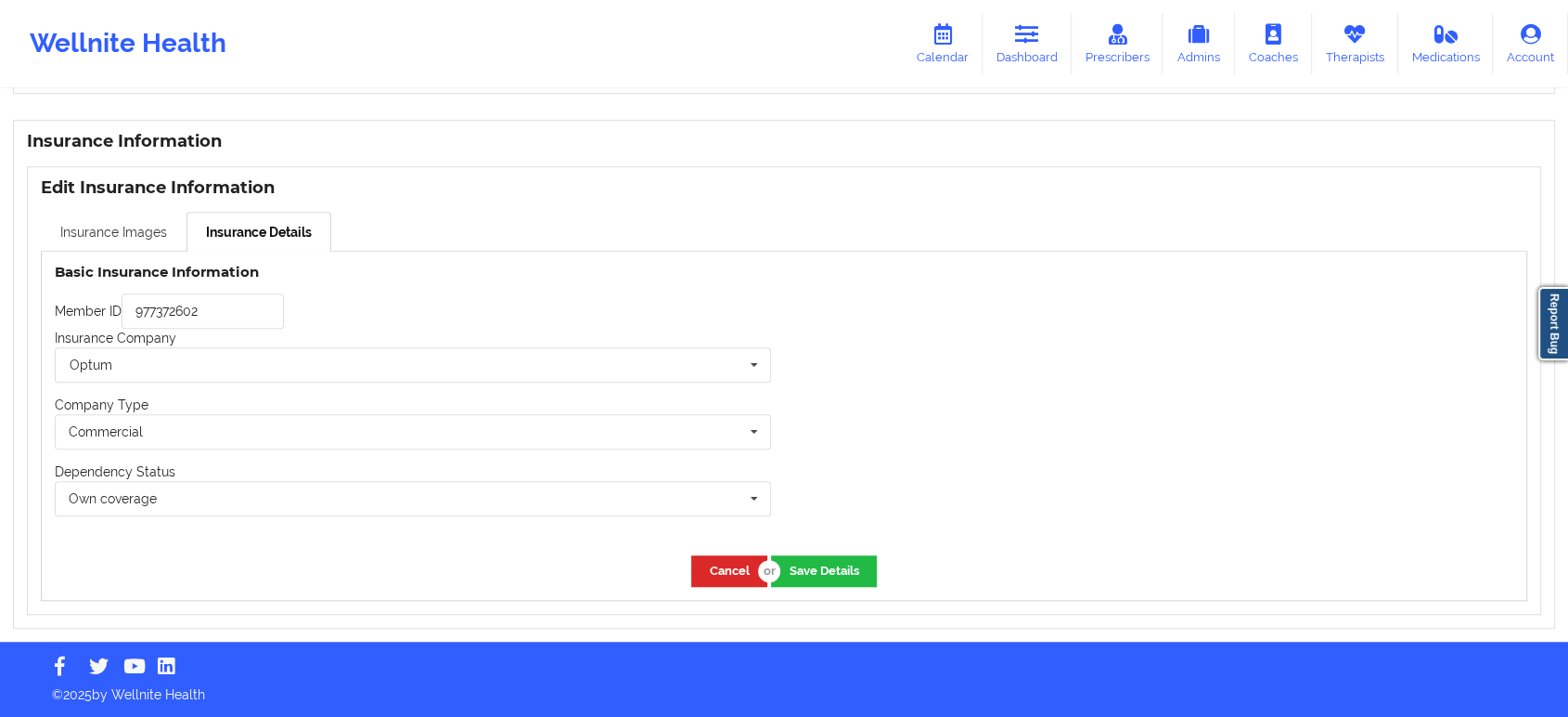
click at [135, 236] on link "Insurance Images" at bounding box center [113, 230] width 145 height 39
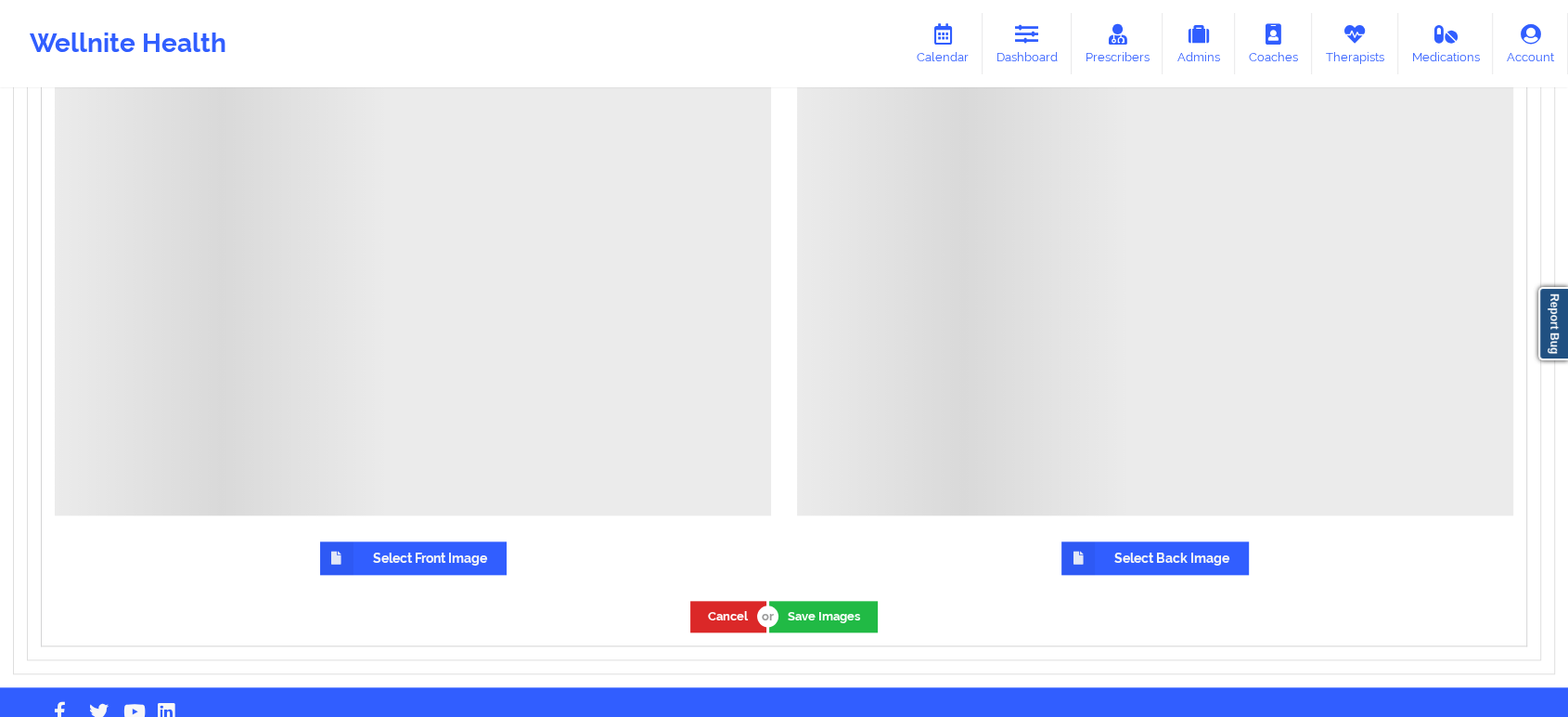
scroll to position [1869, 0]
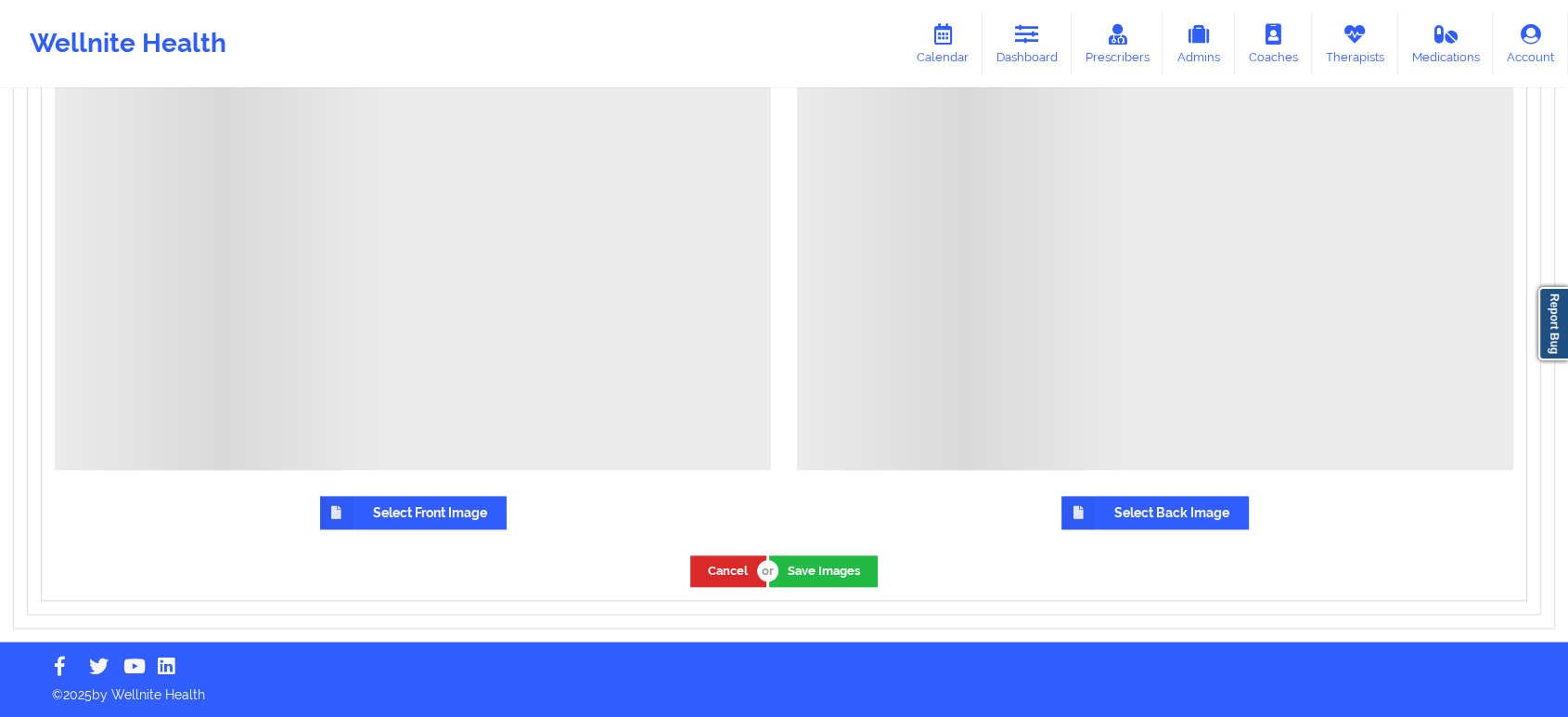
click at [446, 517] on label "Select Front Image" at bounding box center [413, 512] width 187 height 33
click at [0, 0] on input "Select Front Image" at bounding box center [0, 0] width 0 height 0
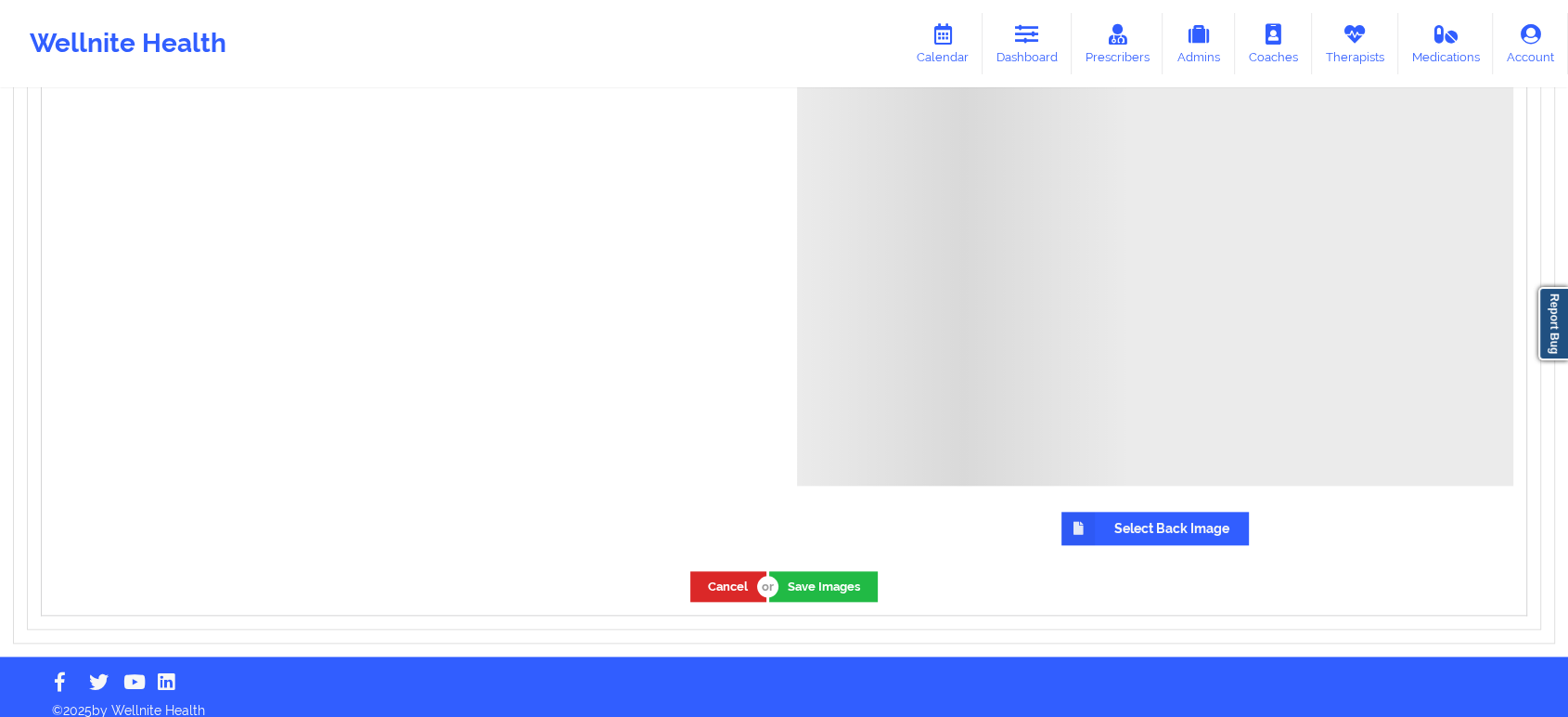
scroll to position [1905, 0]
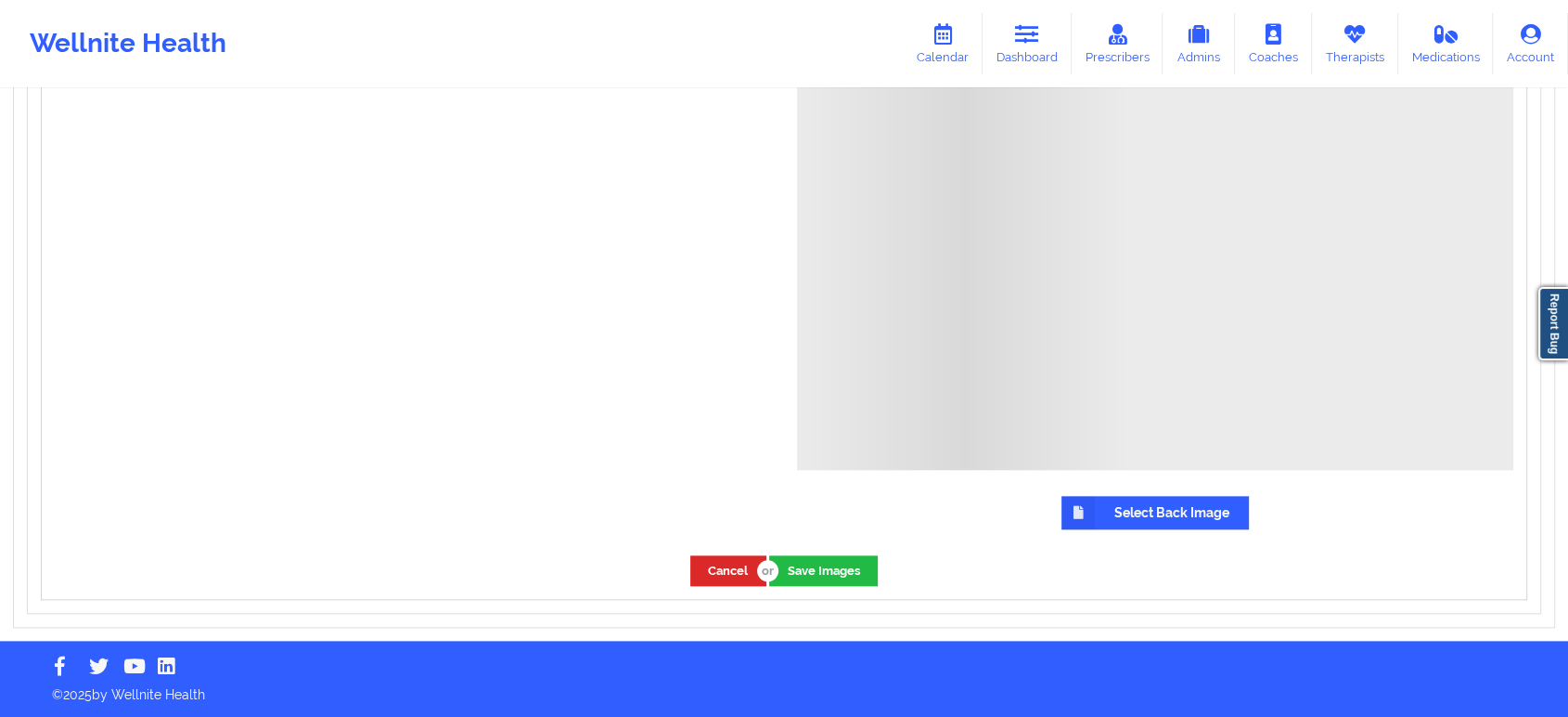
click at [1189, 508] on label "Select Back Image" at bounding box center [1155, 512] width 187 height 33
click at [0, 0] on input "Select Back Image" at bounding box center [0, 0] width 0 height 0
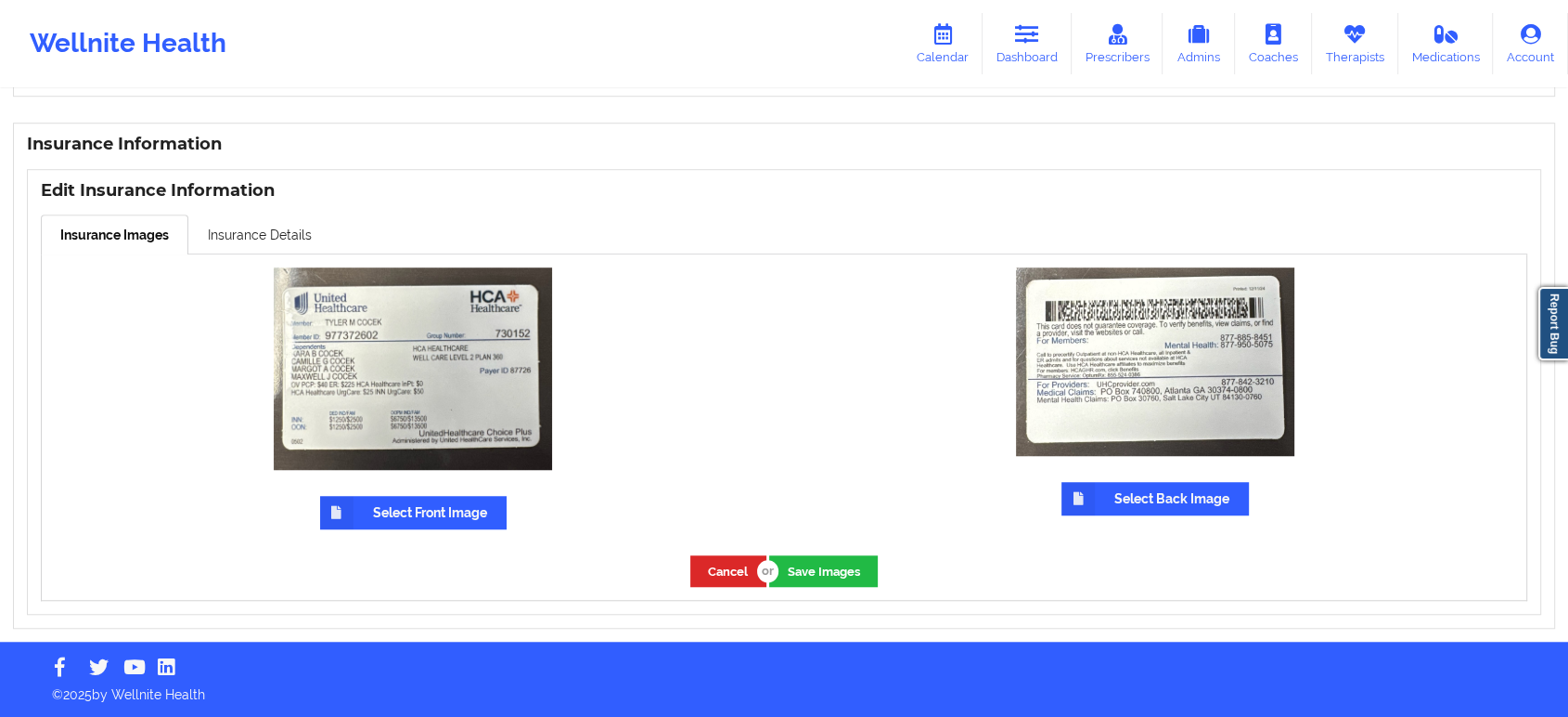
scroll to position [1355, 0]
click at [831, 562] on button "Save Images" at bounding box center [823, 571] width 109 height 30
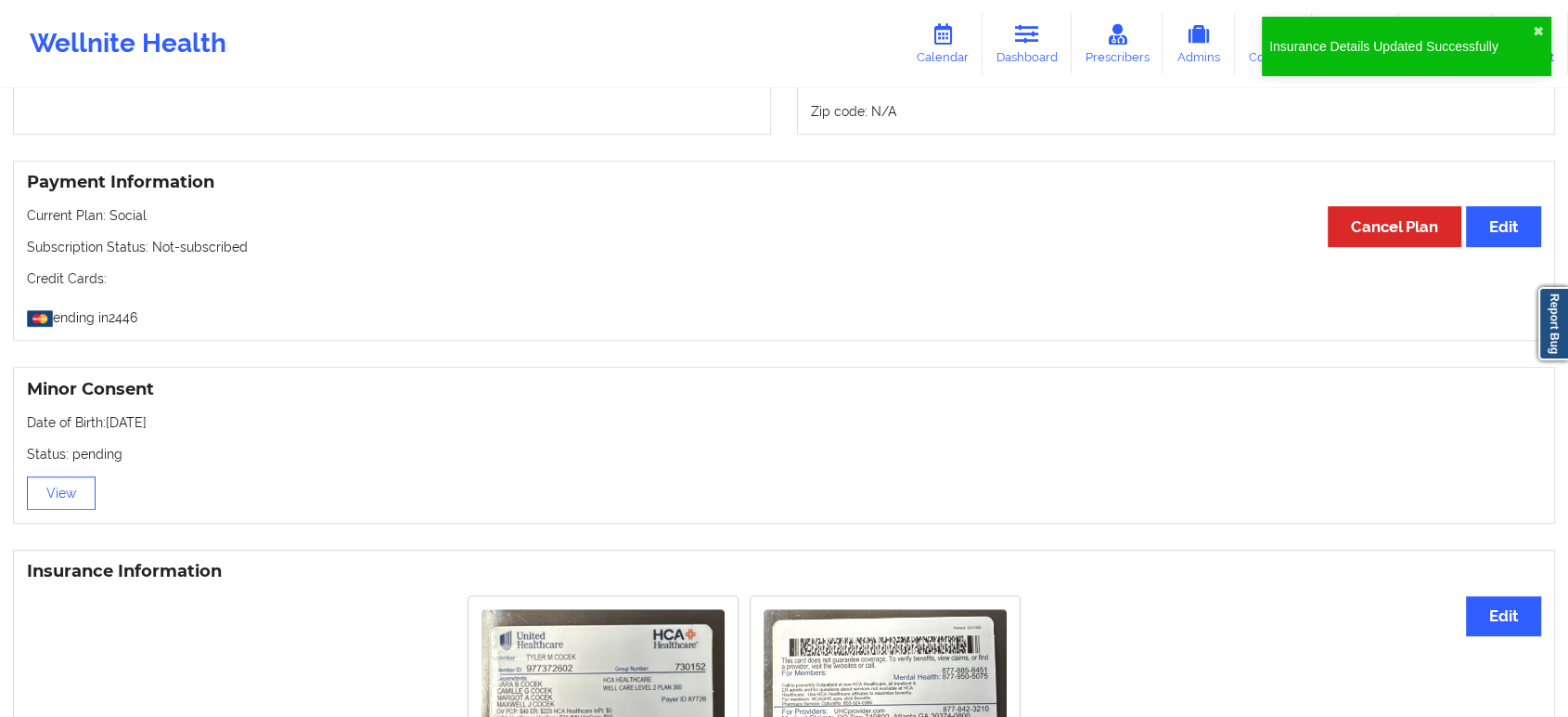
scroll to position [1245, 0]
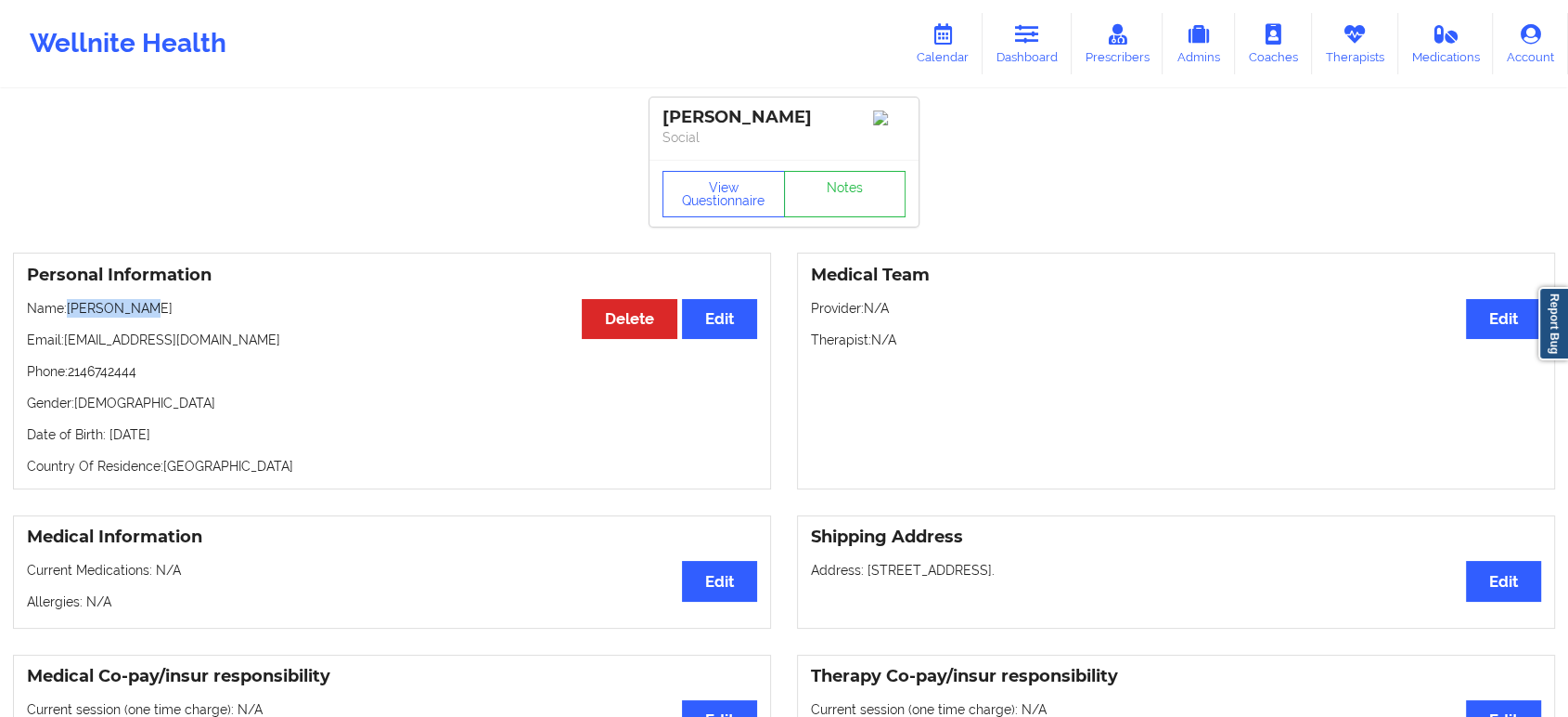
drag, startPoint x: 126, startPoint y: 315, endPoint x: 67, endPoint y: 309, distance: 59.3
click at [67, 309] on p "Name: Tyler Cocek" at bounding box center [391, 308] width 730 height 19
copy p "Tyler Cocek"
drag, startPoint x: 151, startPoint y: 375, endPoint x: 96, endPoint y: 377, distance: 55.0
click at [96, 377] on p "Phone: 2146742444" at bounding box center [391, 371] width 730 height 19
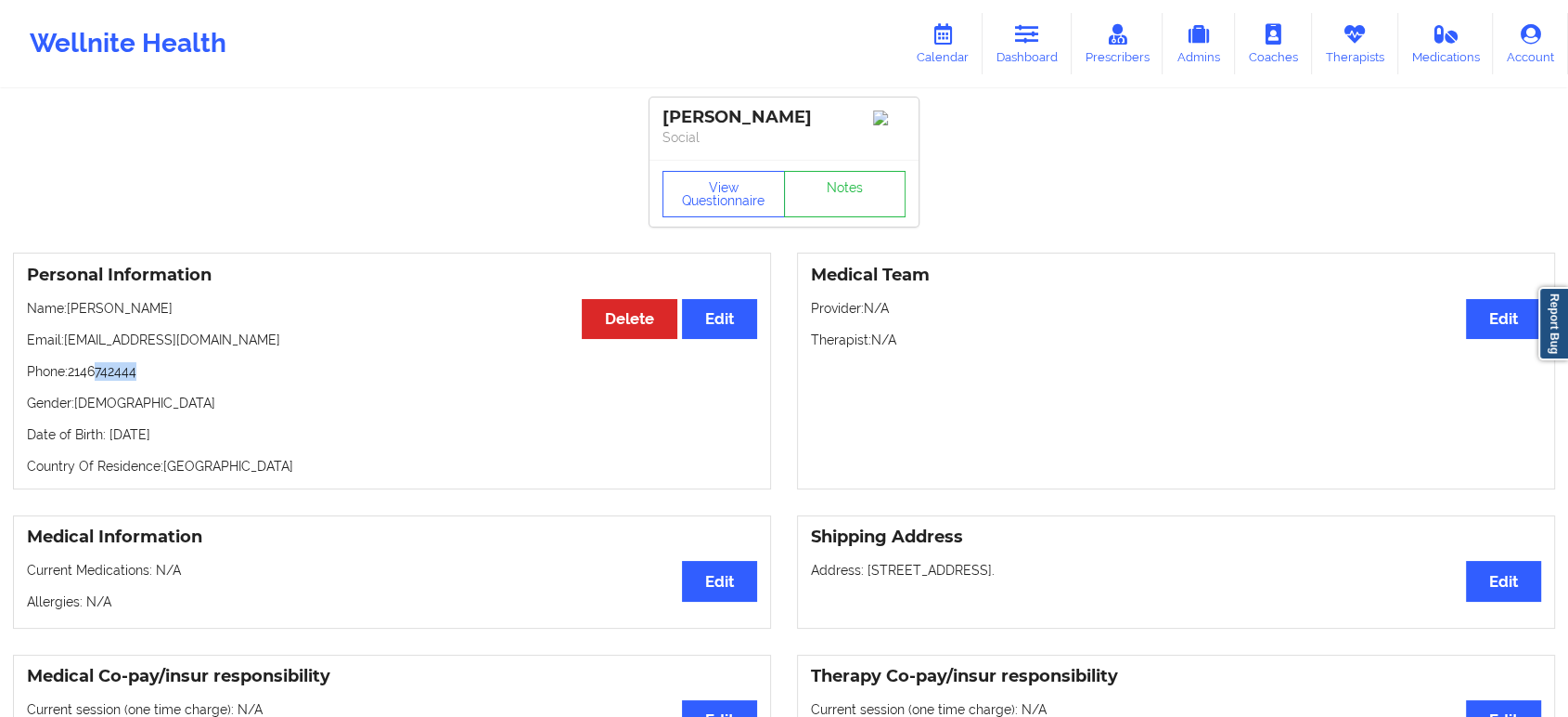
click at [96, 377] on p "Phone: 2146742444" at bounding box center [391, 371] width 730 height 19
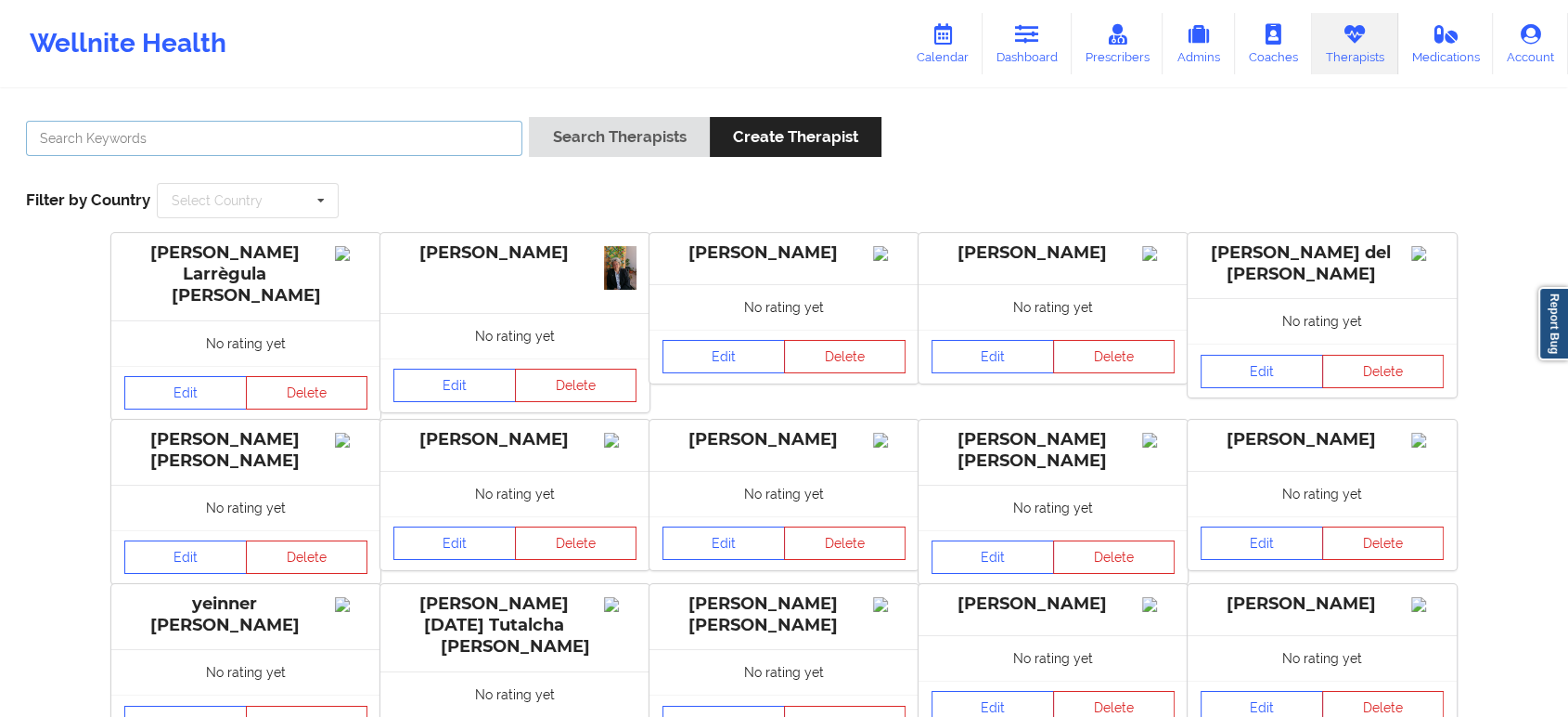
click at [416, 145] on input "text" at bounding box center [275, 138] width 497 height 35
paste input "Mashonda Waddell"
type input "Mashonda Waddell"
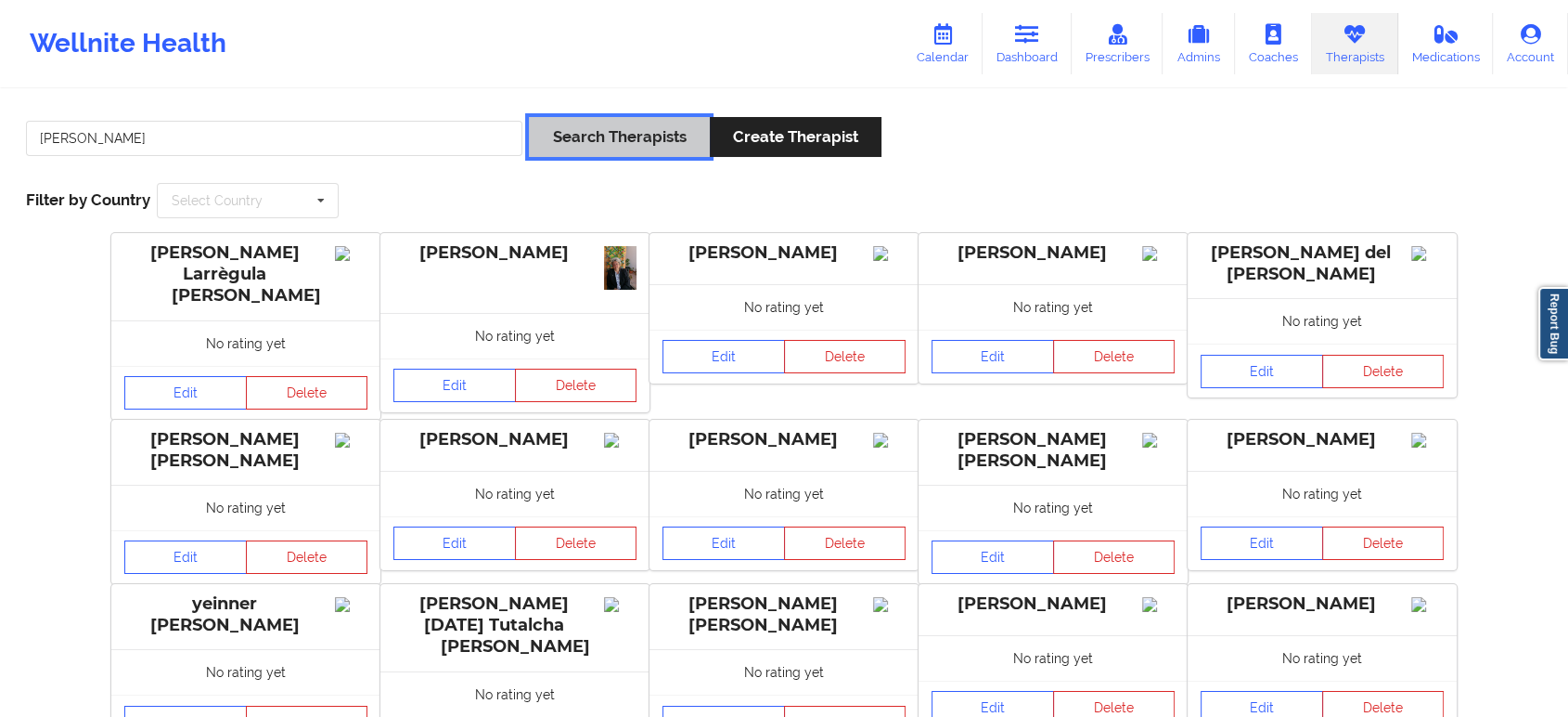
click at [640, 139] on button "Search Therapists" at bounding box center [618, 137] width 180 height 40
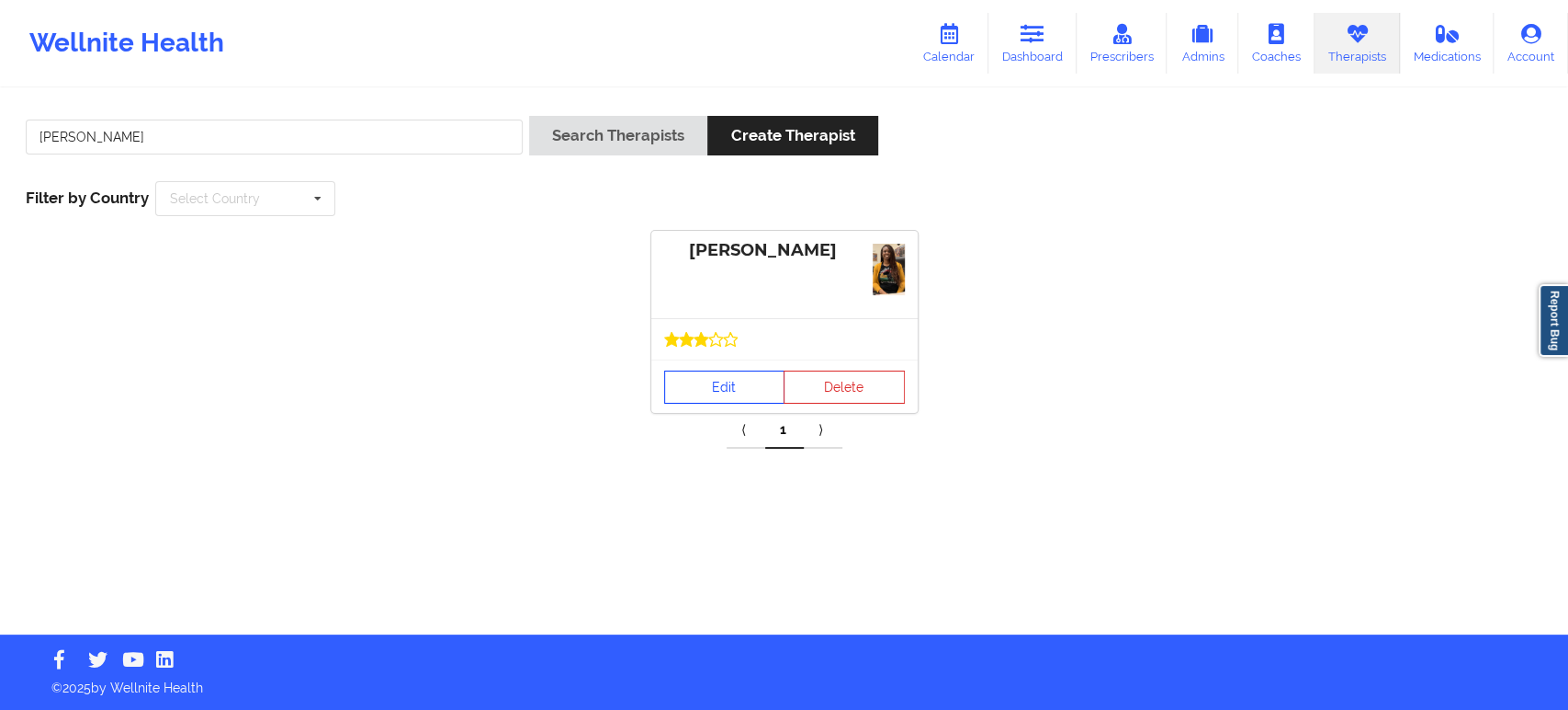
click at [685, 401] on link "Edit" at bounding box center [725, 386] width 122 height 33
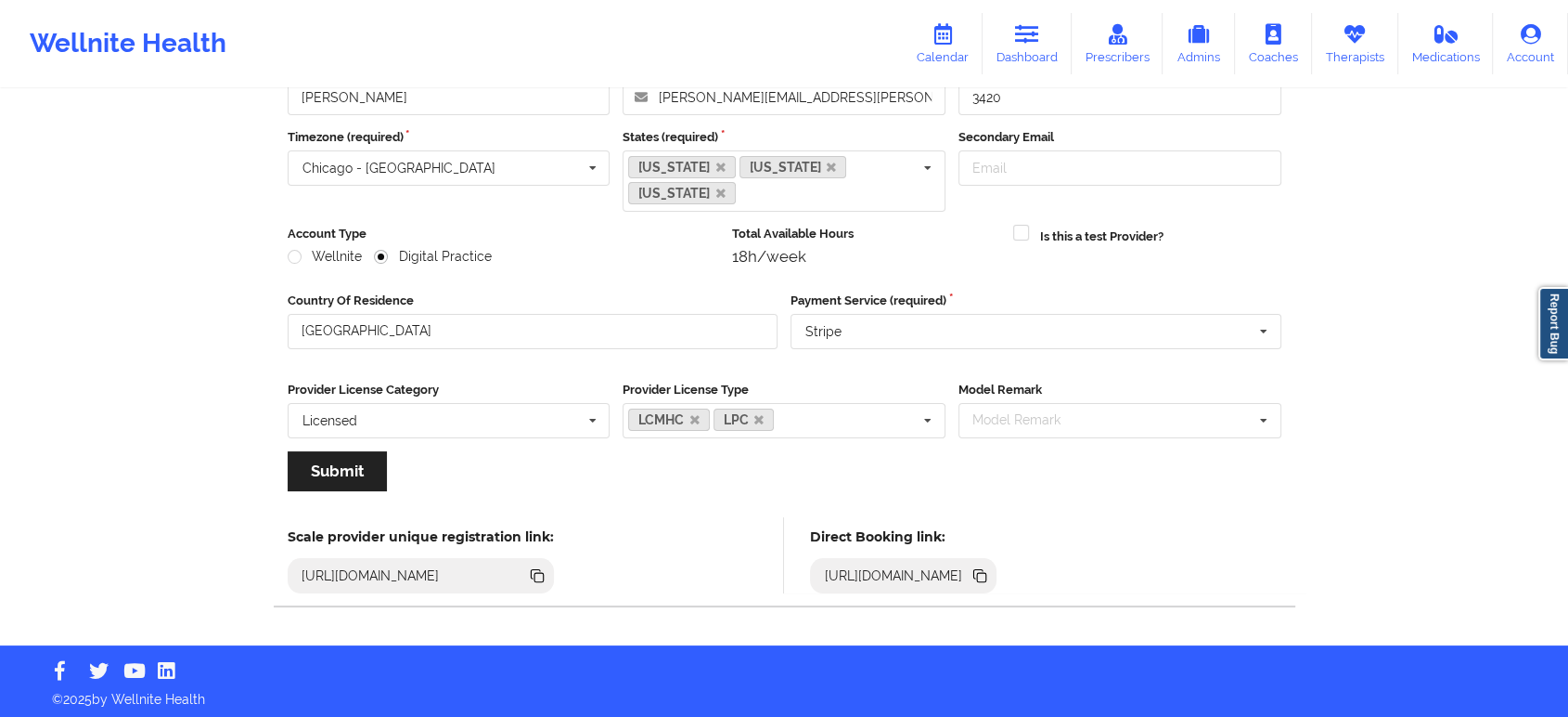
scroll to position [140, 0]
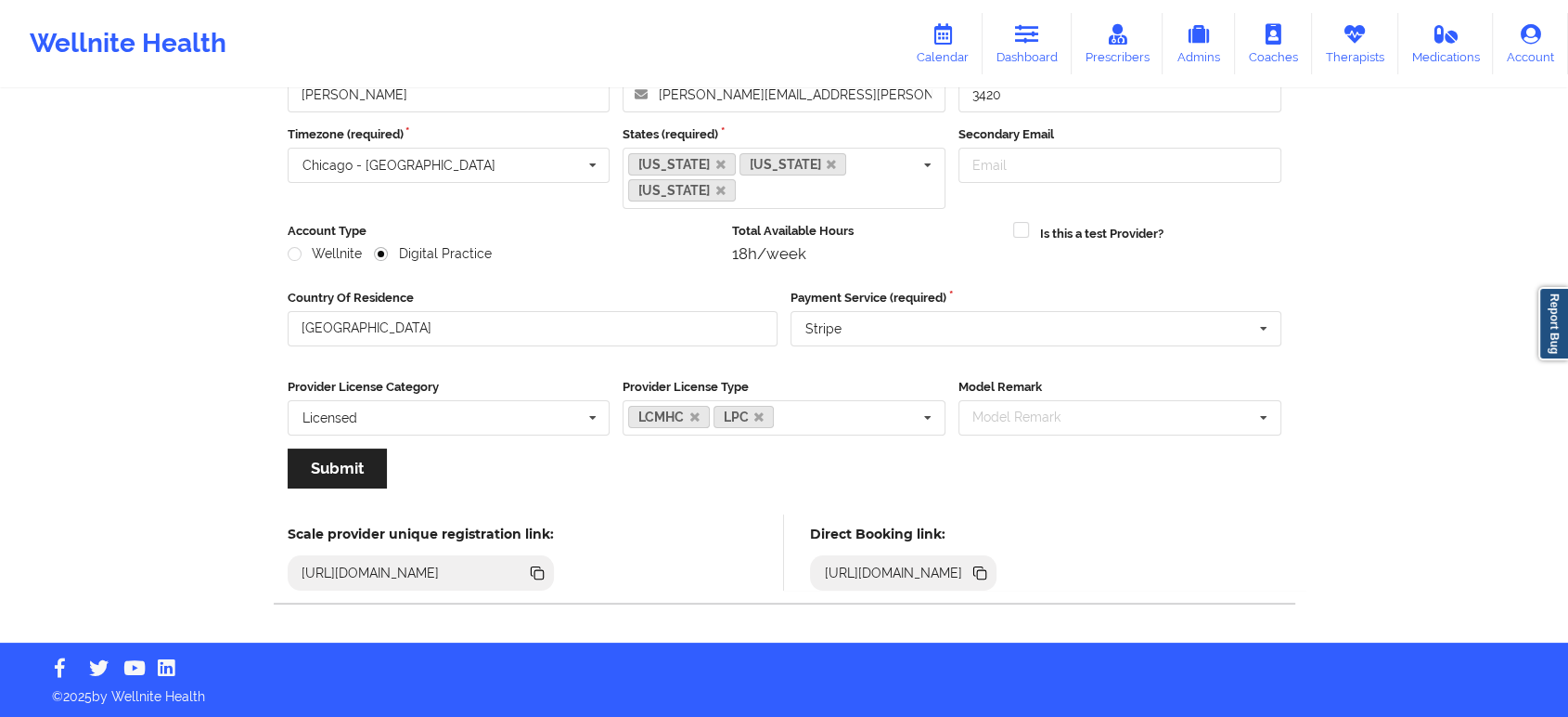
click at [986, 573] on icon at bounding box center [982, 574] width 9 height 9
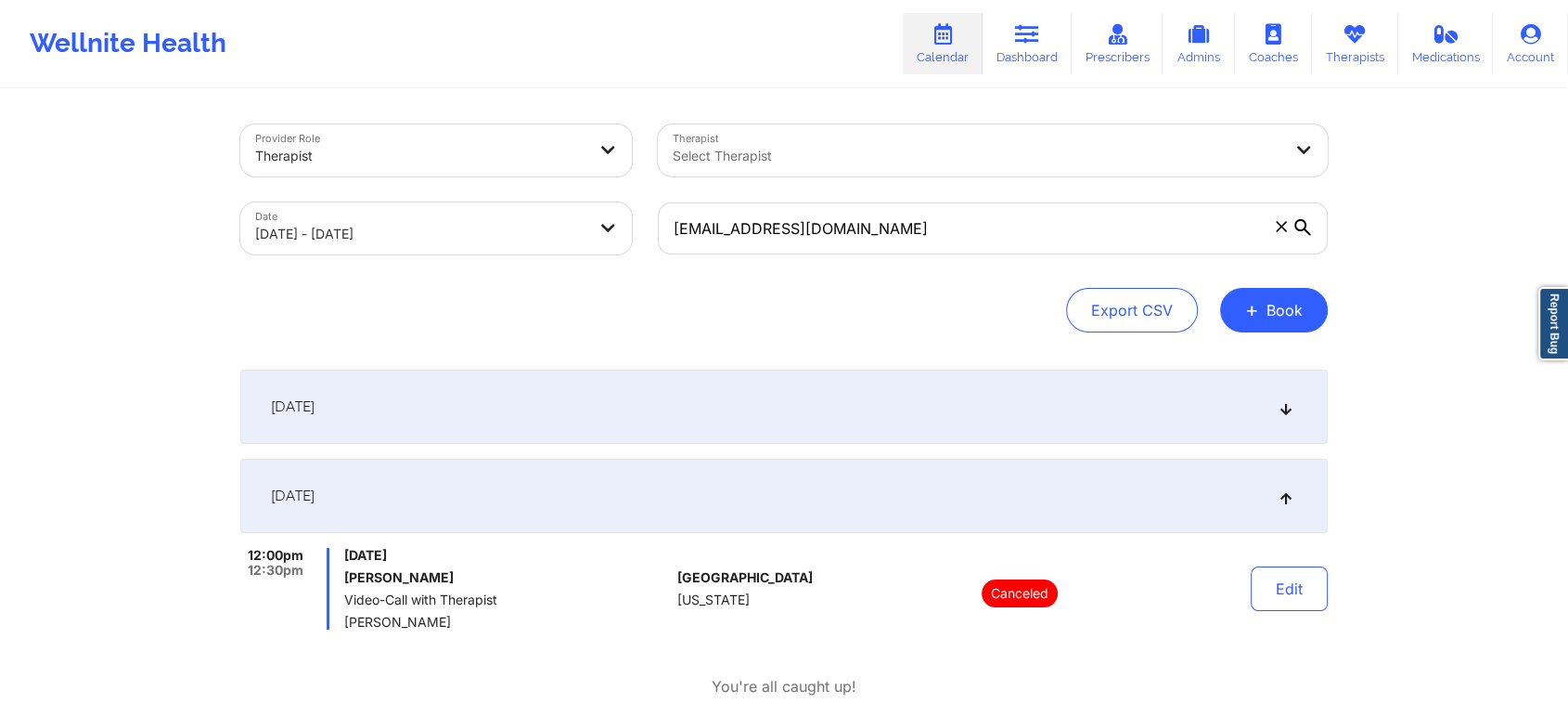
click at [570, 227] on body "Wellnite Health Calendar Dashboard Prescribers Admins Coaches Therapists Medica…" at bounding box center [784, 358] width 1568 height 717
select select "2025-9"
select select "2025-10"
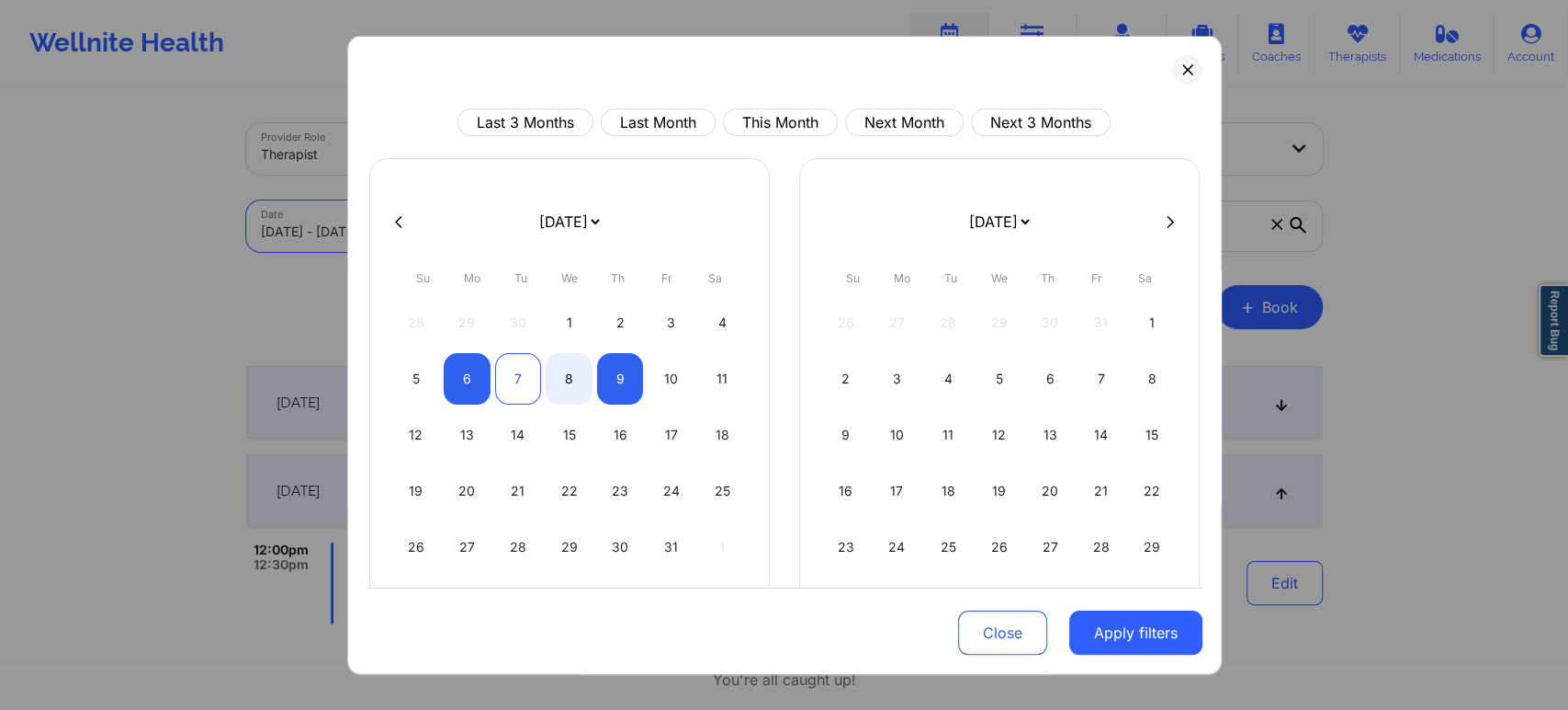
click at [528, 375] on div "7" at bounding box center [519, 378] width 47 height 51
select select "2025-9"
select select "2025-10"
select select "2025-9"
select select "2025-10"
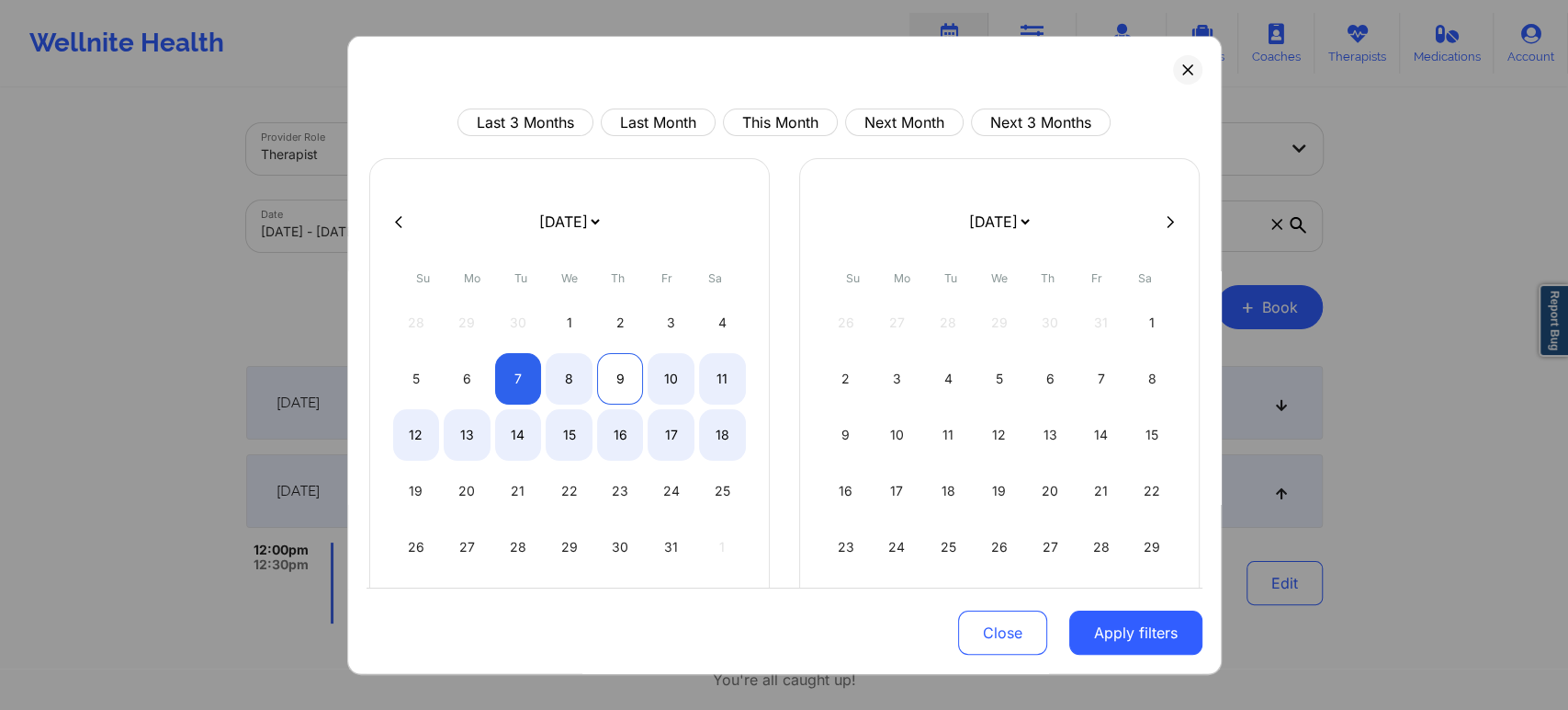
select select "2025-9"
select select "2025-10"
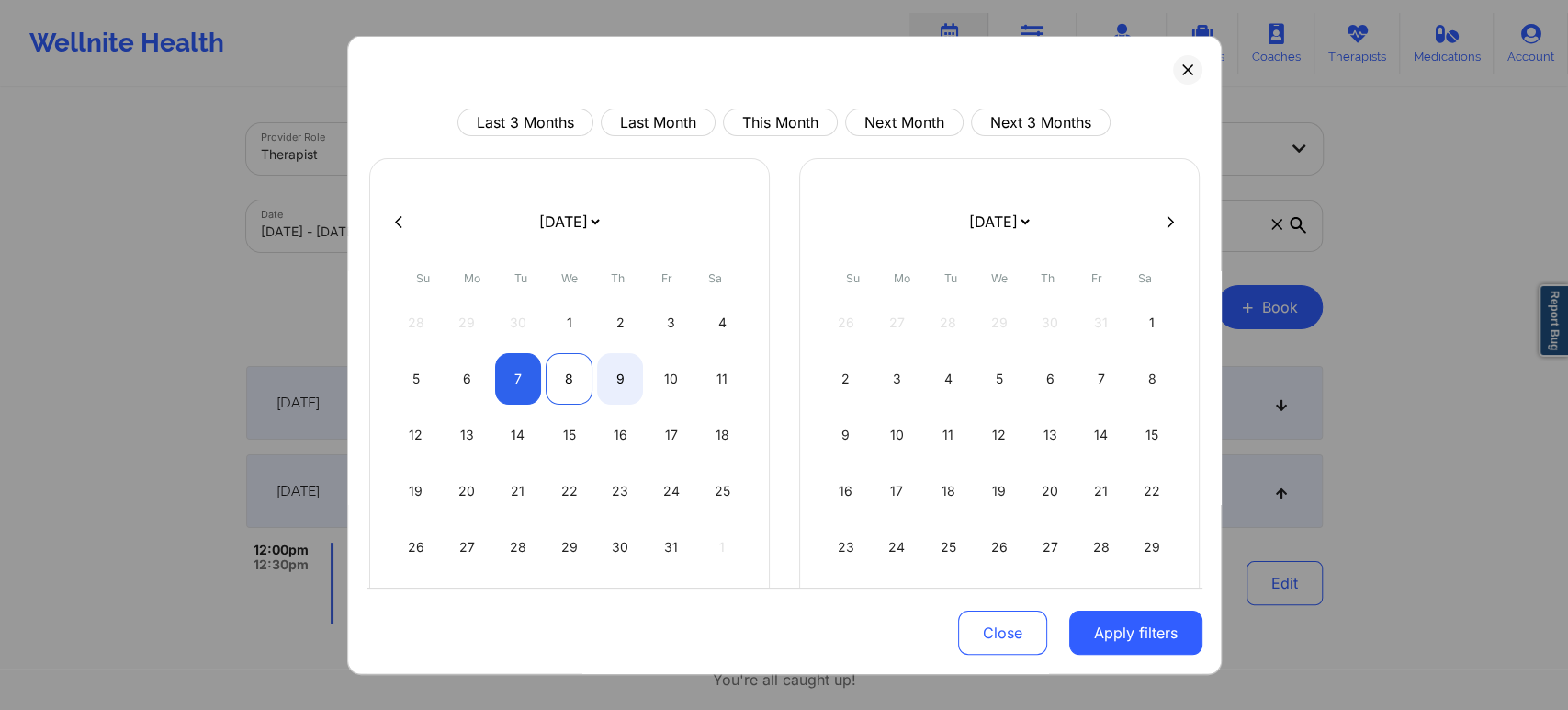
select select "2025-9"
select select "2025-10"
click at [566, 377] on div "8" at bounding box center [569, 378] width 47 height 51
select select "2025-9"
select select "2025-10"
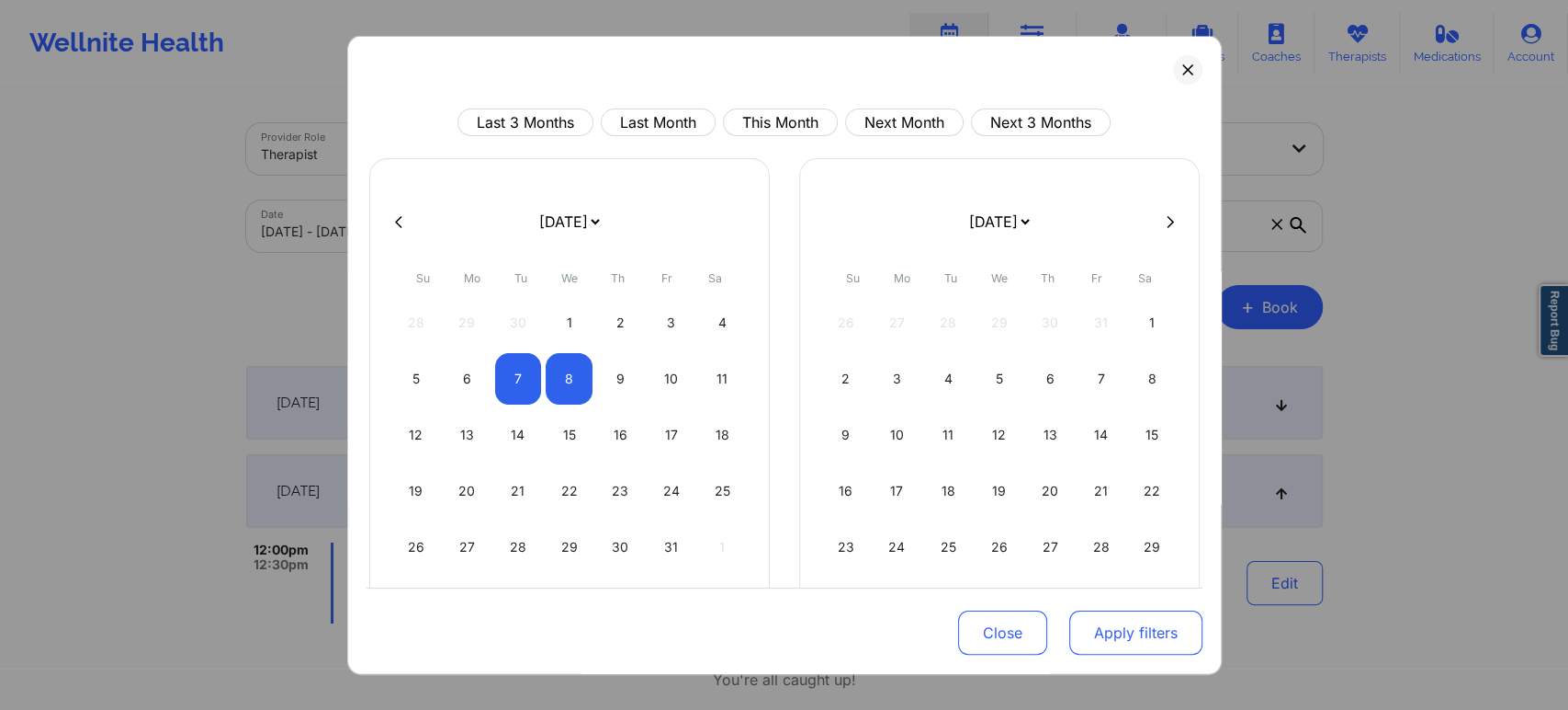
click at [1131, 638] on button "Apply filters" at bounding box center [1136, 631] width 133 height 44
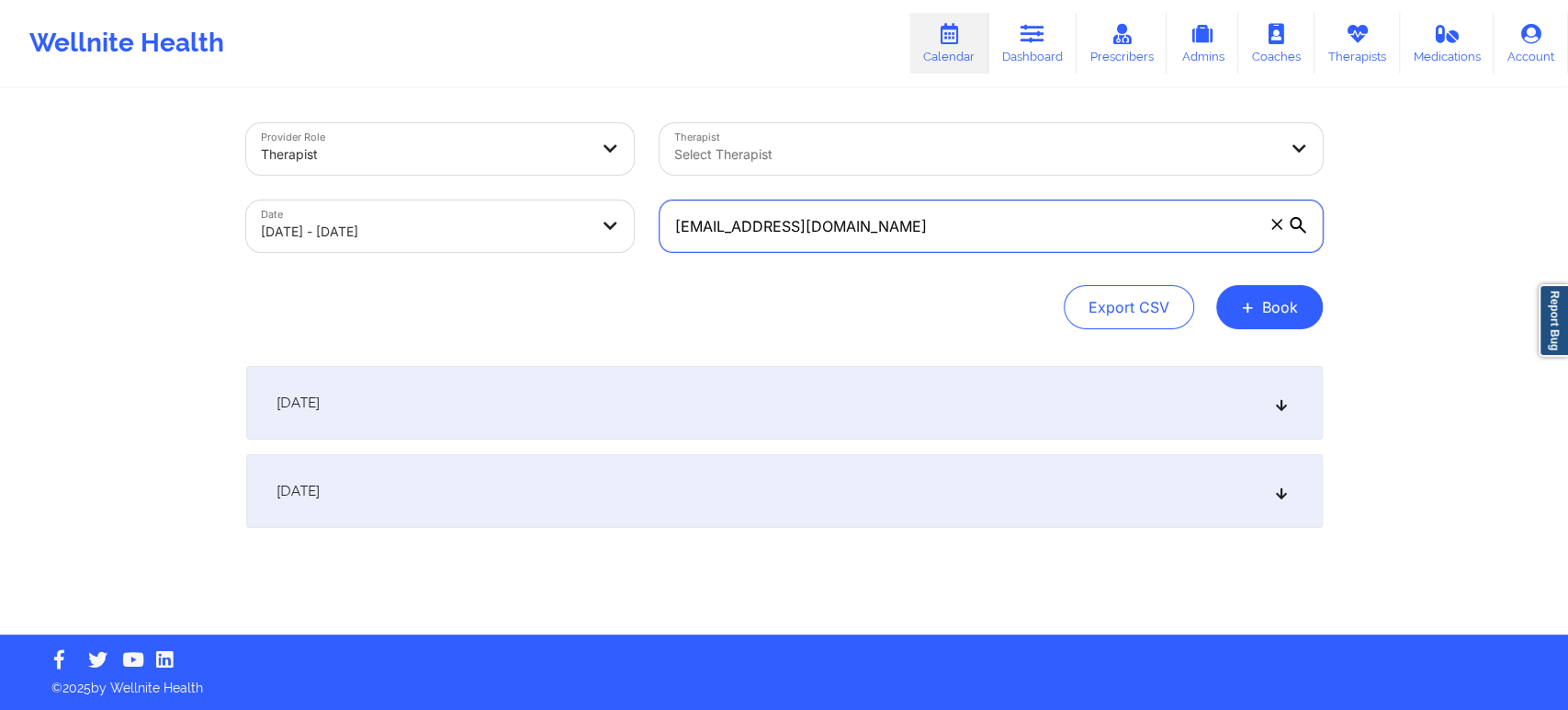
click at [1013, 219] on input "eddie2993@yahoo.com" at bounding box center [991, 225] width 663 height 51
paste input "rickaguirre677@gmail"
type input "erickaguirre677@gmail.com"
click at [1257, 409] on div "October 7, 2025" at bounding box center [784, 402] width 1077 height 74
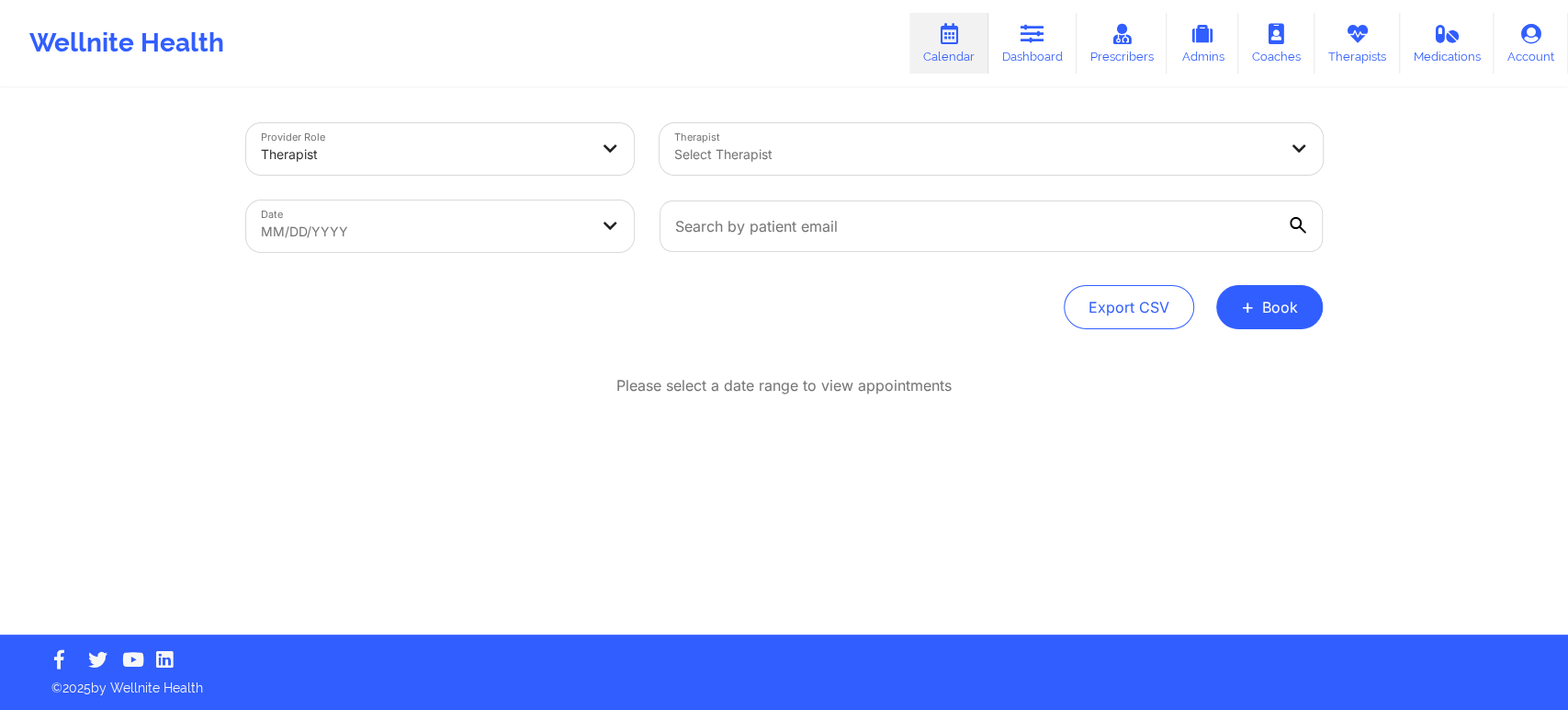
select select "2025-8"
select select "2025-9"
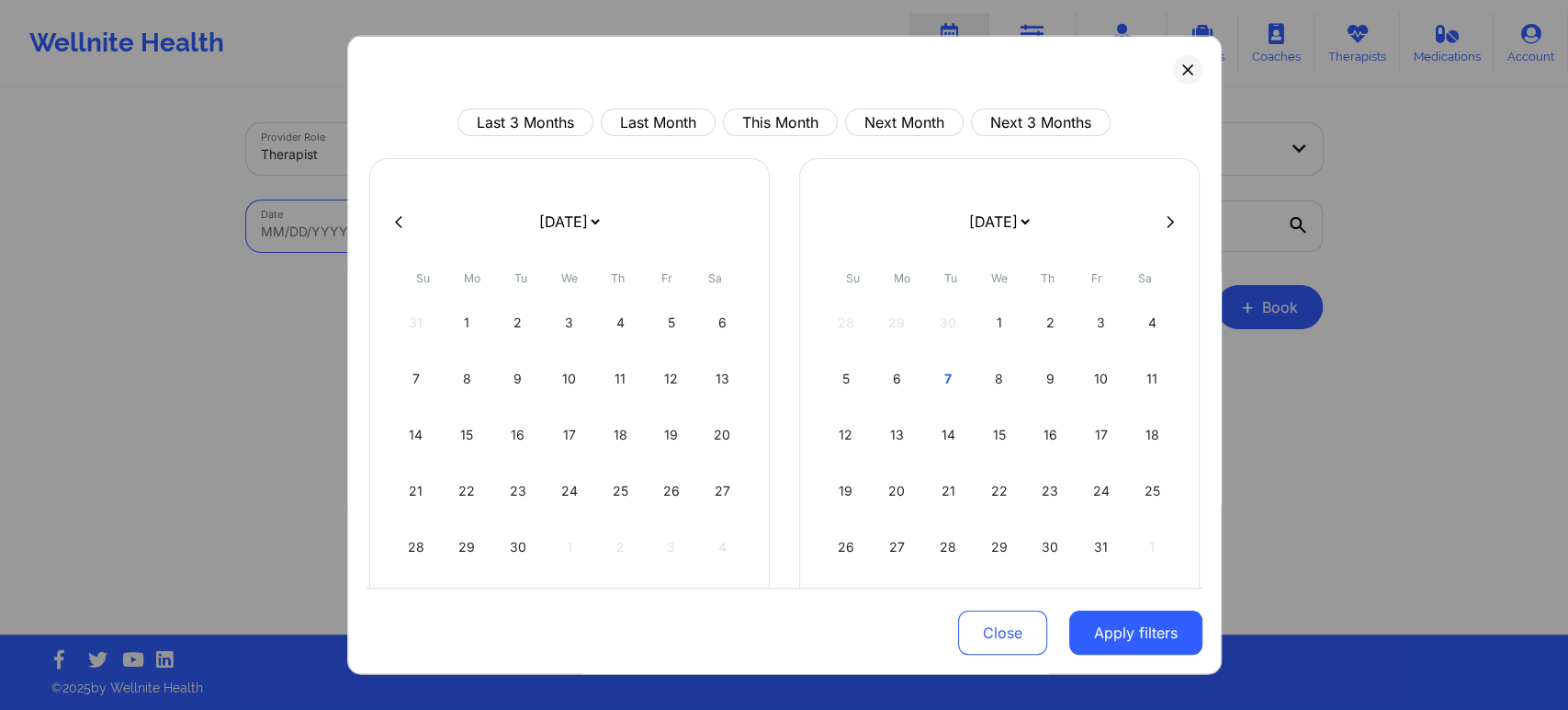
click at [561, 225] on body "Wellnite Health Calendar Dashboard Prescribers Admins Coaches Therapists Medica…" at bounding box center [784, 355] width 1568 height 710
click at [944, 381] on div "7" at bounding box center [949, 378] width 47 height 51
select select "2025-9"
select select "2025-10"
select select "2025-9"
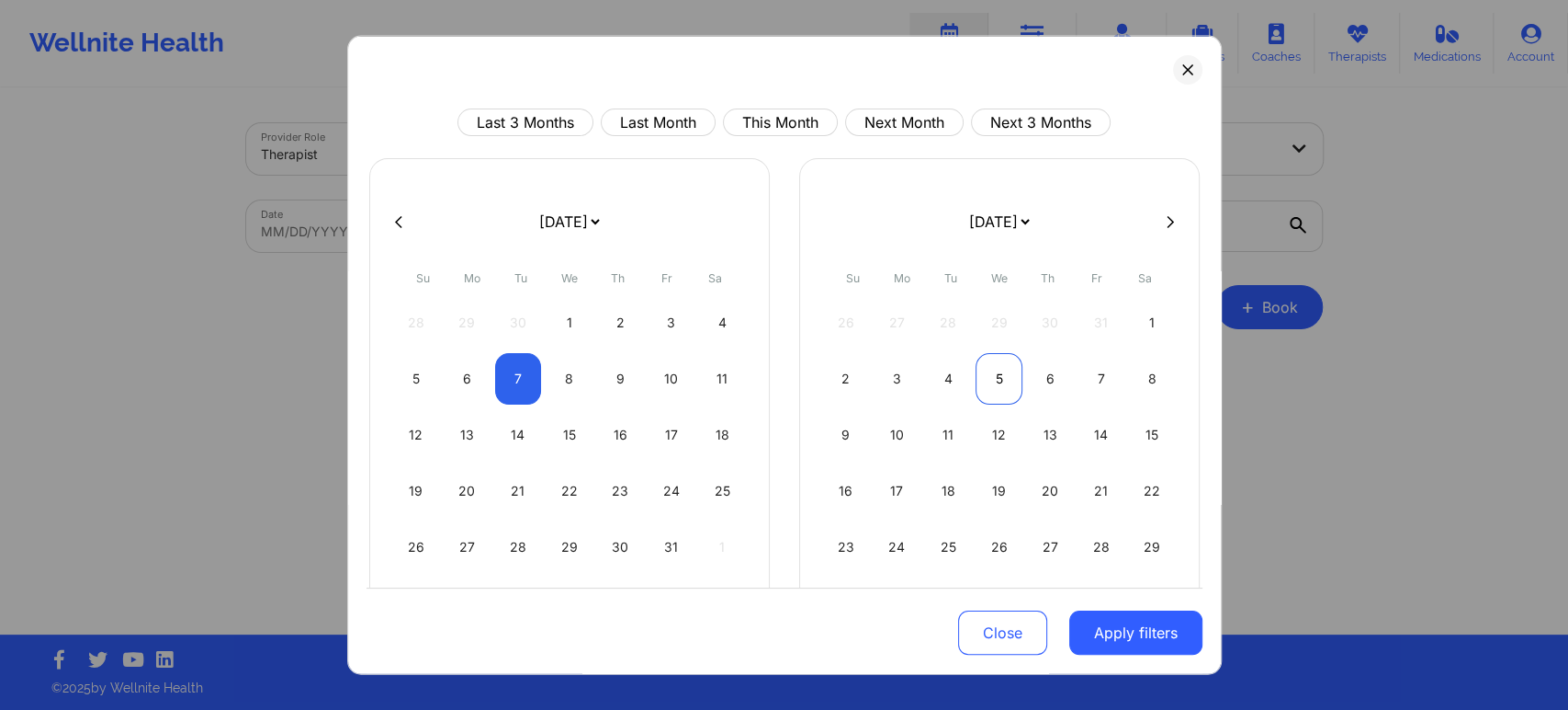
select select "2025-10"
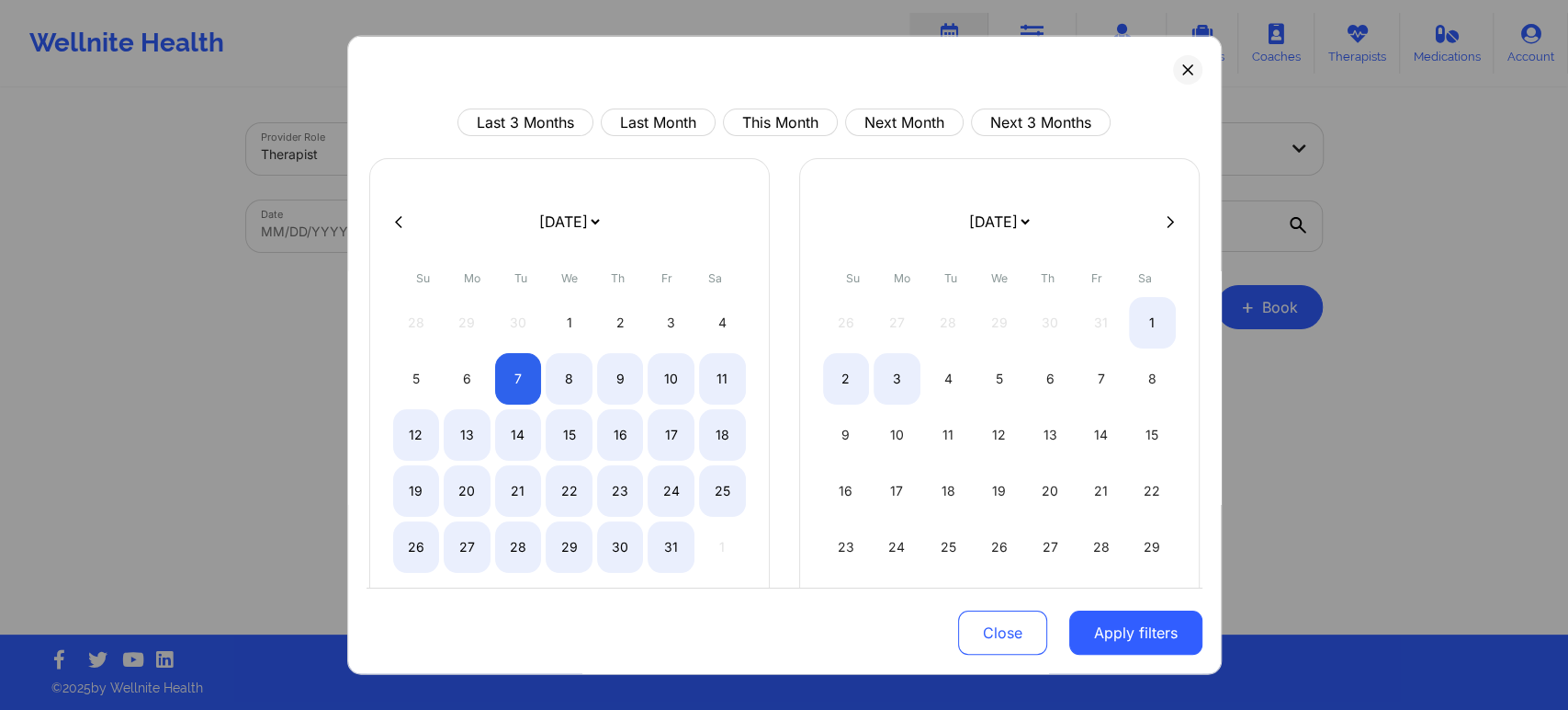
select select "2025-9"
select select "2025-10"
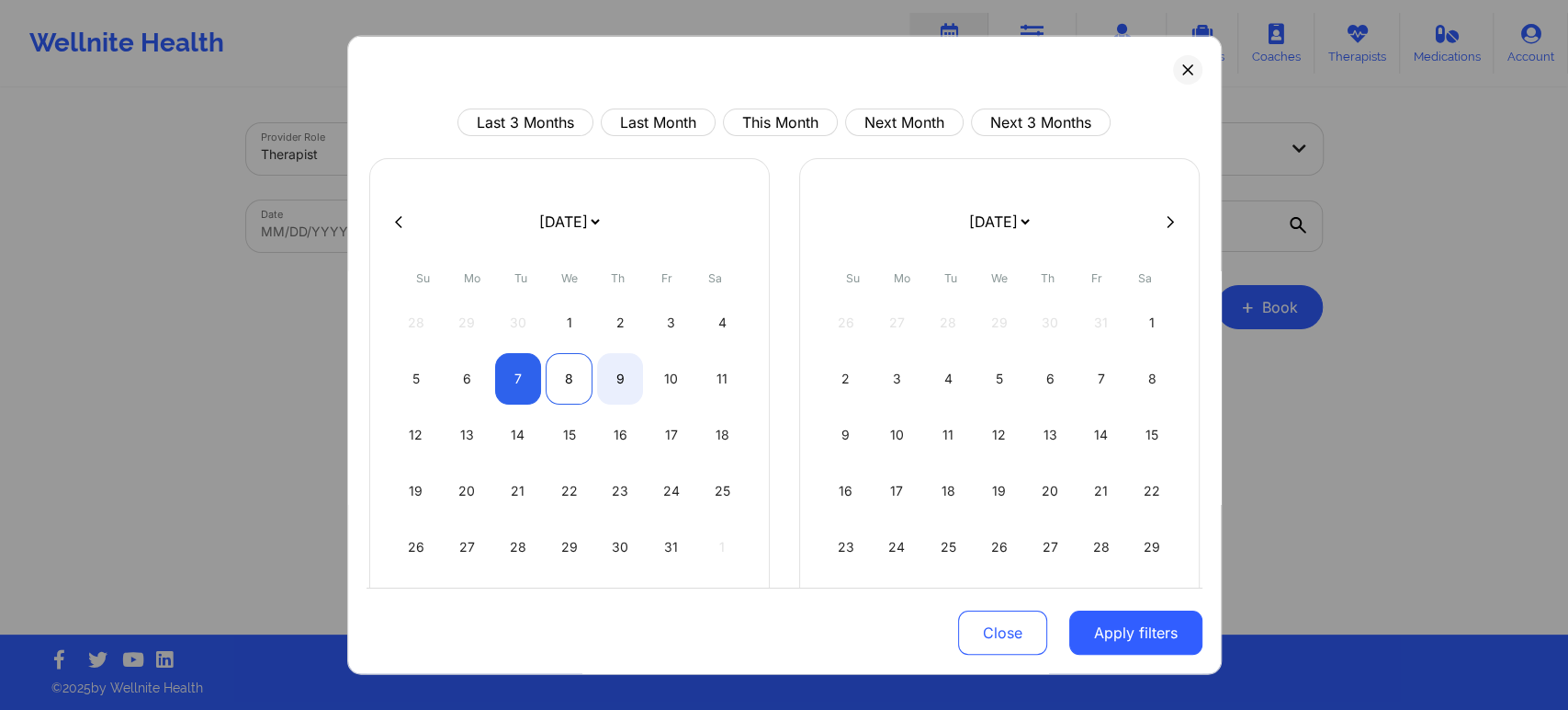
select select "2025-9"
select select "2025-10"
click at [575, 371] on div "8" at bounding box center [569, 378] width 47 height 51
select select "2025-9"
select select "2025-10"
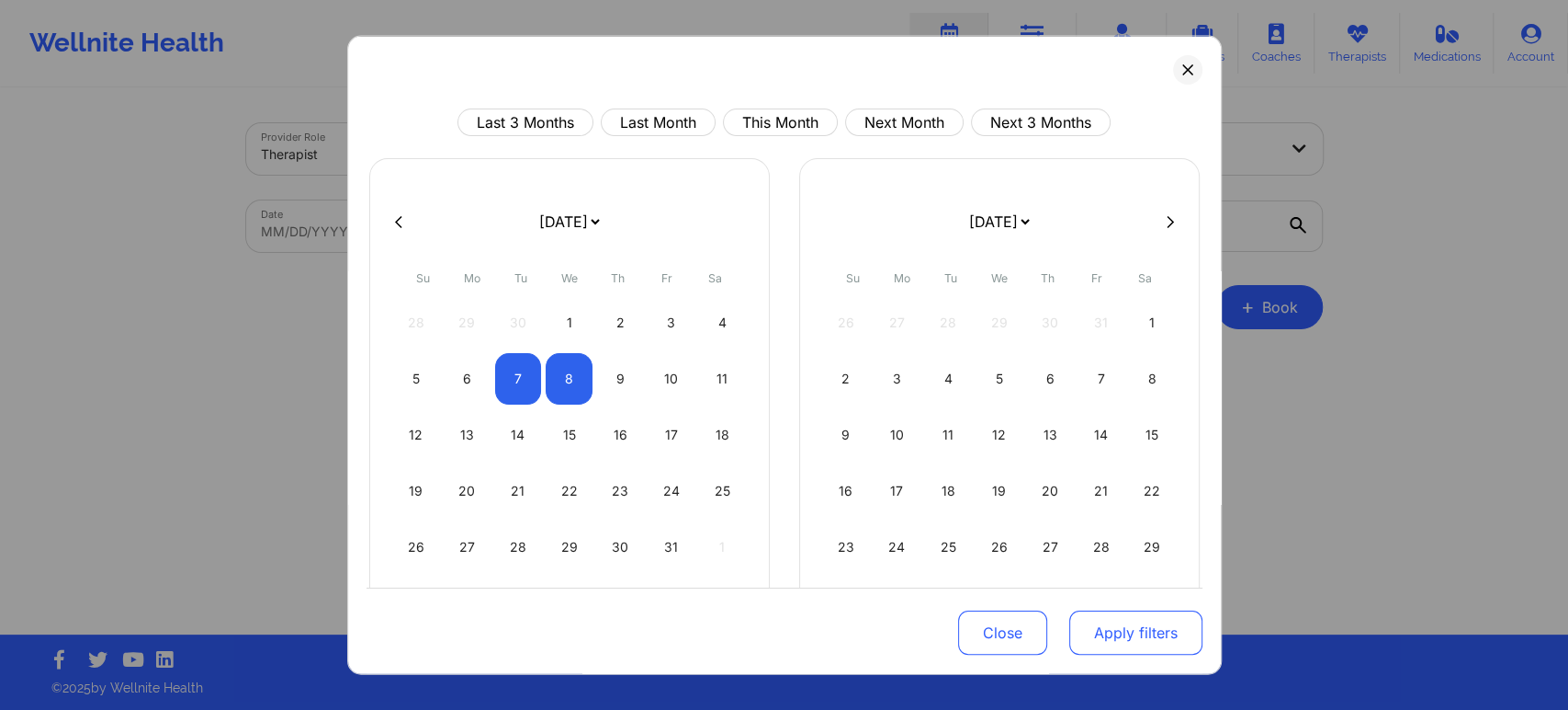
click at [1109, 632] on button "Apply filters" at bounding box center [1136, 631] width 133 height 44
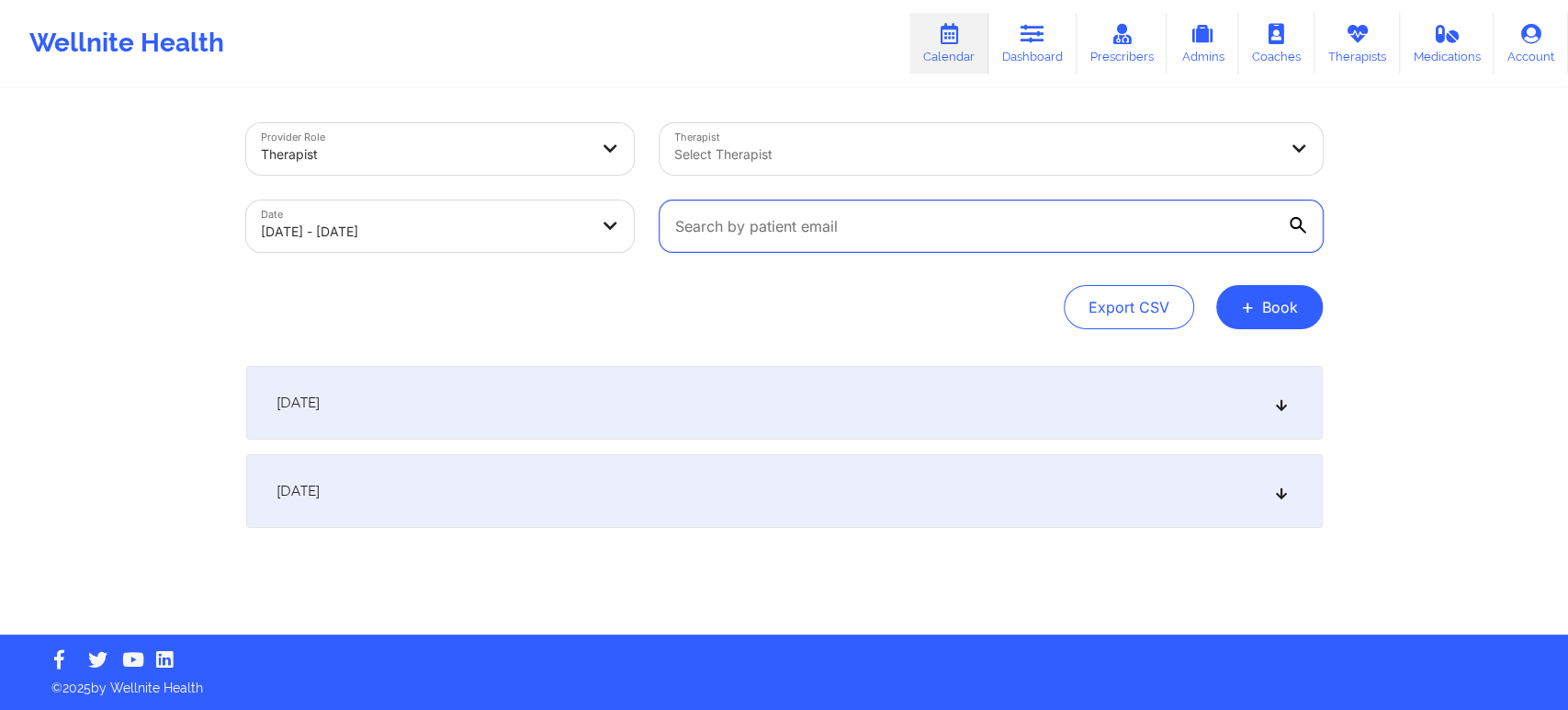
click at [923, 236] on input "text" at bounding box center [991, 225] width 663 height 51
paste input "[EMAIL_ADDRESS][DOMAIN_NAME]"
type input "[EMAIL_ADDRESS][DOMAIN_NAME]"
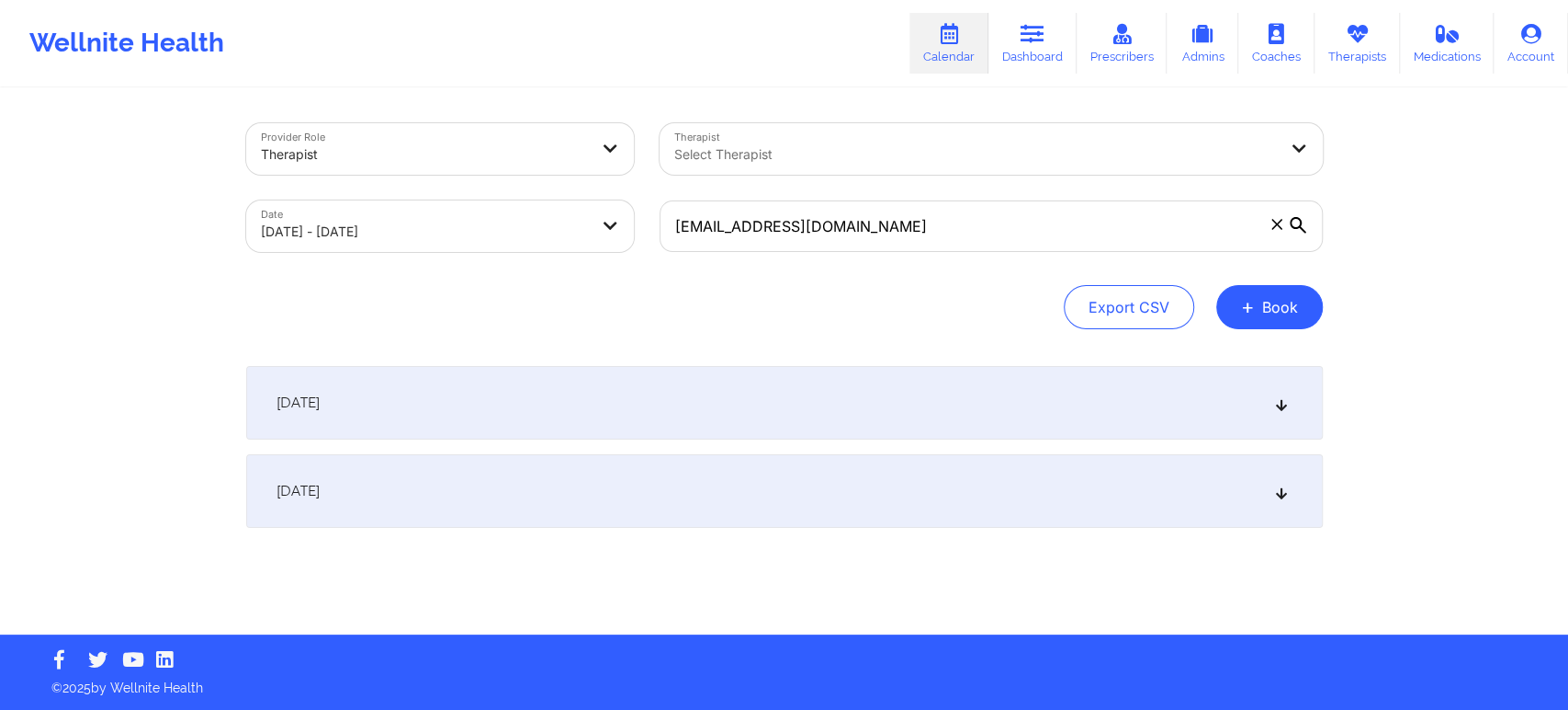
click at [947, 310] on div "Export CSV + Book" at bounding box center [784, 307] width 1077 height 44
click at [1288, 402] on icon at bounding box center [1281, 403] width 16 height 13
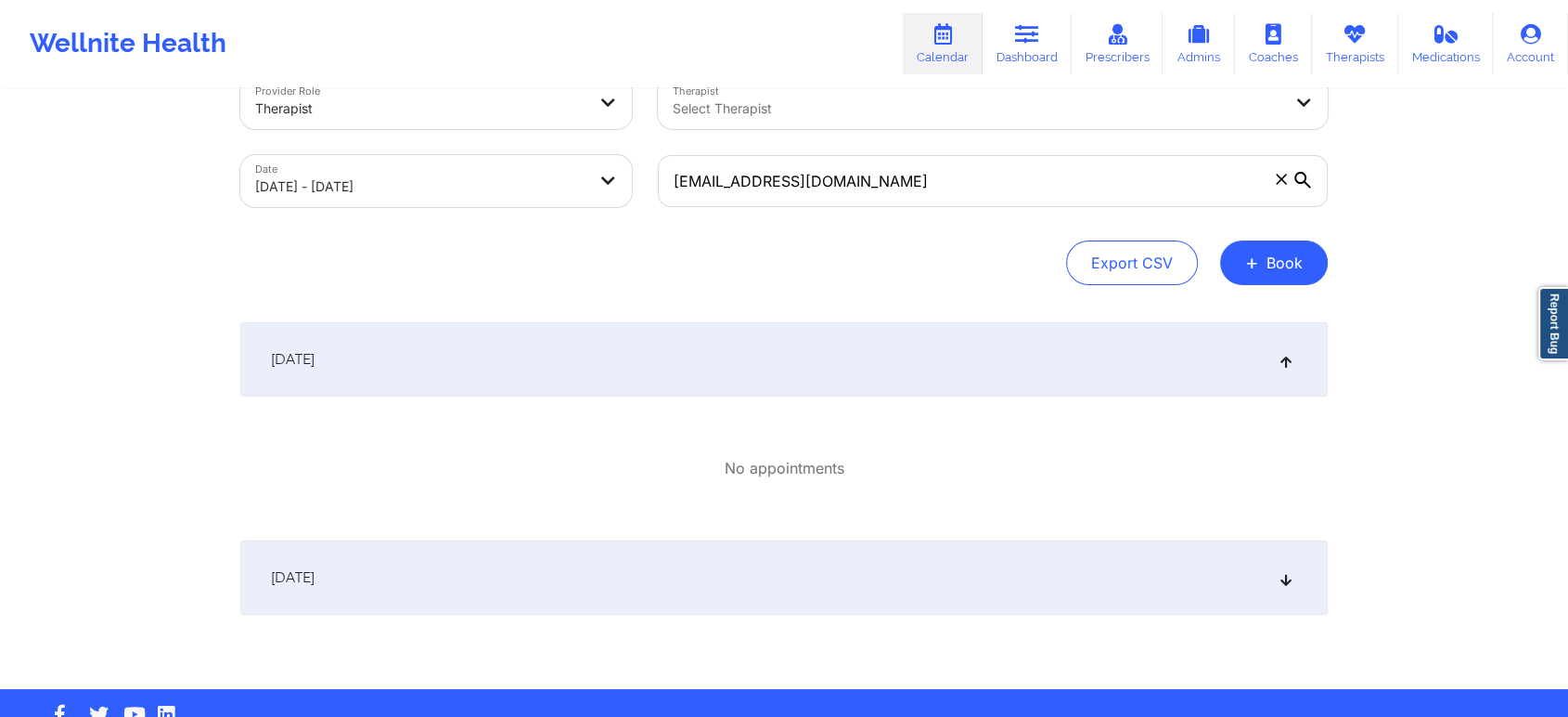
scroll to position [94, 0]
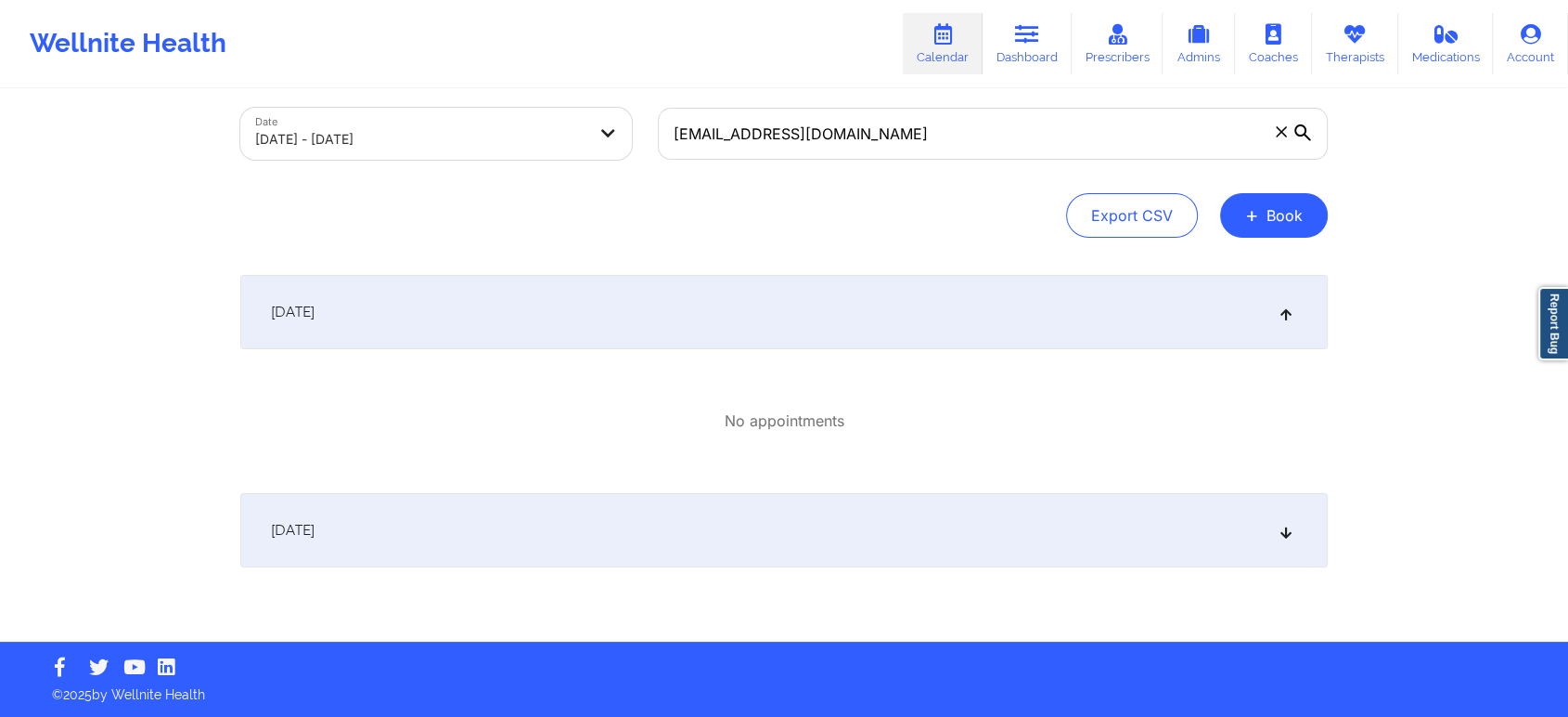
click at [1307, 523] on div "[DATE]" at bounding box center [784, 530] width 1087 height 75
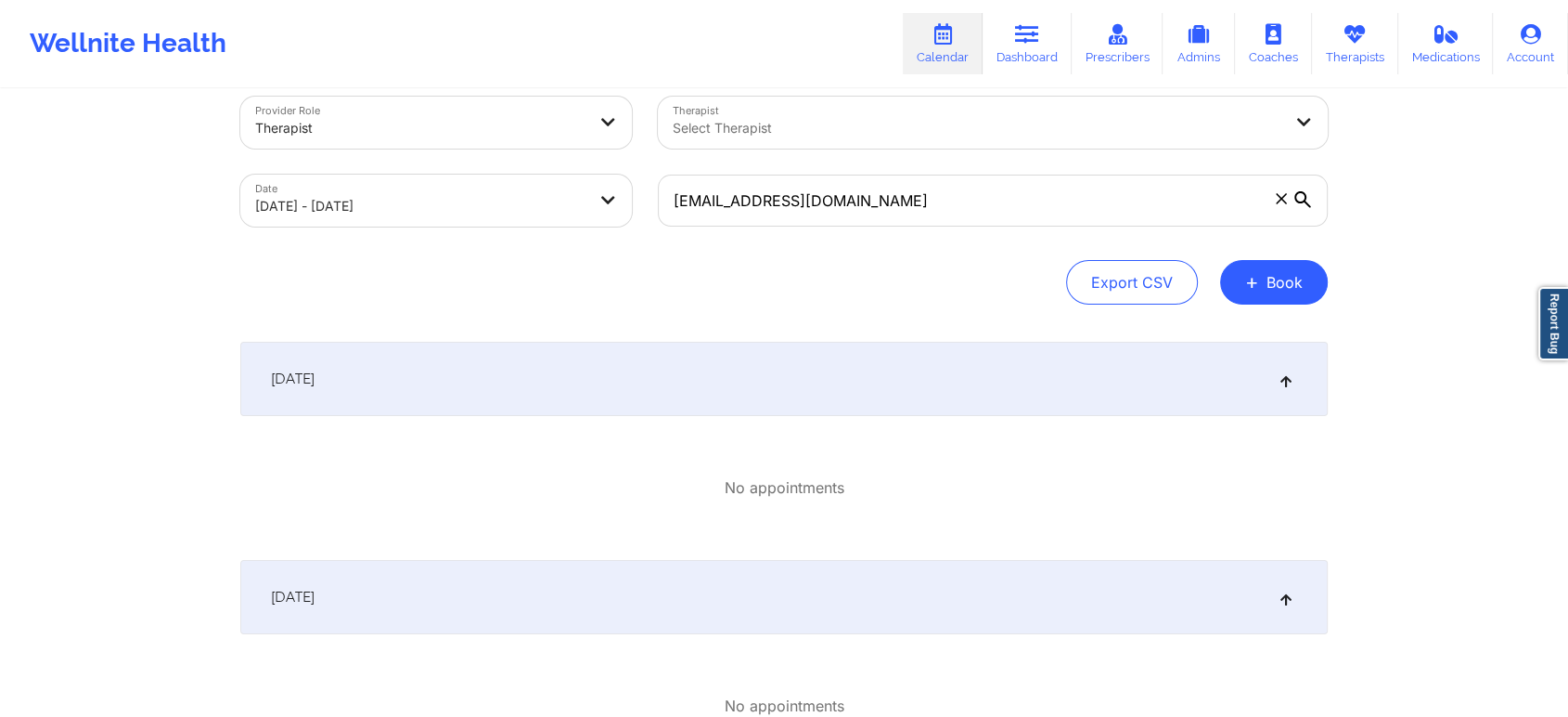
scroll to position [0, 0]
